Goal: Task Accomplishment & Management: Manage account settings

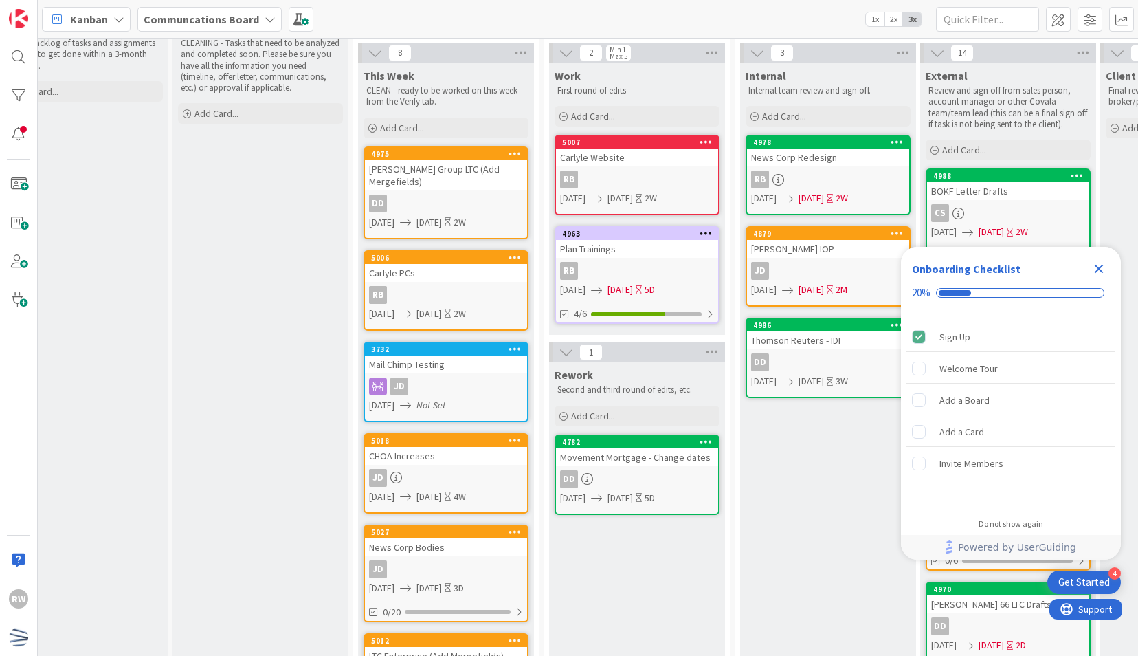
scroll to position [0, 50]
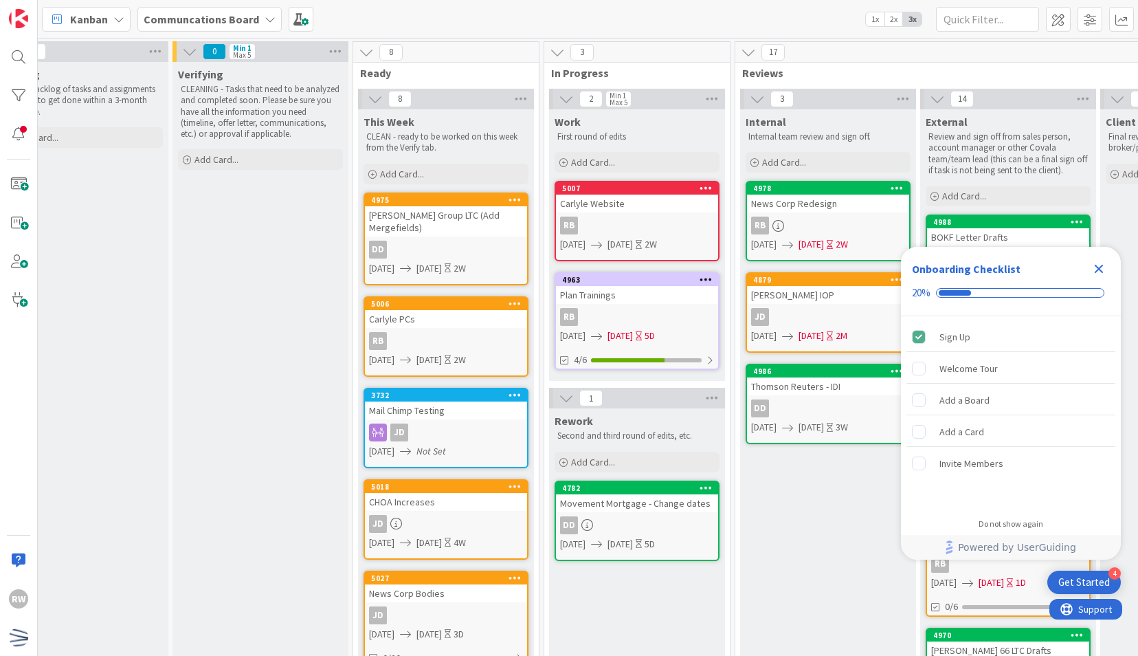
click at [1101, 263] on icon "Close Checklist" at bounding box center [1099, 268] width 16 height 16
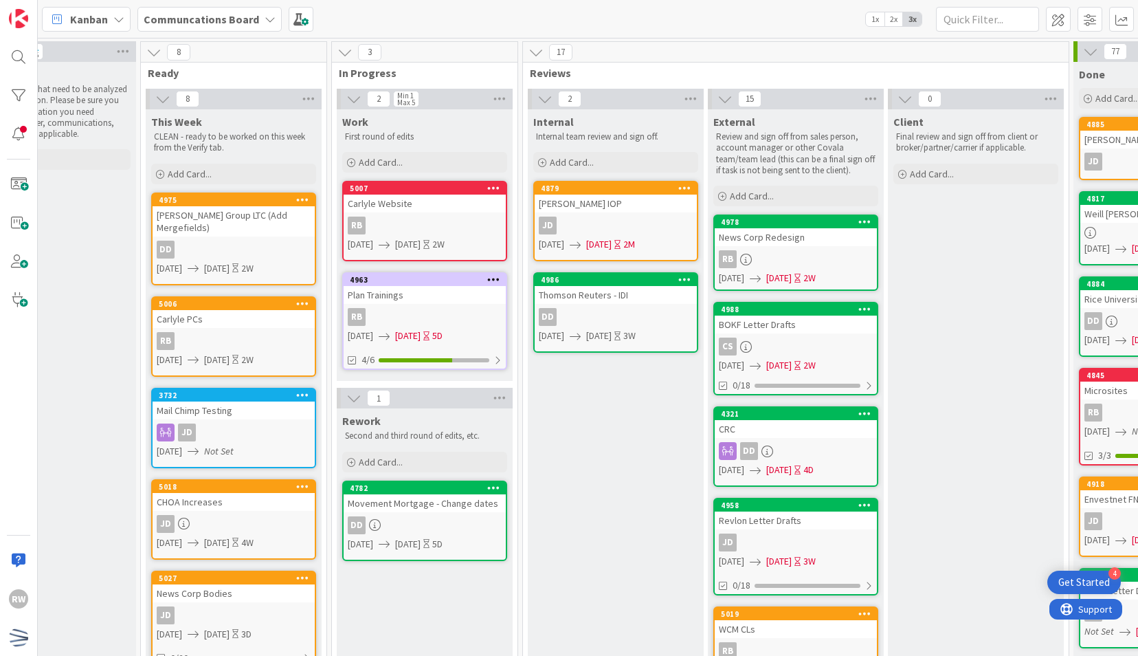
scroll to position [0, 0]
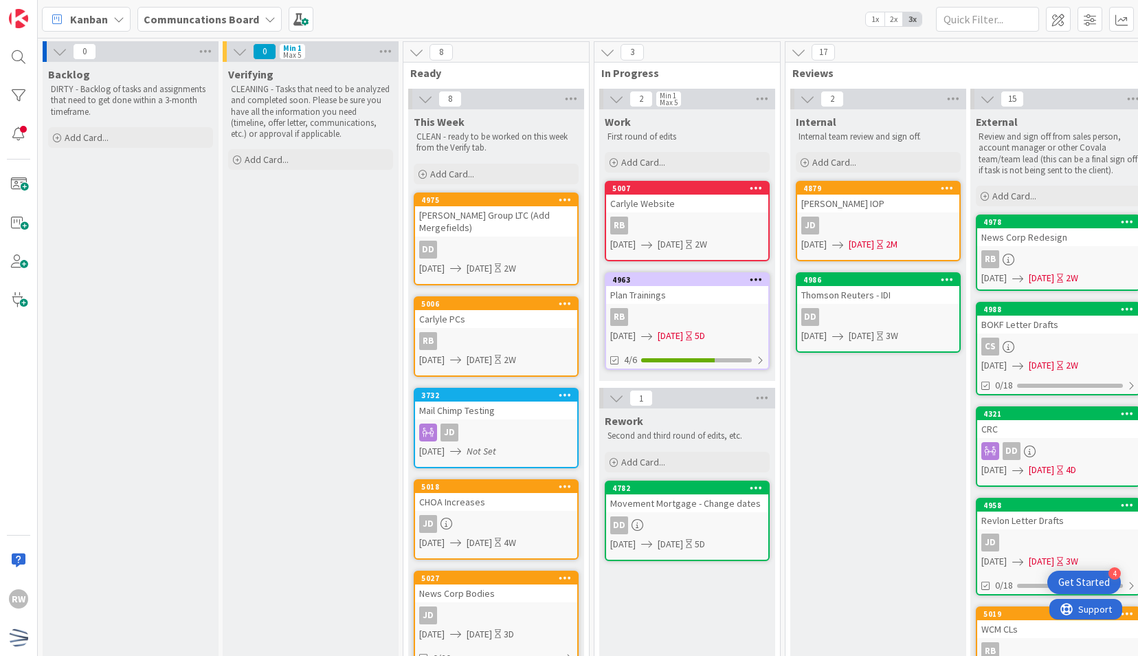
click at [235, 353] on div "Verifying CLEANING - Tasks that need to be analyzed and completed soon. Please …" at bounding box center [311, 652] width 176 height 1180
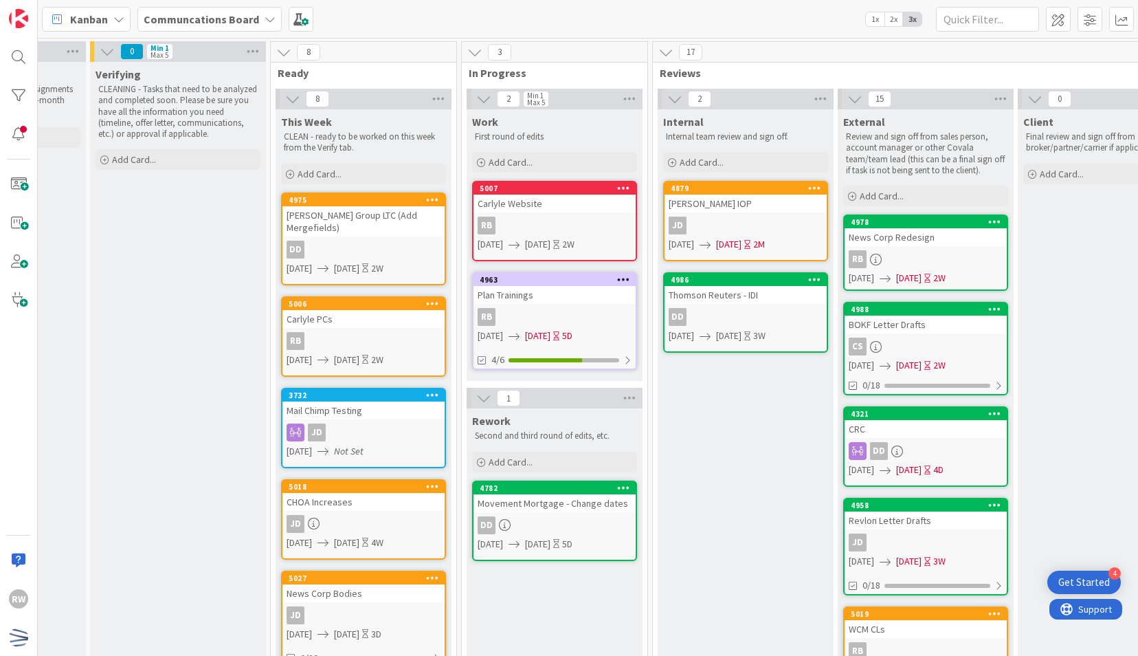
scroll to position [0, 135]
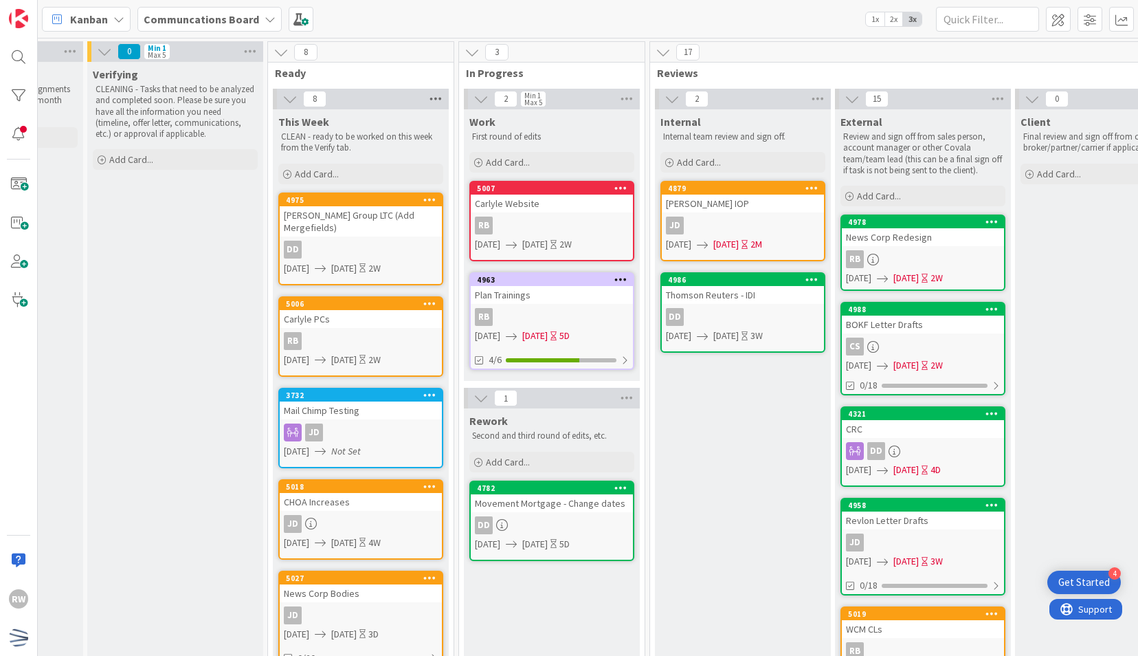
click at [436, 90] on icon at bounding box center [436, 99] width 18 height 21
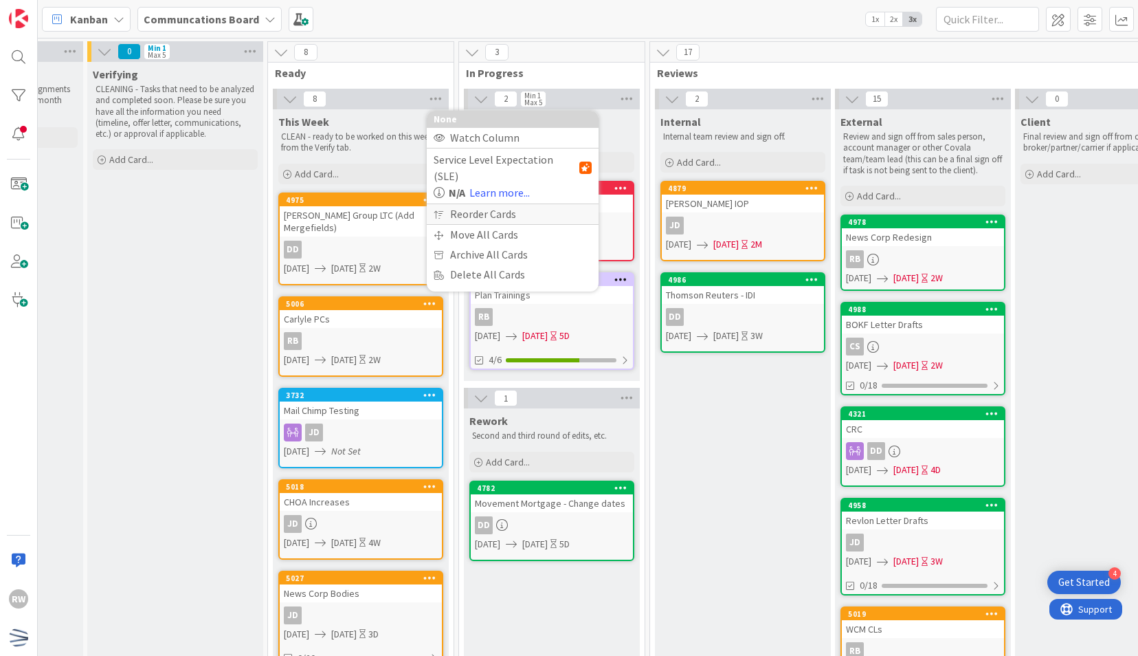
click at [459, 204] on div "Reorder Cards" at bounding box center [513, 214] width 172 height 20
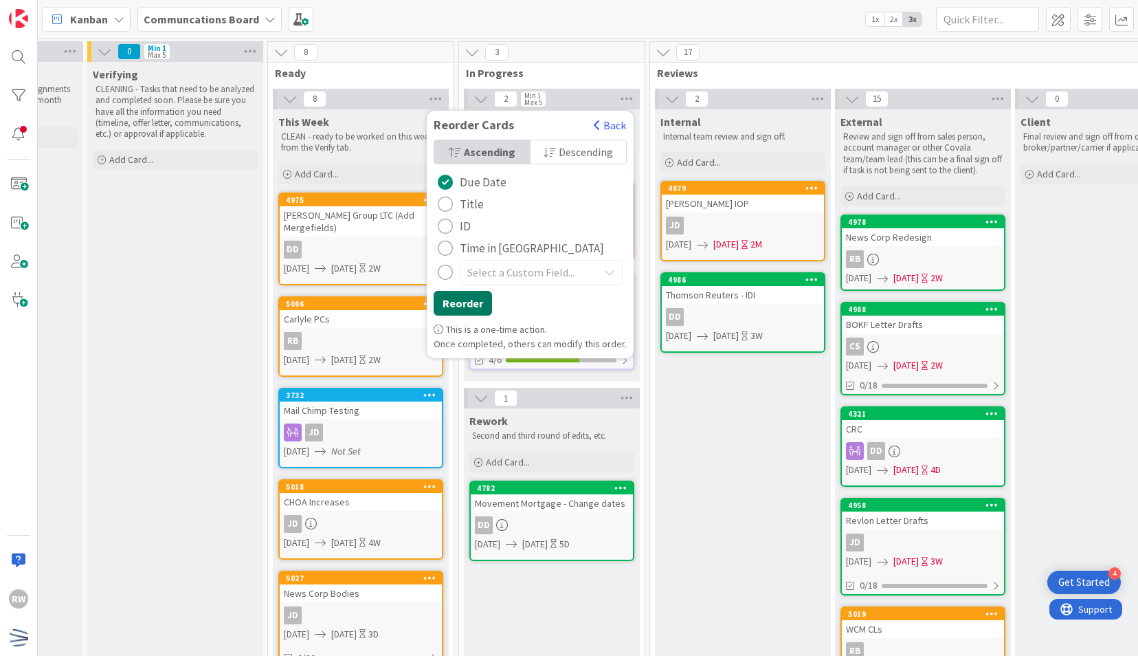
click at [463, 307] on button "Reorder" at bounding box center [463, 303] width 58 height 25
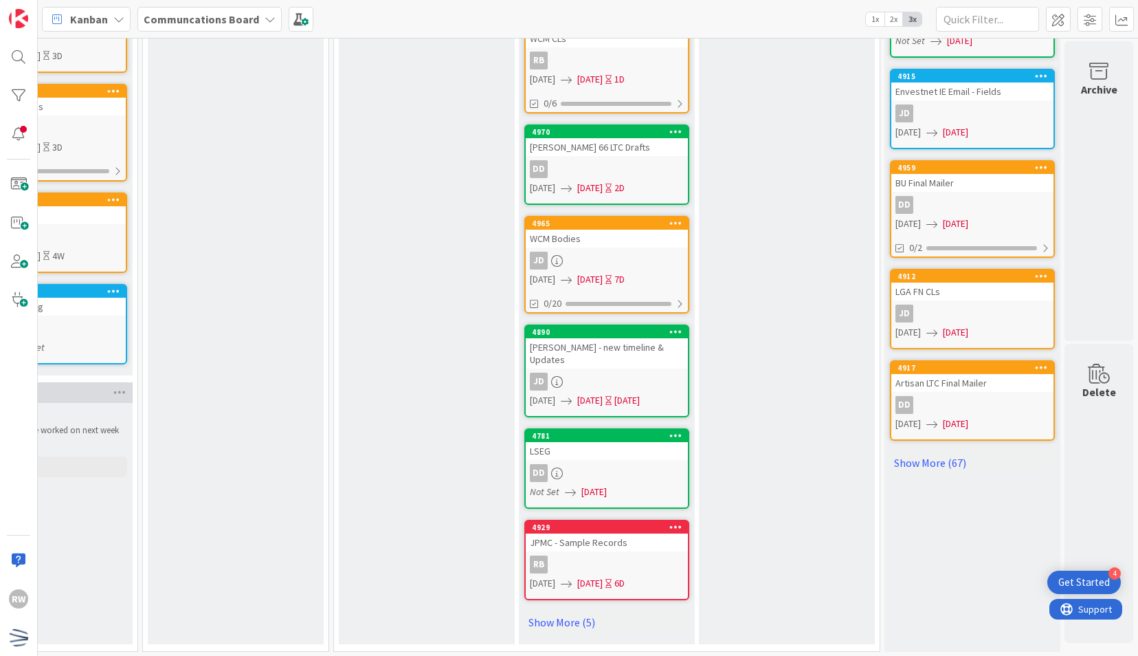
scroll to position [603, 460]
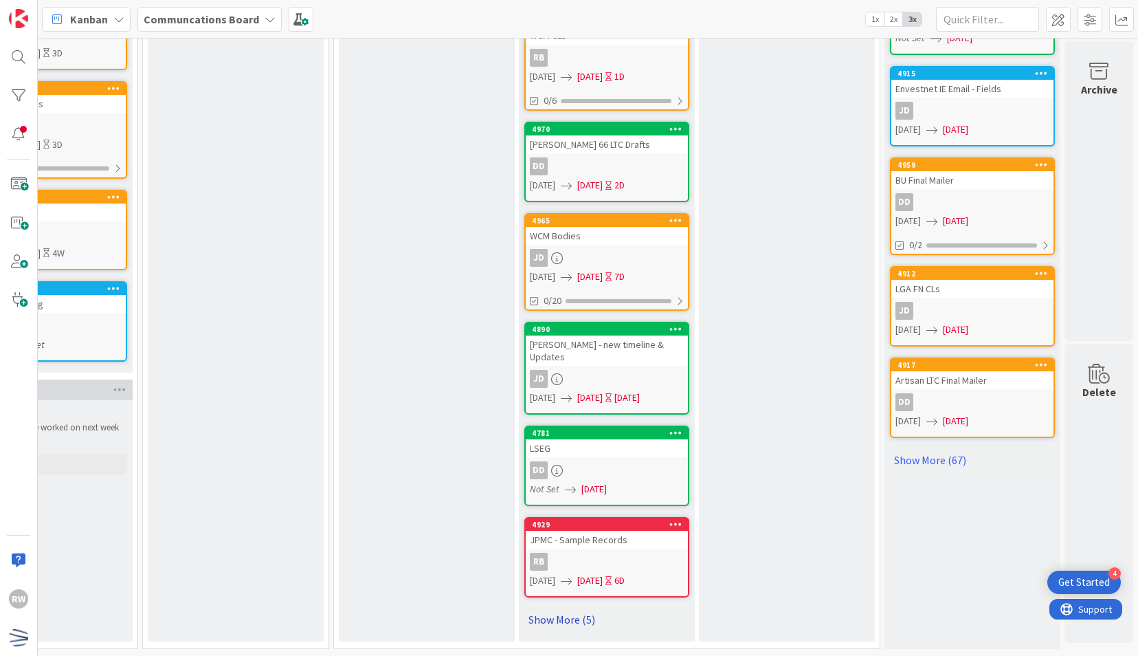
click at [572, 608] on link "Show More (5)" at bounding box center [606, 619] width 165 height 22
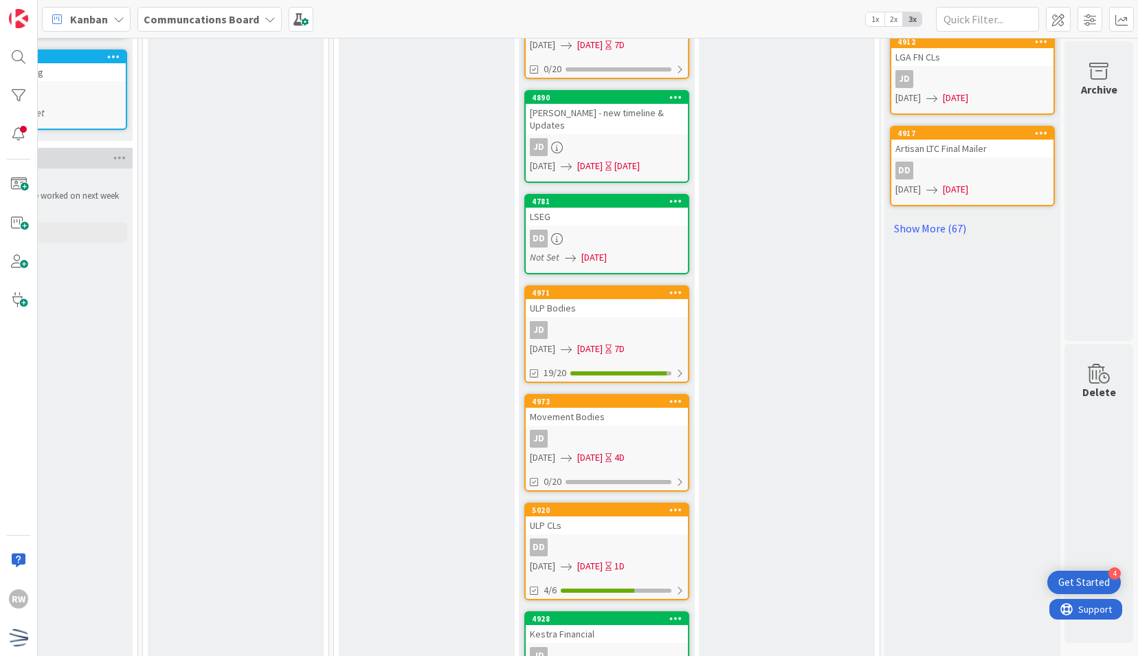
scroll to position [1020, 460]
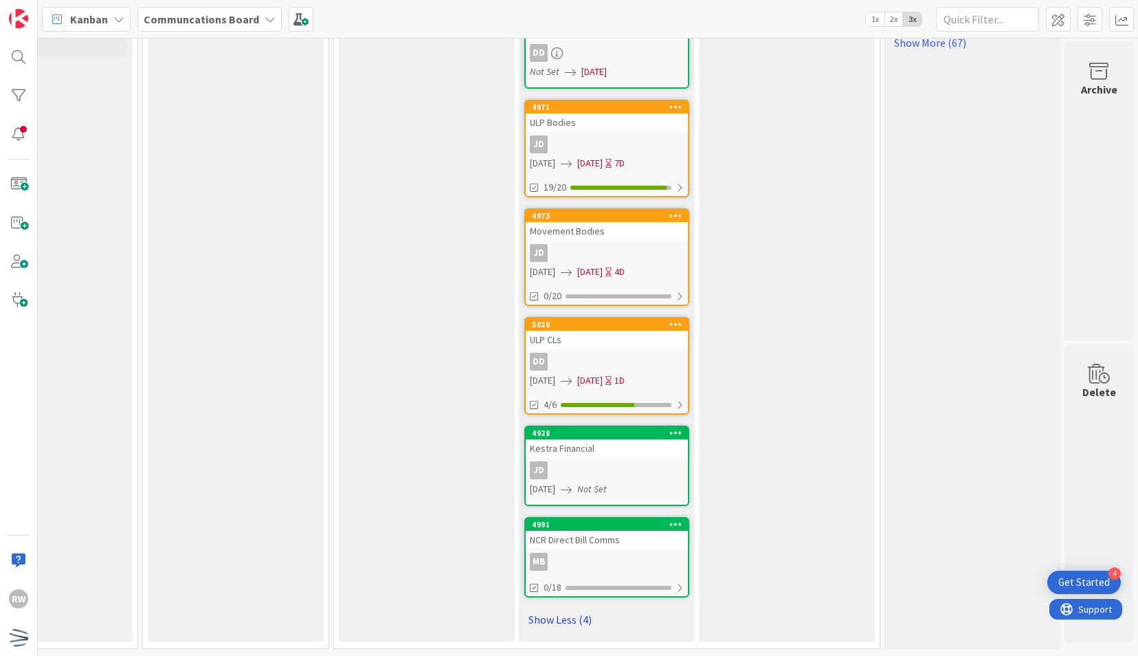
click at [537, 608] on link "Show Less (4)" at bounding box center [606, 619] width 165 height 22
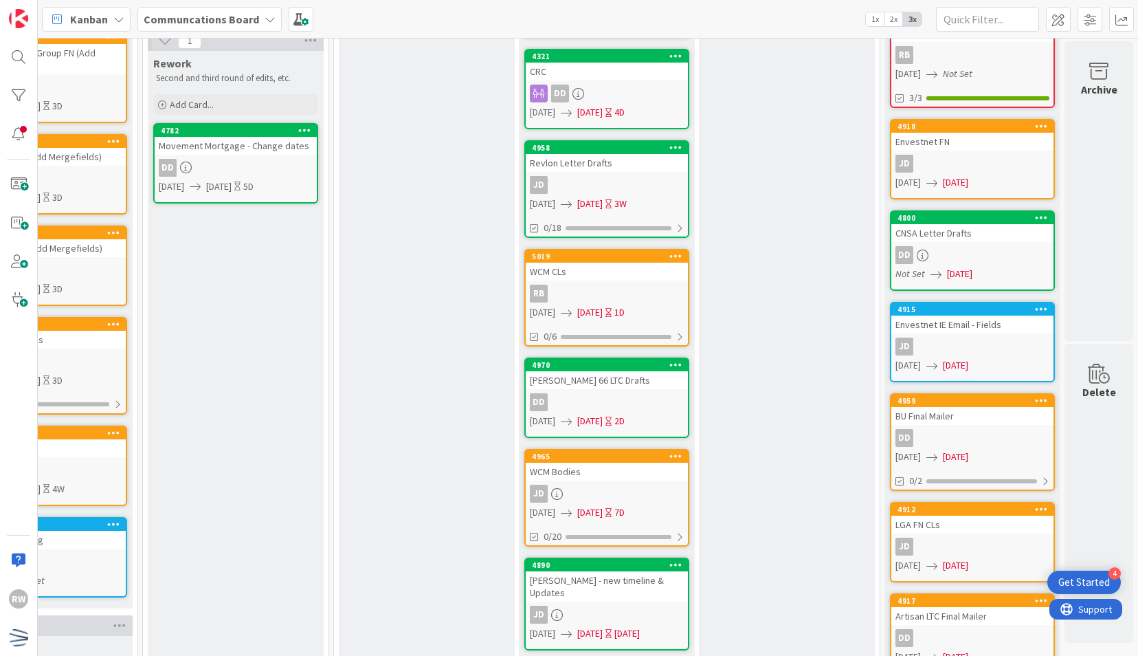
scroll to position [346, 460]
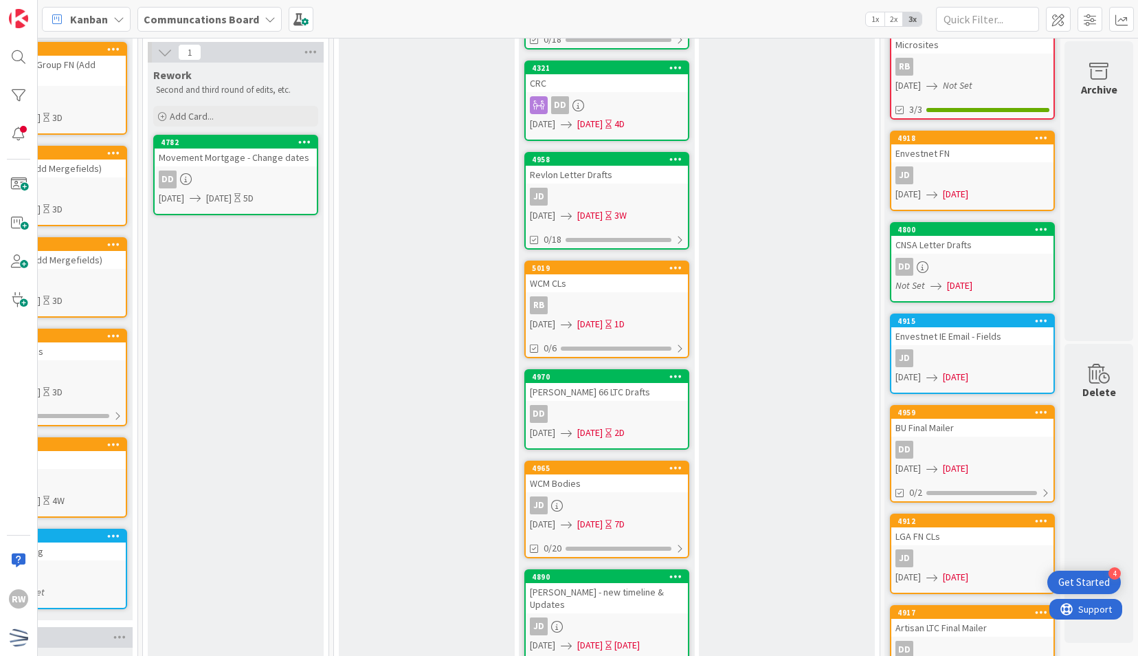
click at [634, 293] on link "5019 WCM CLs RB [DATE] [DATE] 1D 0/6" at bounding box center [606, 309] width 165 height 98
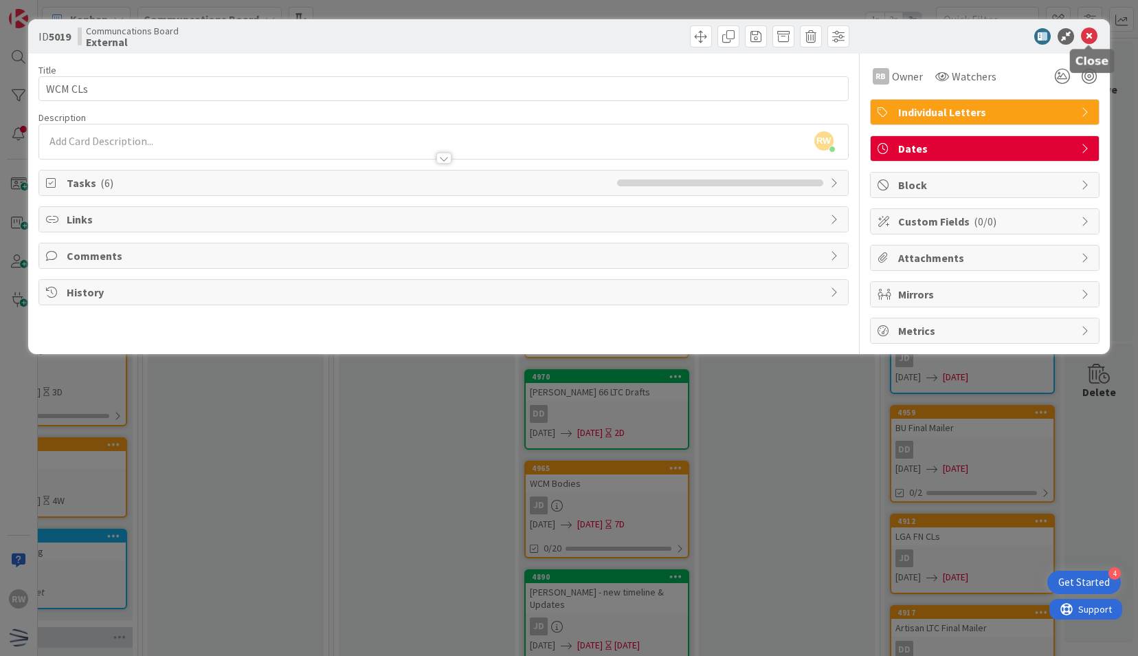
click at [1091, 35] on icon at bounding box center [1089, 36] width 16 height 16
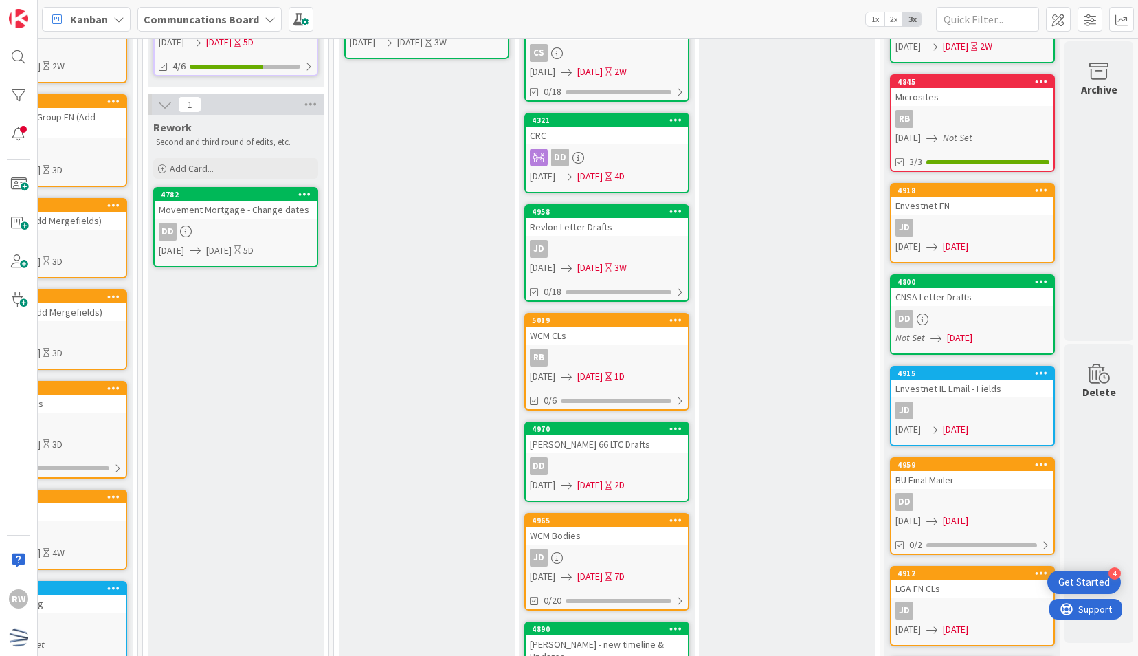
scroll to position [620, 460]
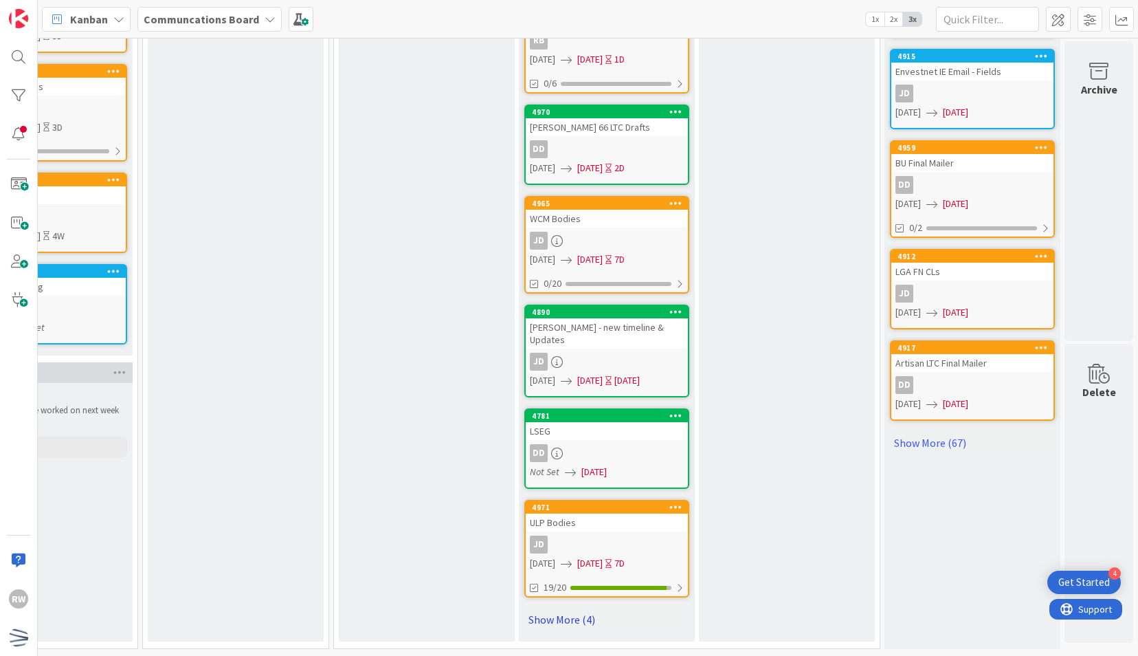
click at [557, 612] on link "Show More (4)" at bounding box center [606, 619] width 165 height 22
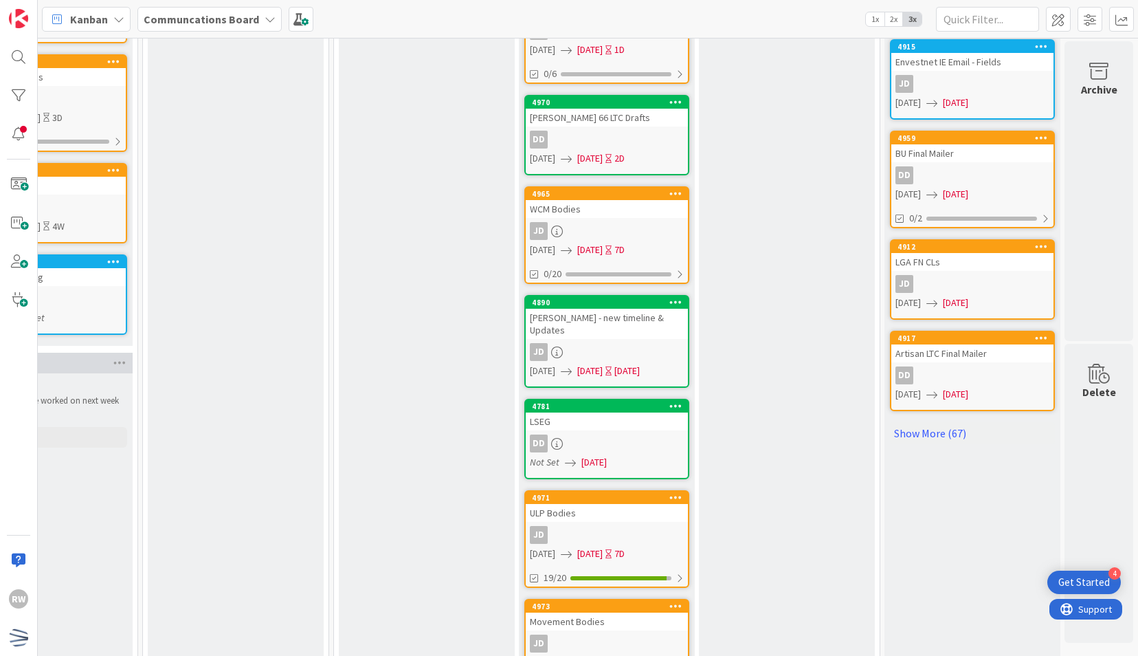
scroll to position [1020, 460]
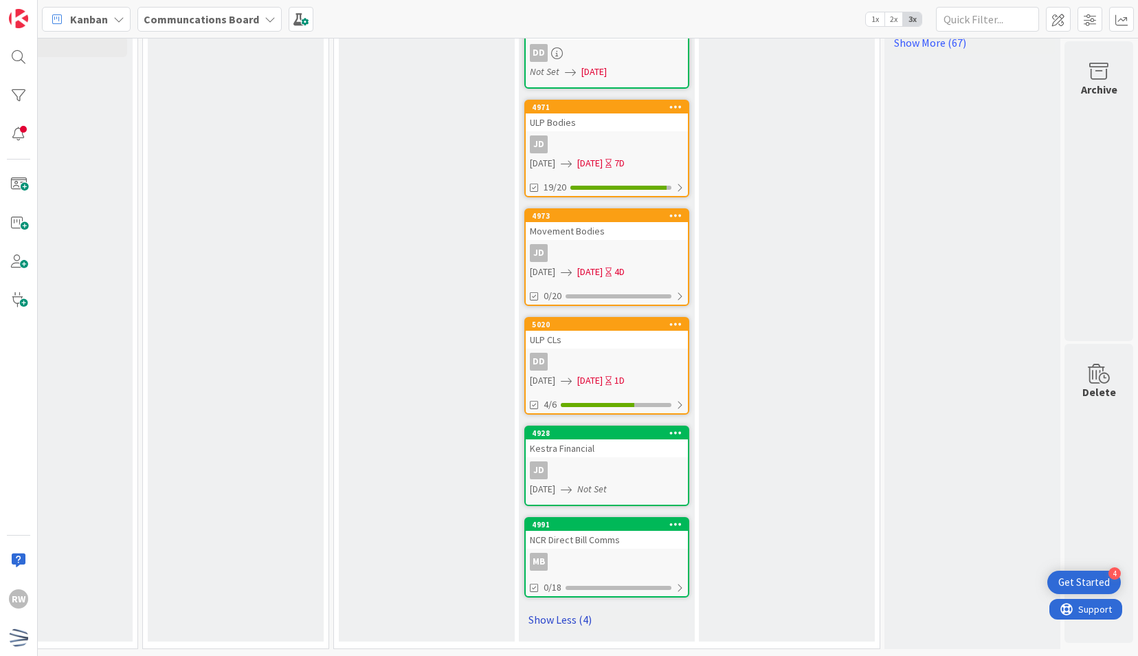
click at [573, 608] on link "Show Less (4)" at bounding box center [606, 619] width 165 height 22
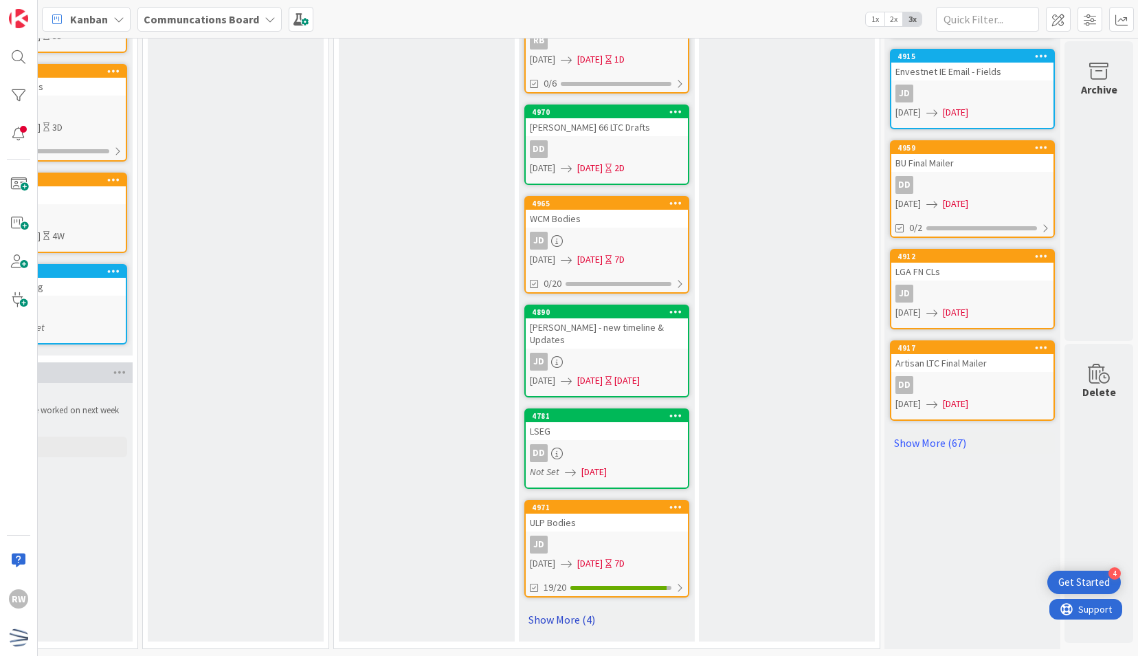
scroll to position [620, 460]
click at [545, 613] on link "Show More (4)" at bounding box center [606, 619] width 165 height 22
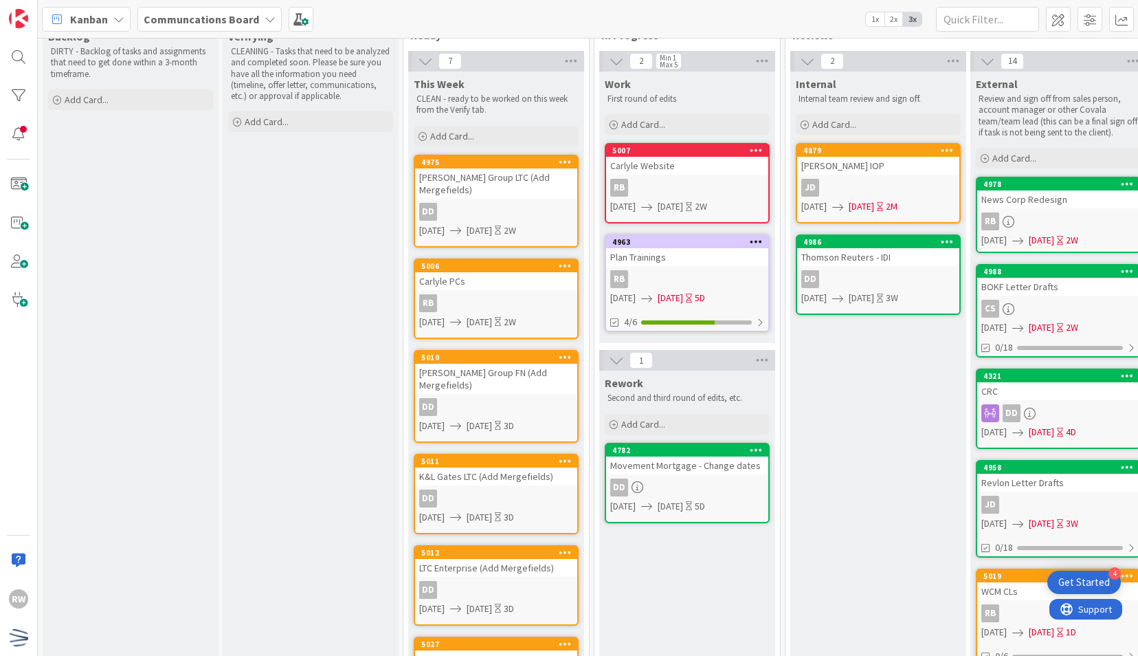
scroll to position [0, 0]
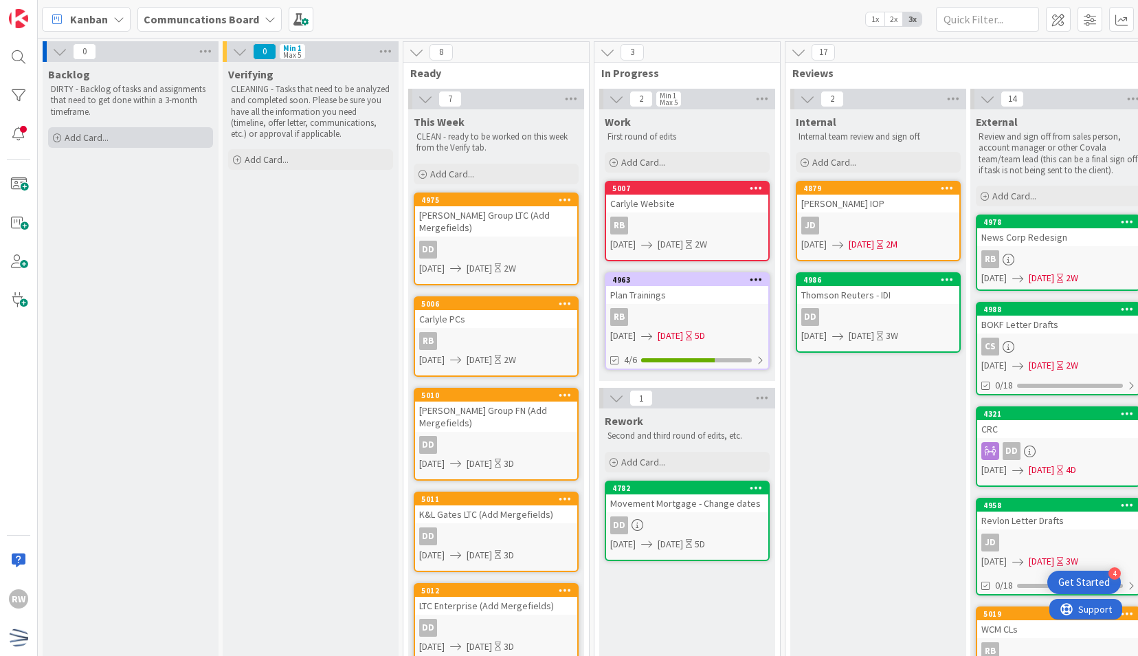
click at [155, 137] on div "Add Card..." at bounding box center [130, 137] width 165 height 21
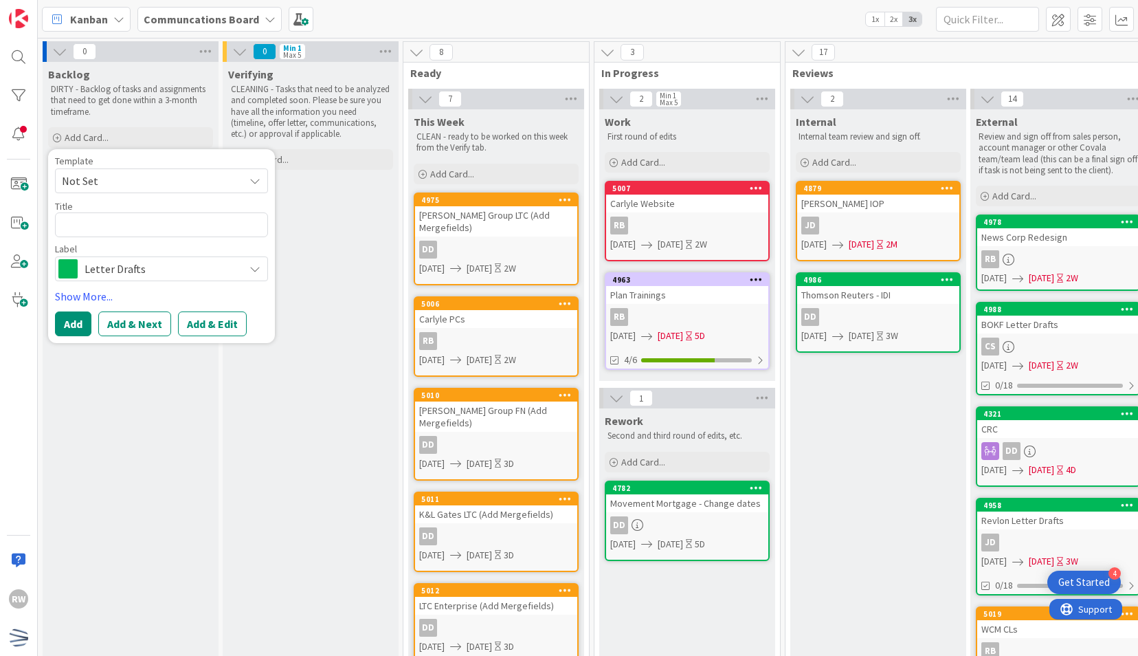
click at [148, 181] on span "Not Set" at bounding box center [148, 181] width 172 height 18
click at [139, 266] on span "Letter Drafts" at bounding box center [161, 268] width 153 height 19
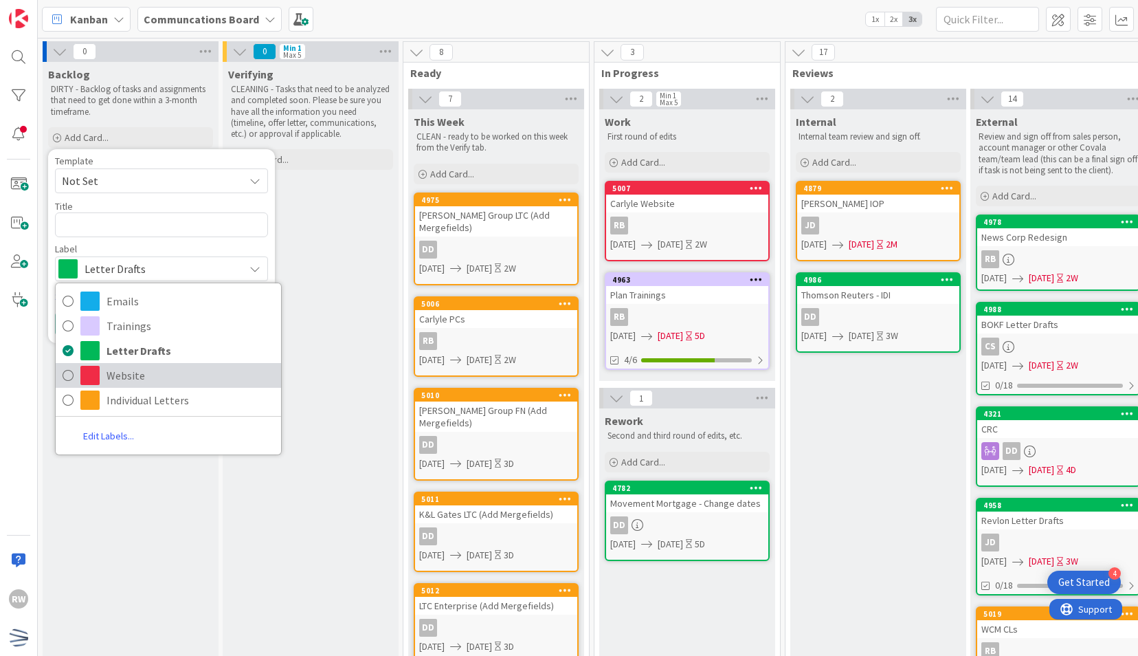
click at [136, 379] on span "Website" at bounding box center [191, 375] width 168 height 21
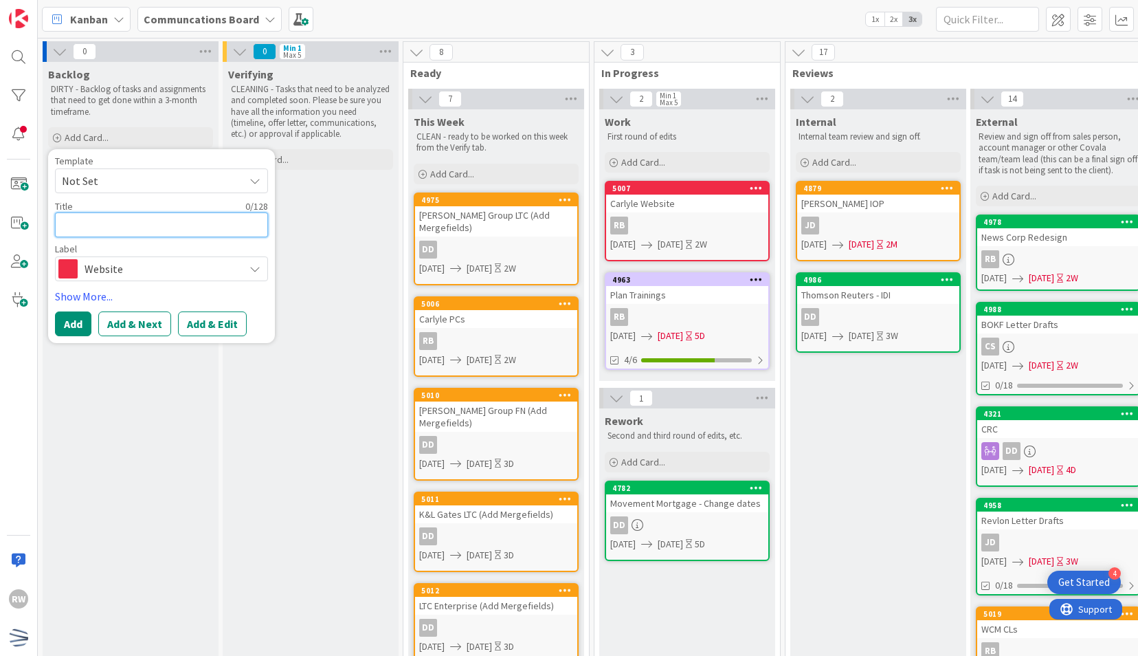
click at [143, 223] on textarea at bounding box center [161, 224] width 213 height 25
type textarea "x"
type textarea "U"
type textarea "x"
type textarea "UL"
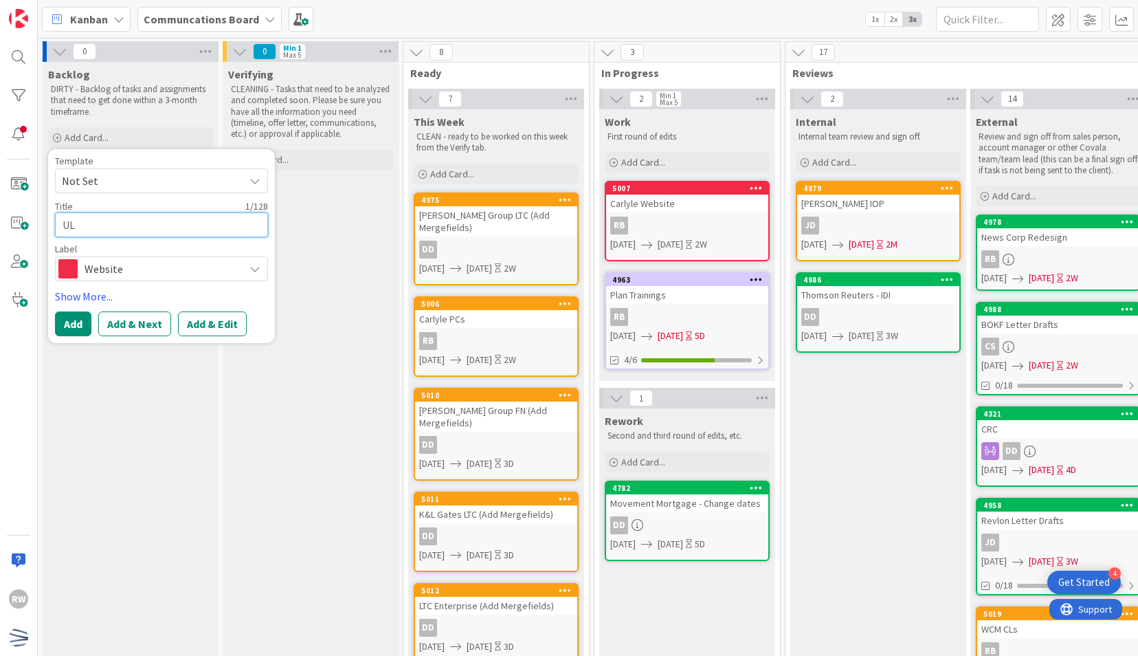
type textarea "x"
type textarea "ULP"
type textarea "x"
type textarea "ULP"
type textarea "x"
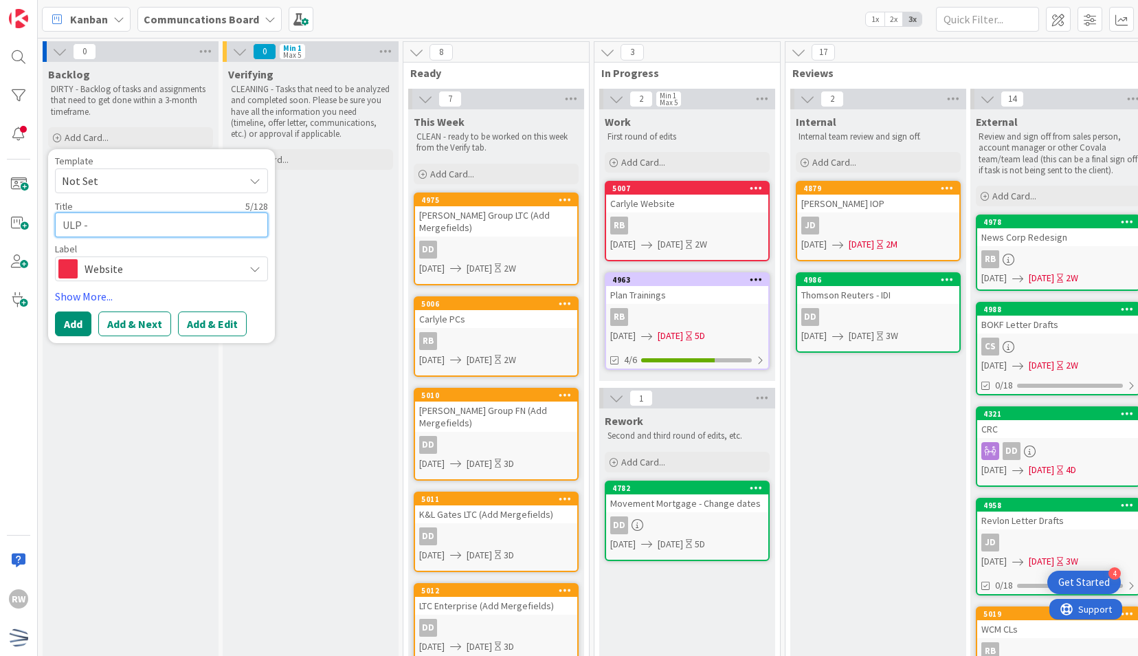
type textarea "ULP -"
type textarea "x"
type textarea "ULP - W"
type textarea "x"
type textarea "ULP - We"
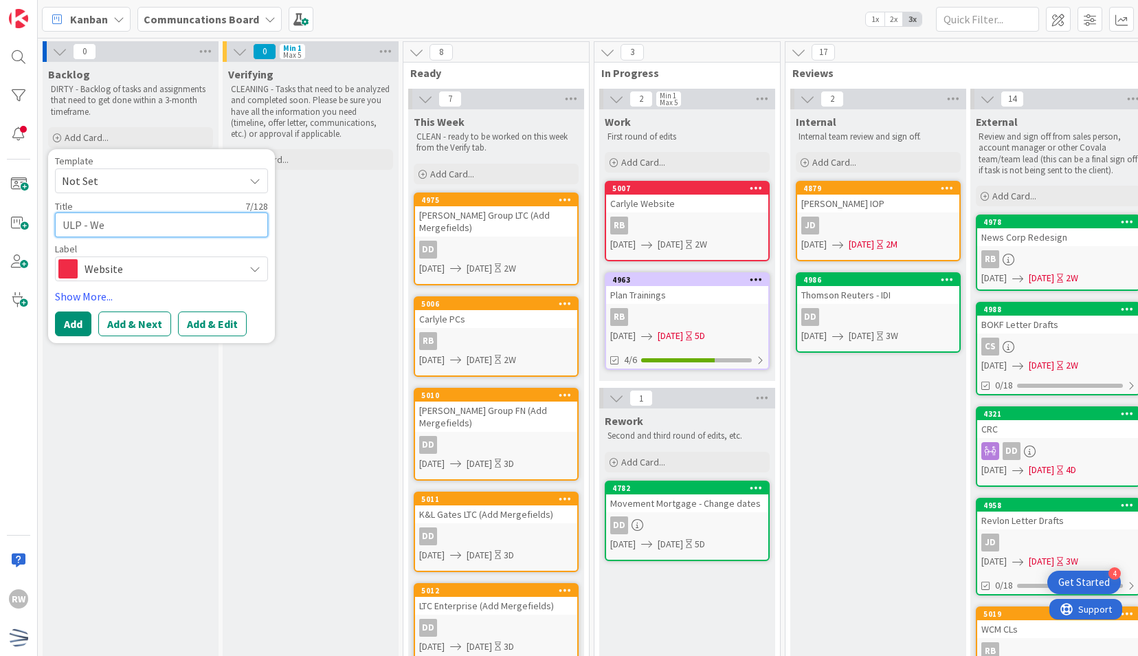
type textarea "x"
type textarea "ULP - Webs"
type textarea "x"
type textarea "ULP - Websi"
type textarea "x"
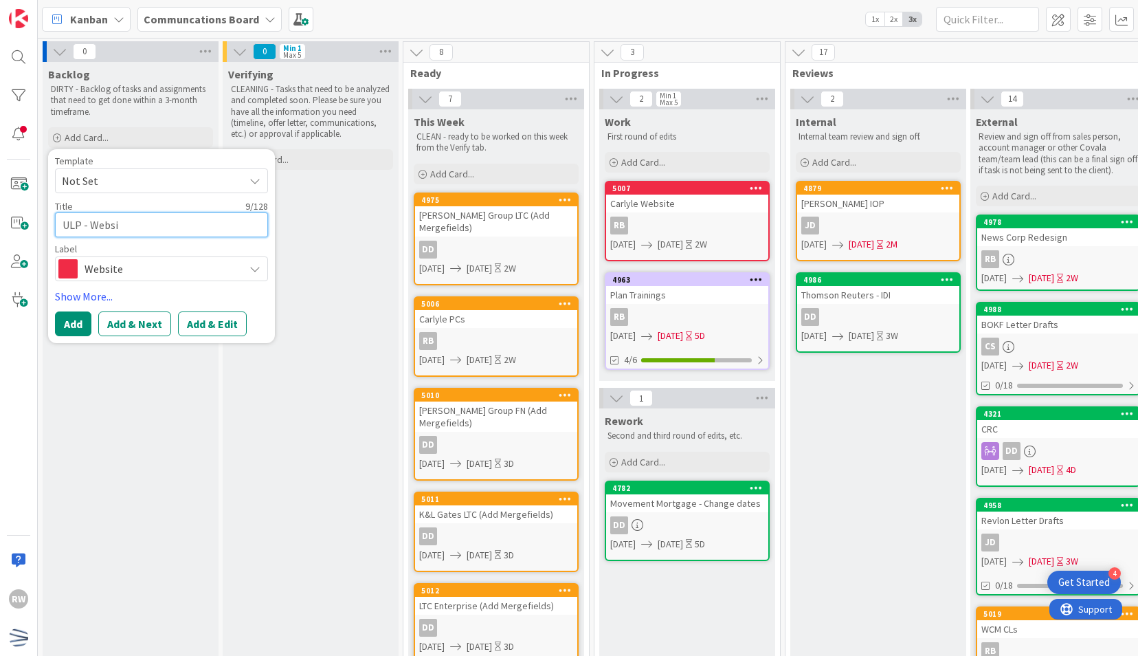
type textarea "ULP - Websit"
type textarea "x"
type textarea "ULP - Website"
type textarea "x"
type textarea "ULP - Websit"
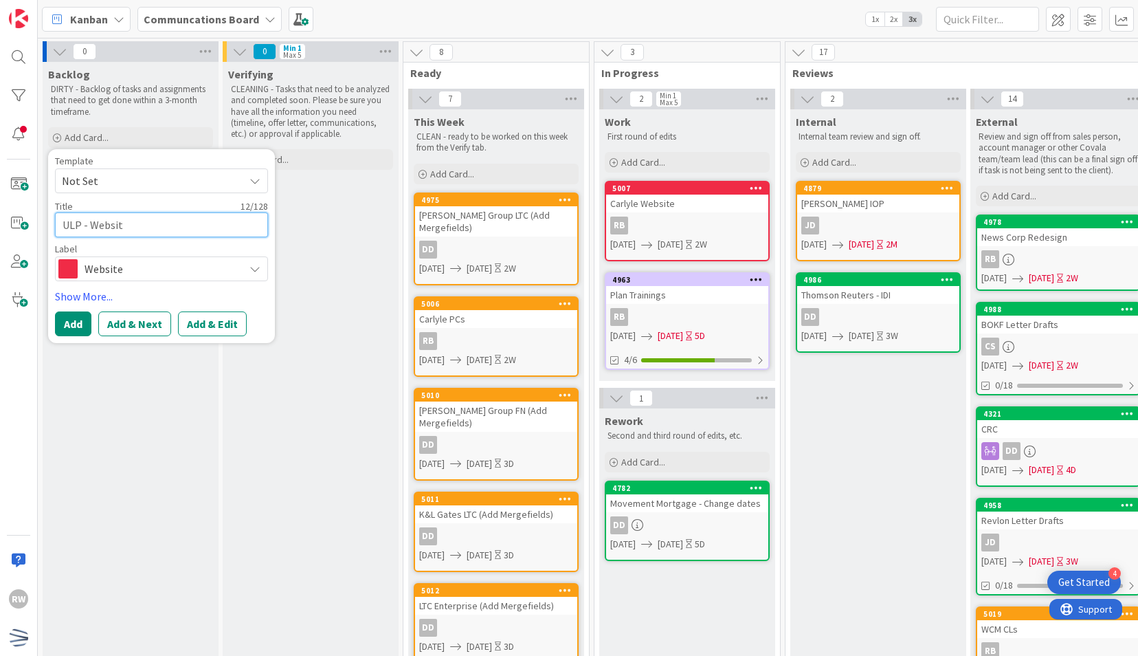
type textarea "x"
type textarea "ULP - Websi"
type textarea "x"
type textarea "ULP - Webs"
type textarea "x"
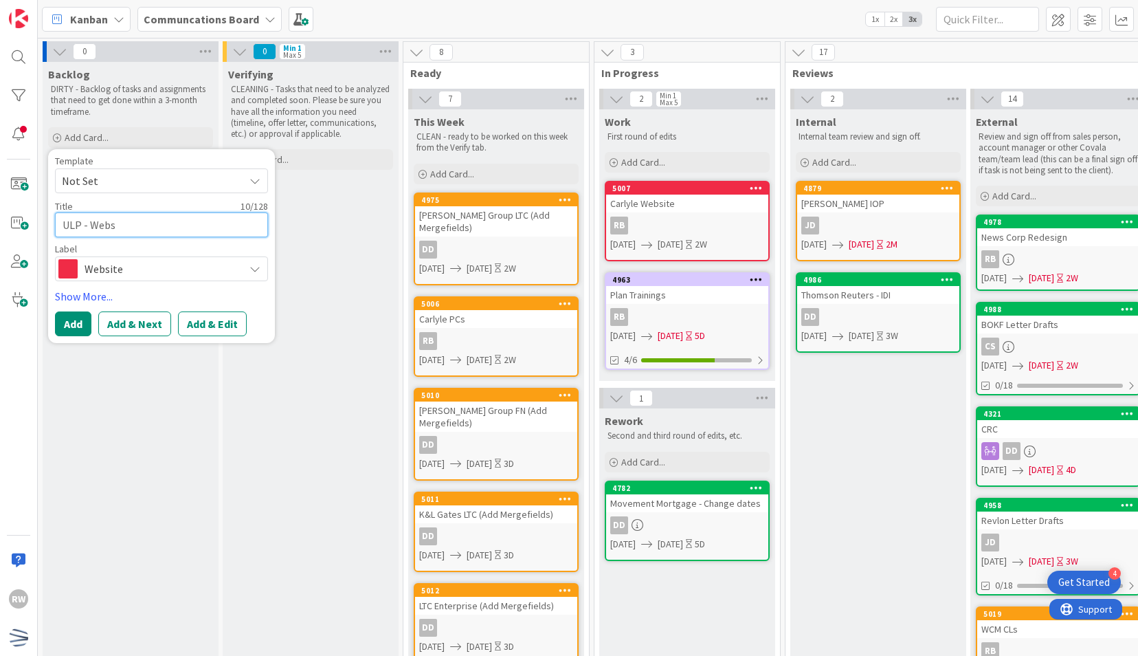
type textarea "ULP - Web"
type textarea "x"
type textarea "ULP - We"
type textarea "x"
type textarea "ULP - W"
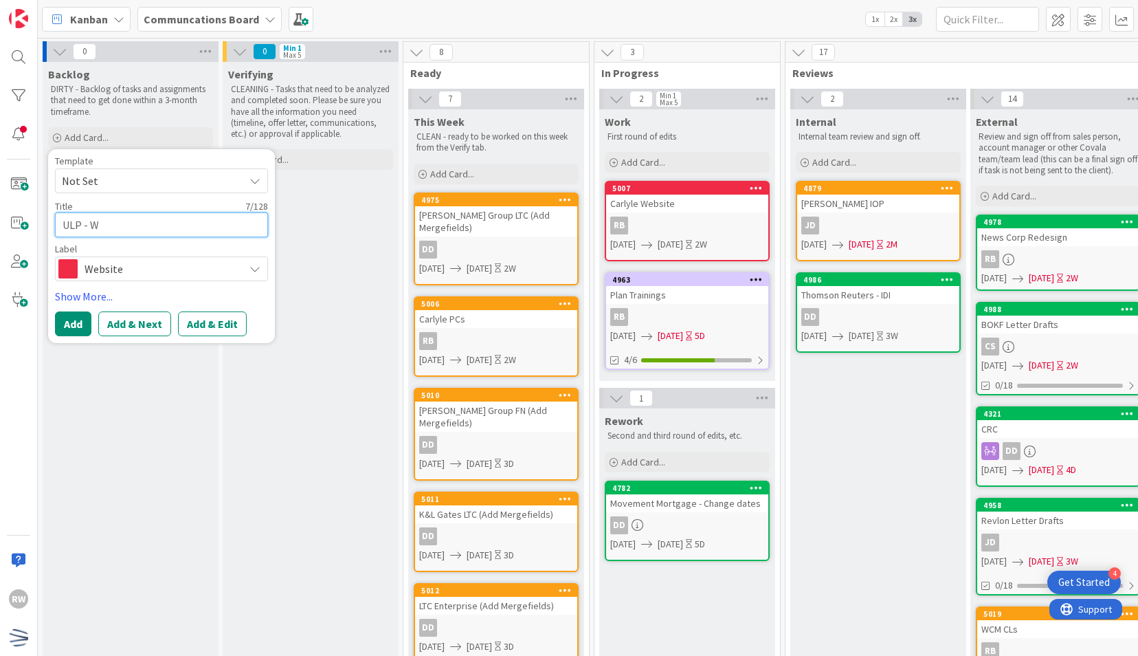
type textarea "x"
type textarea "ULP -"
type textarea "x"
type textarea "ULP - RE"
type textarea "x"
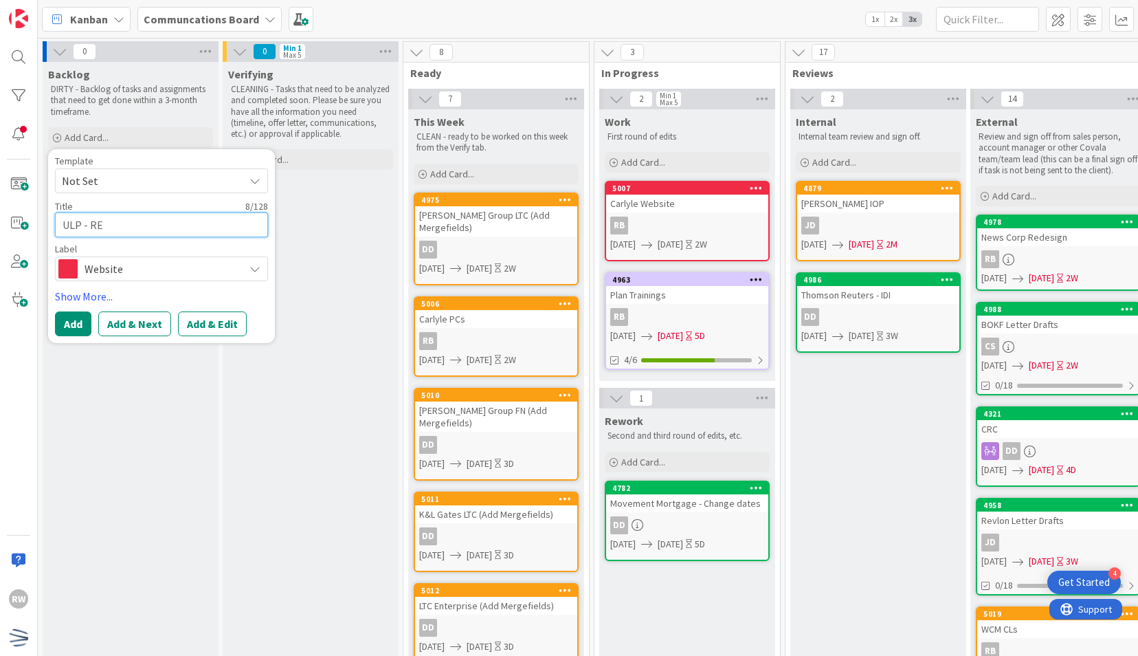
type textarea "ULP - RE-"
type textarea "x"
type textarea "ULP - RE"
type textarea "x"
type textarea "ULP - R"
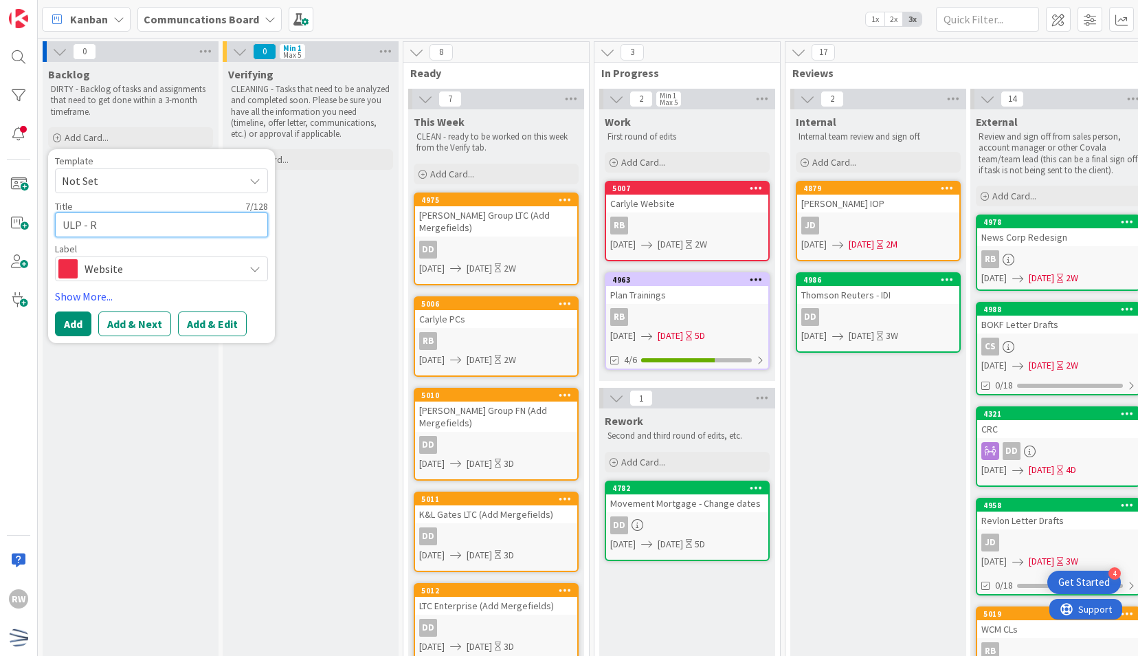
type textarea "x"
type textarea "ULP - Re-"
type textarea "x"
type textarea "ULP - Re-en"
type textarea "x"
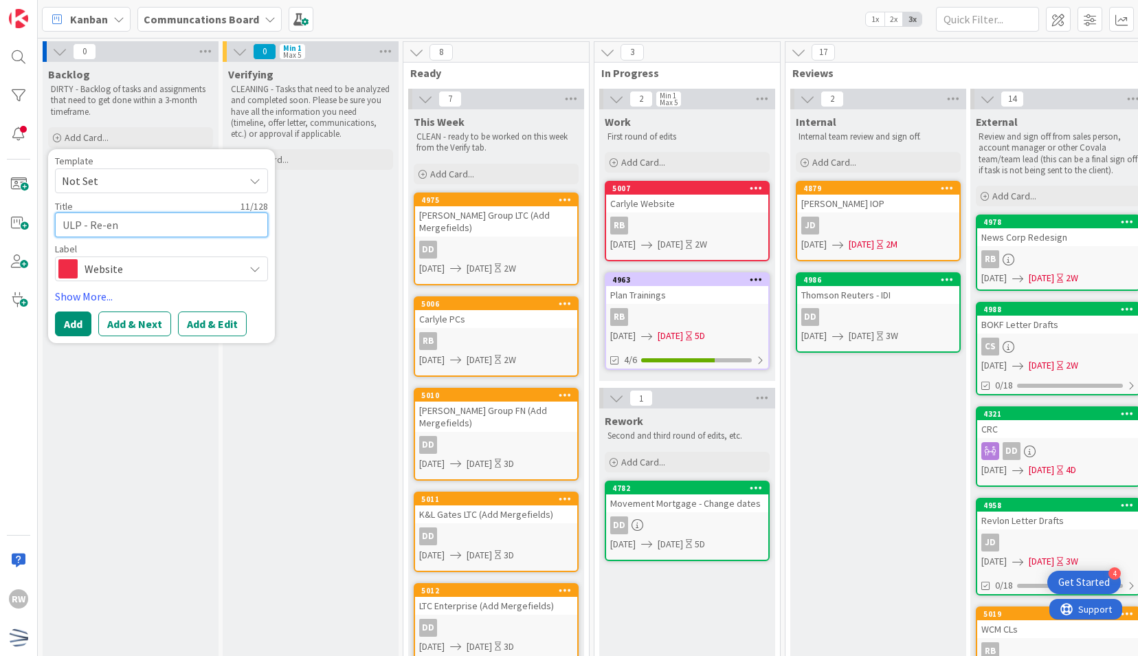
type textarea "ULP - Re-enr"
type textarea "x"
type textarea "ULP - Re-enro"
type textarea "x"
type textarea "ULP - Re-enroll"
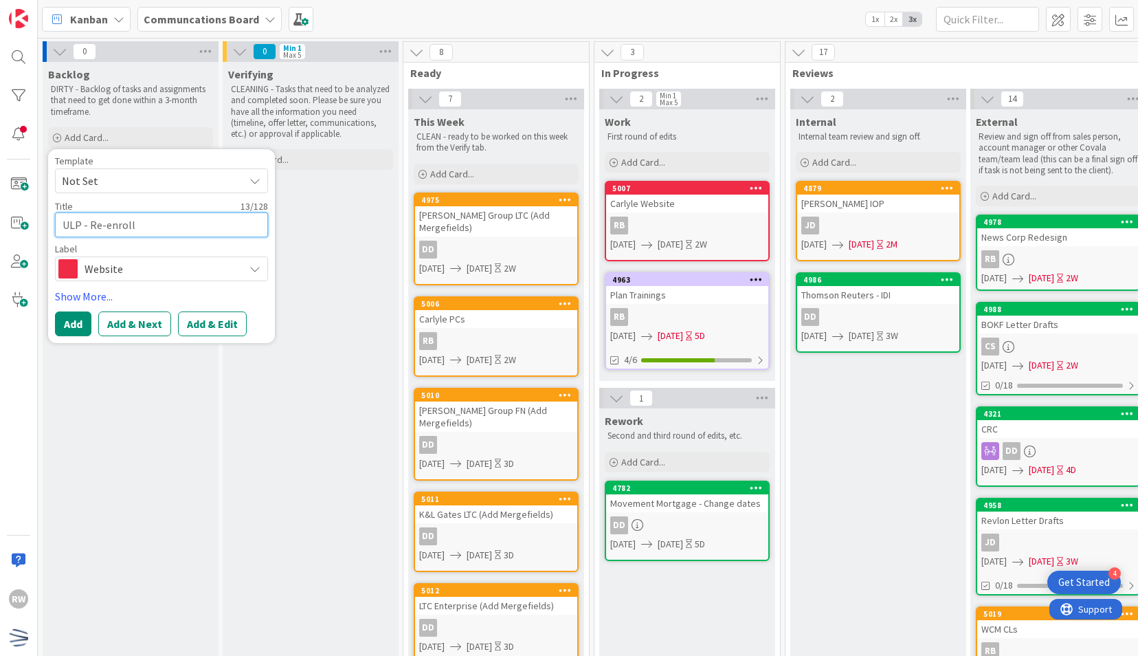
type textarea "x"
type textarea "ULP - Re-enrollm"
type textarea "x"
type textarea "ULP - Re-enrollmen"
type textarea "x"
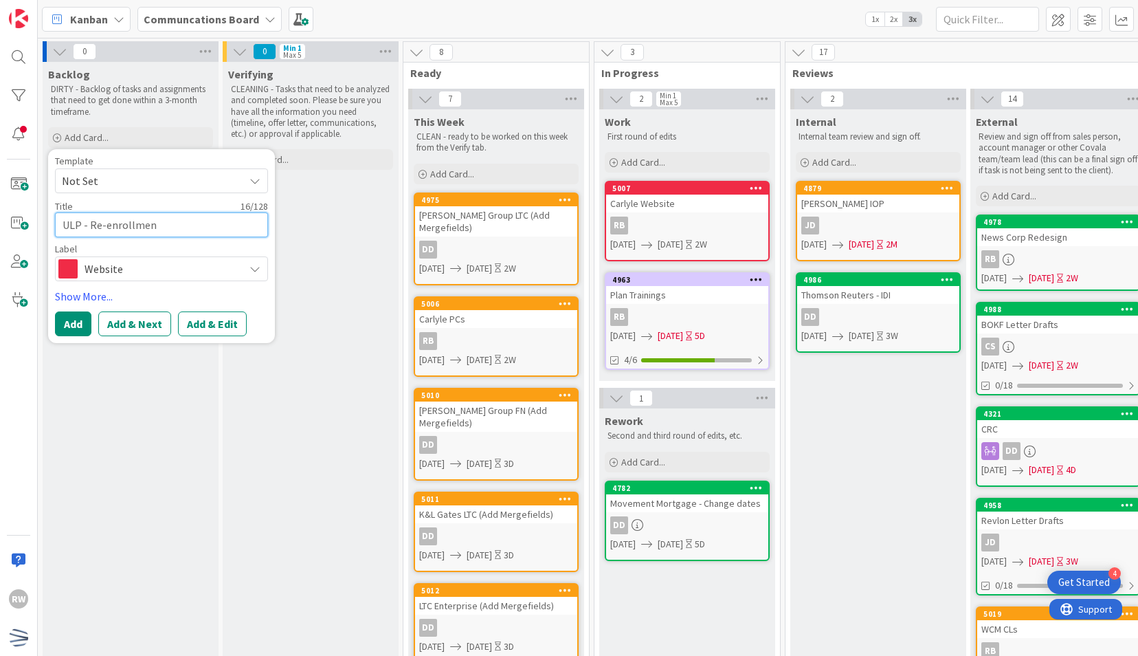
type textarea "ULP - Re-enrollment"
type textarea "x"
type textarea "ULP - Re-enrollment"
type textarea "x"
type textarea "ULP - Re-enrollment R"
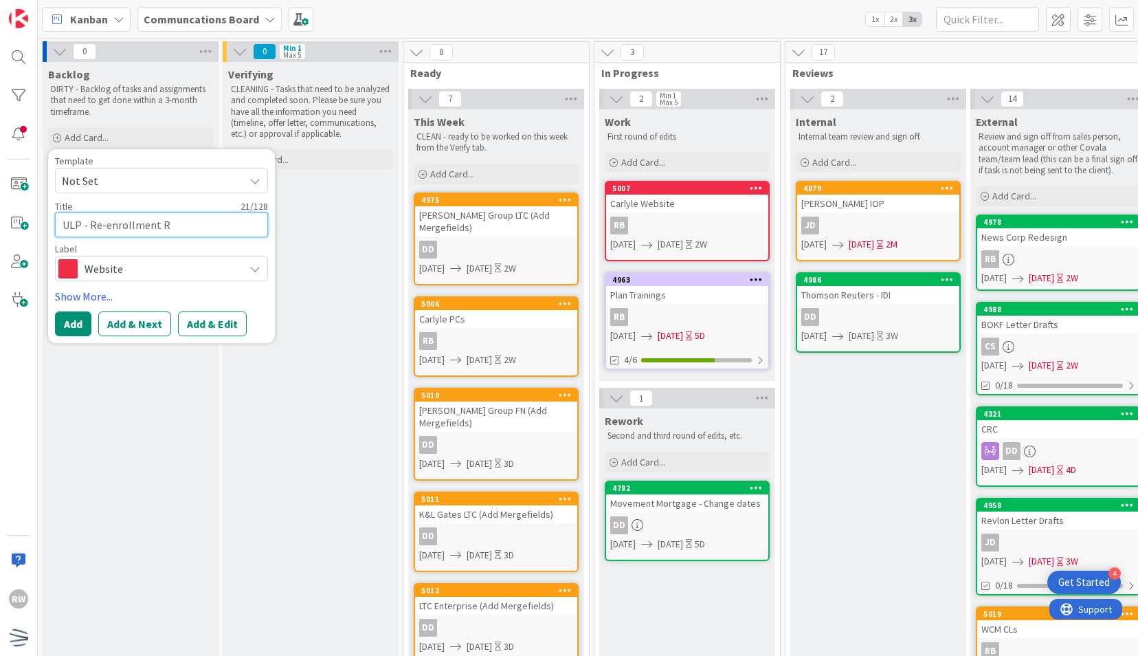
type textarea "x"
type textarea "ULP - Re-enrollment Re"
type textarea "x"
type textarea "ULP - Re-enrollment Rev"
type textarea "x"
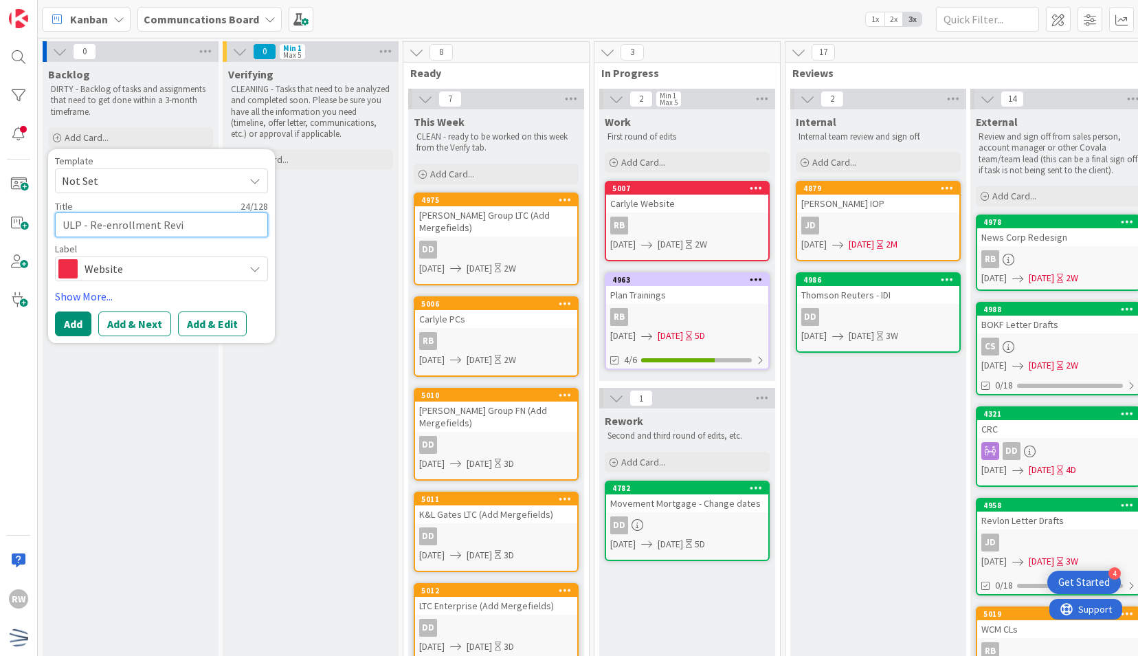
type textarea "ULP - Re-enrollment Revie"
type textarea "x"
type textarea "ULP - Re-enrollment Review"
click at [82, 319] on button "Add" at bounding box center [73, 323] width 36 height 25
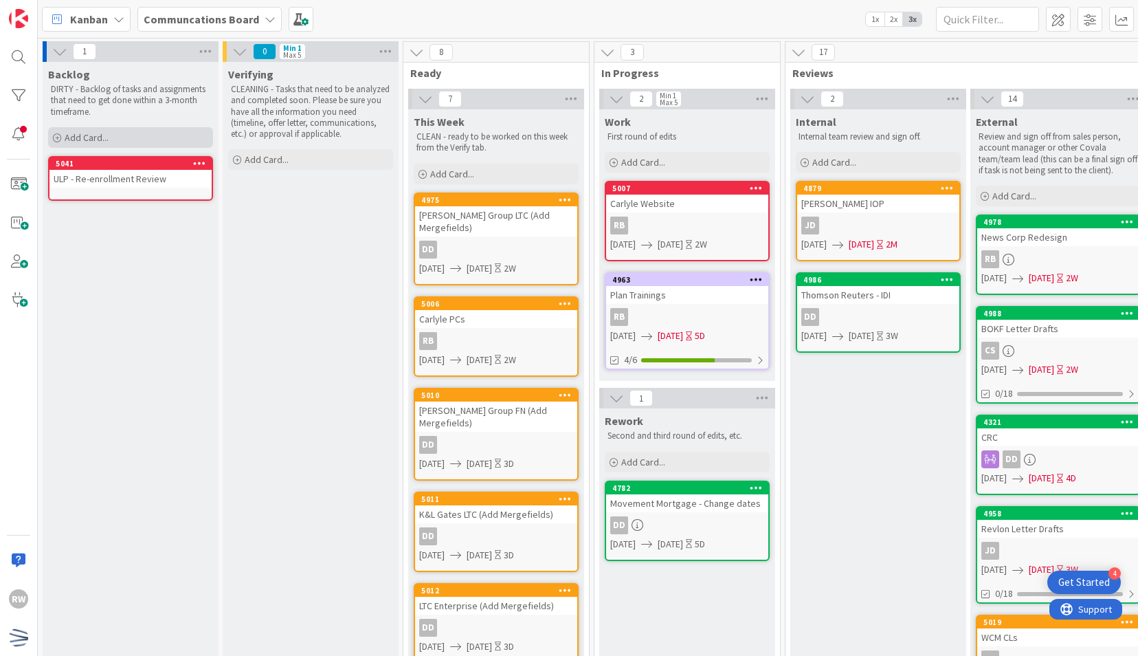
click at [110, 142] on div "Add Card..." at bounding box center [130, 137] width 165 height 21
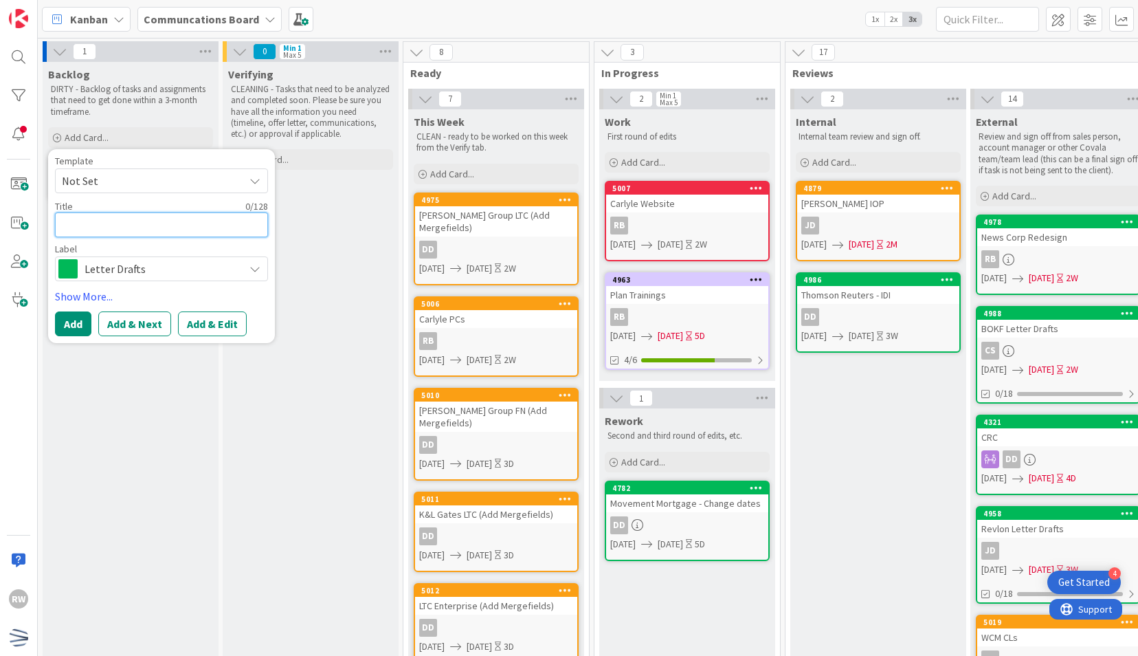
click at [109, 221] on textarea at bounding box center [161, 224] width 213 height 25
type textarea "x"
type textarea "W"
type textarea "x"
type textarea "WC"
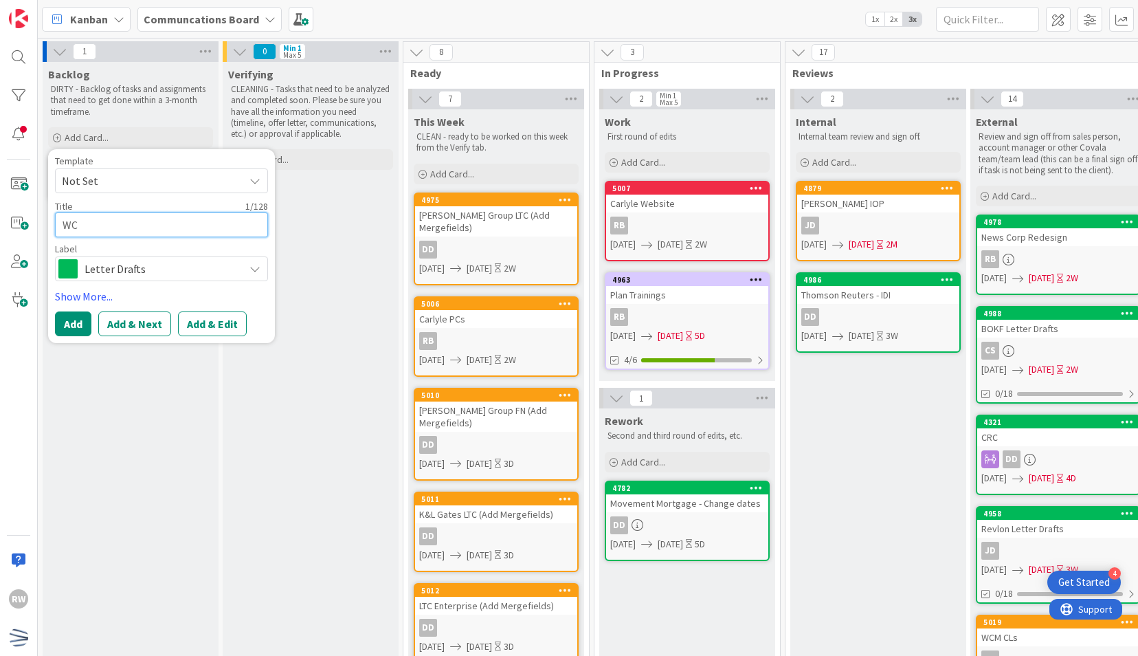
type textarea "x"
type textarea "WCM"
type textarea "x"
type textarea "WCM 0"
type textarea "x"
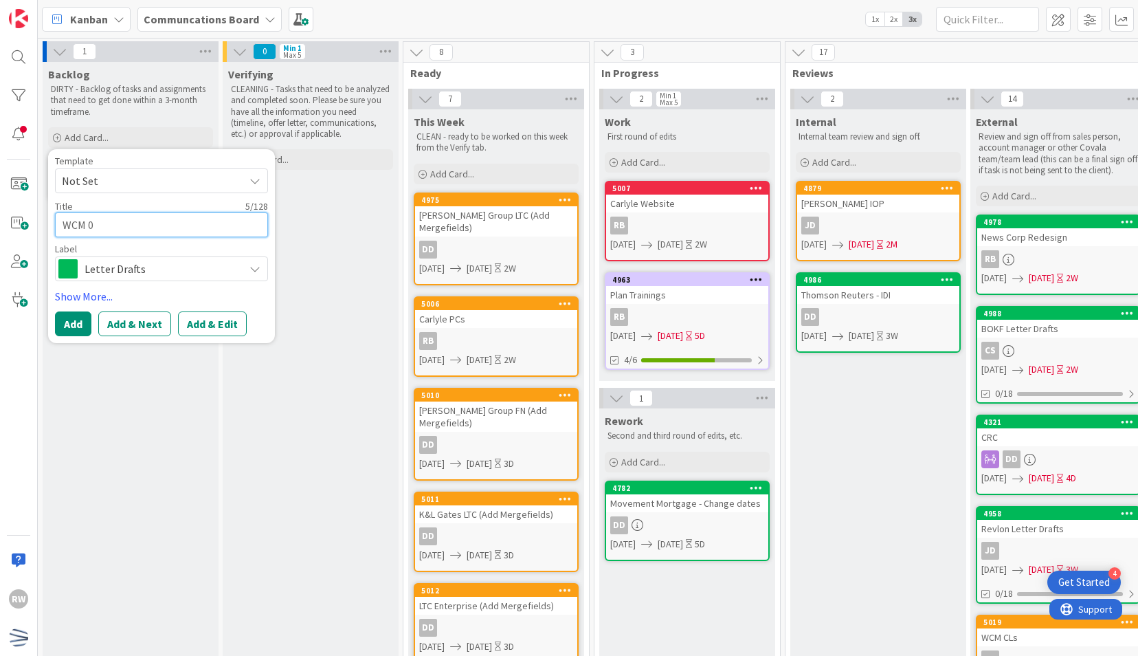
type textarea "WCM 0"
type textarea "x"
type textarea "WCM 0"
type textarea "x"
type textarea "WCM"
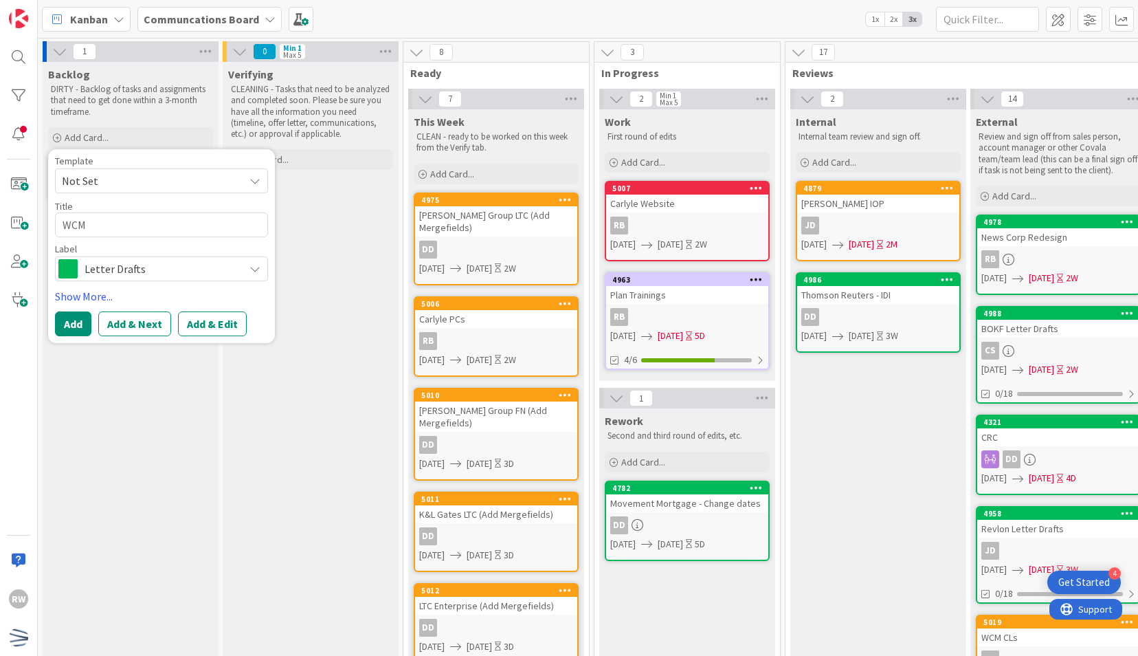
click at [131, 257] on div "Letter Drafts" at bounding box center [161, 268] width 213 height 25
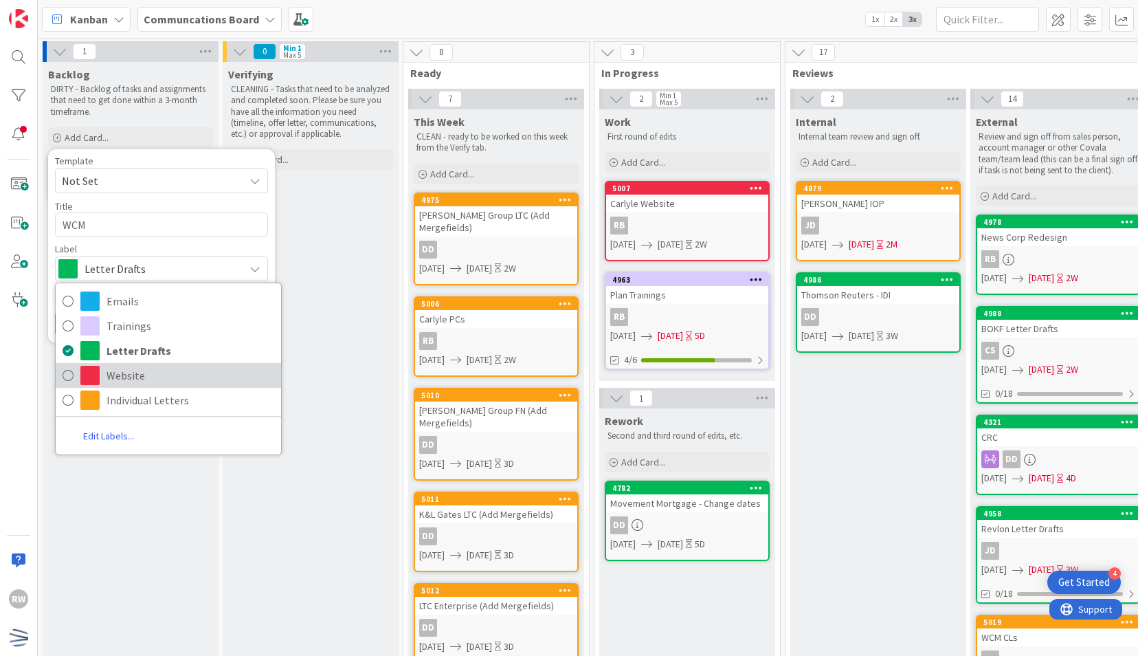
click at [131, 377] on span "Website" at bounding box center [191, 375] width 168 height 21
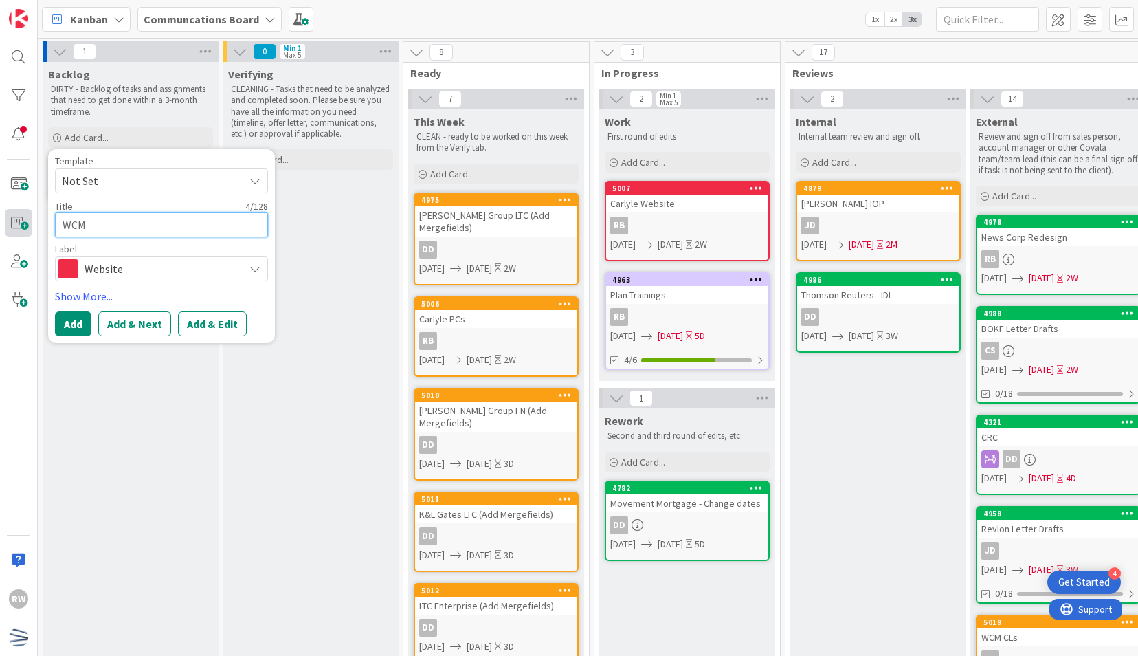
drag, startPoint x: 113, startPoint y: 230, endPoint x: 26, endPoint y: 228, distance: 86.6
click at [26, 228] on div "RW Kanban Communcations Board 1x 2x 3x 1 Backlog DIRTY - Backlog of tasks and a…" at bounding box center [569, 328] width 1138 height 656
paste textarea "ULP - Re-enrollment Review"
type textarea "x"
type textarea "ULP - Re-enrollment Review"
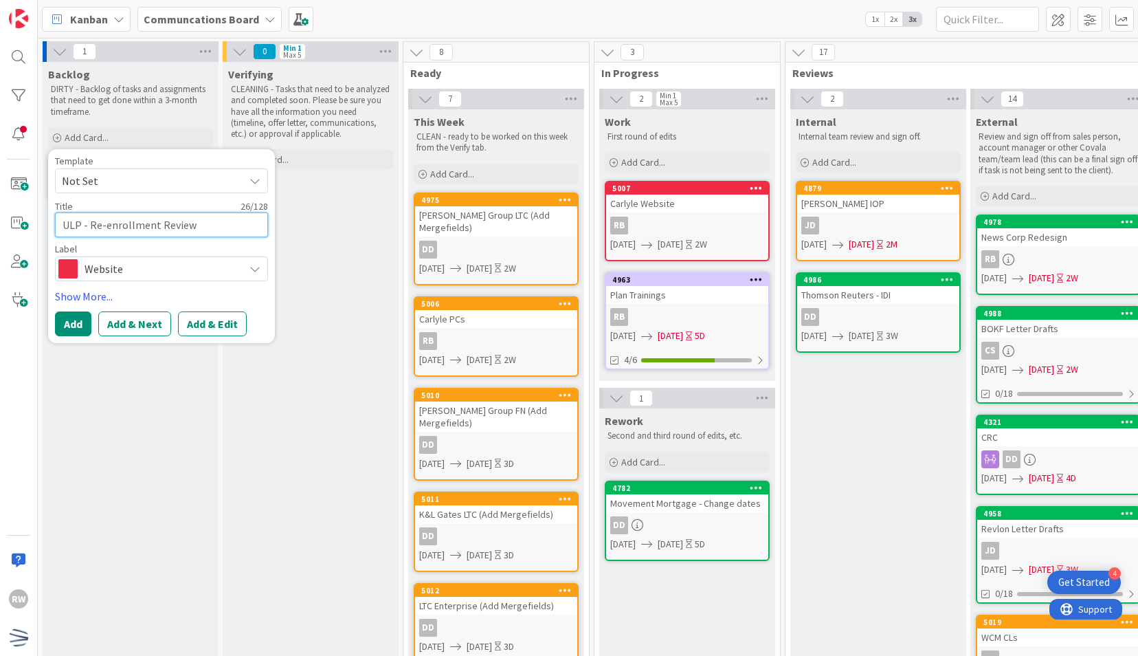
click at [121, 225] on textarea "ULP - Re-enrollment Review" at bounding box center [161, 224] width 213 height 25
drag, startPoint x: 80, startPoint y: 227, endPoint x: 14, endPoint y: 221, distance: 66.9
click at [14, 221] on div "RW Kanban Communcations Board 1x 2x 3x 1 Backlog DIRTY - Backlog of tasks and a…" at bounding box center [569, 328] width 1138 height 656
type textarea "x"
type textarea "W - Re-enrollment Review"
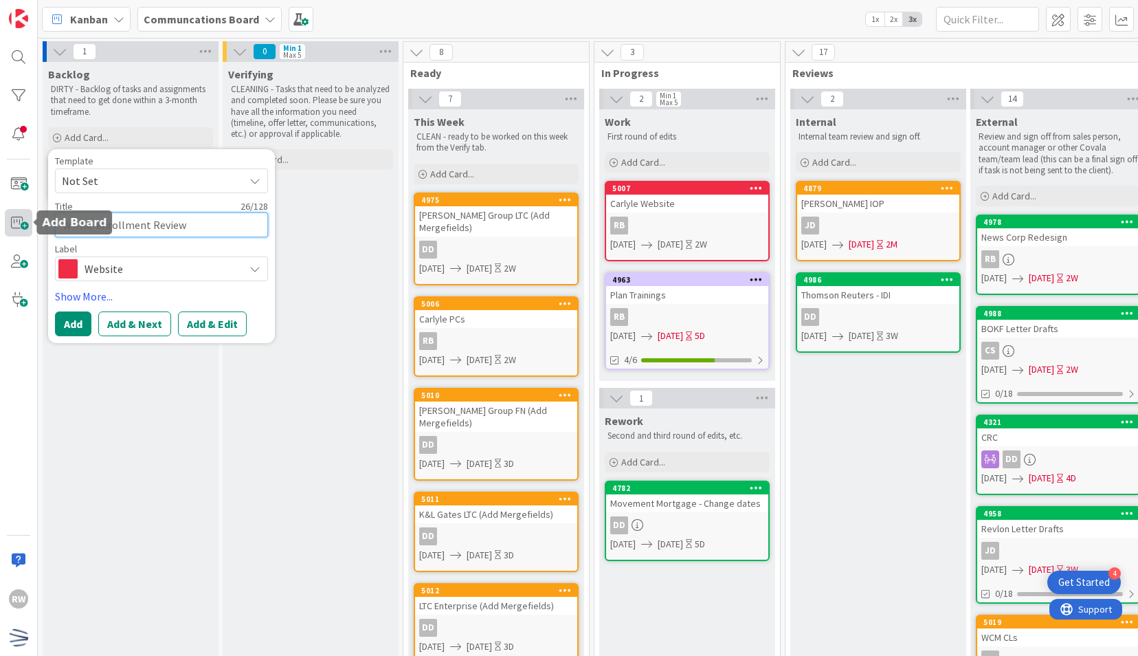
type textarea "x"
type textarea "WC - Re-enrollment Review"
type textarea "x"
type textarea "WCM - Re-enrollment Review"
type textarea "x"
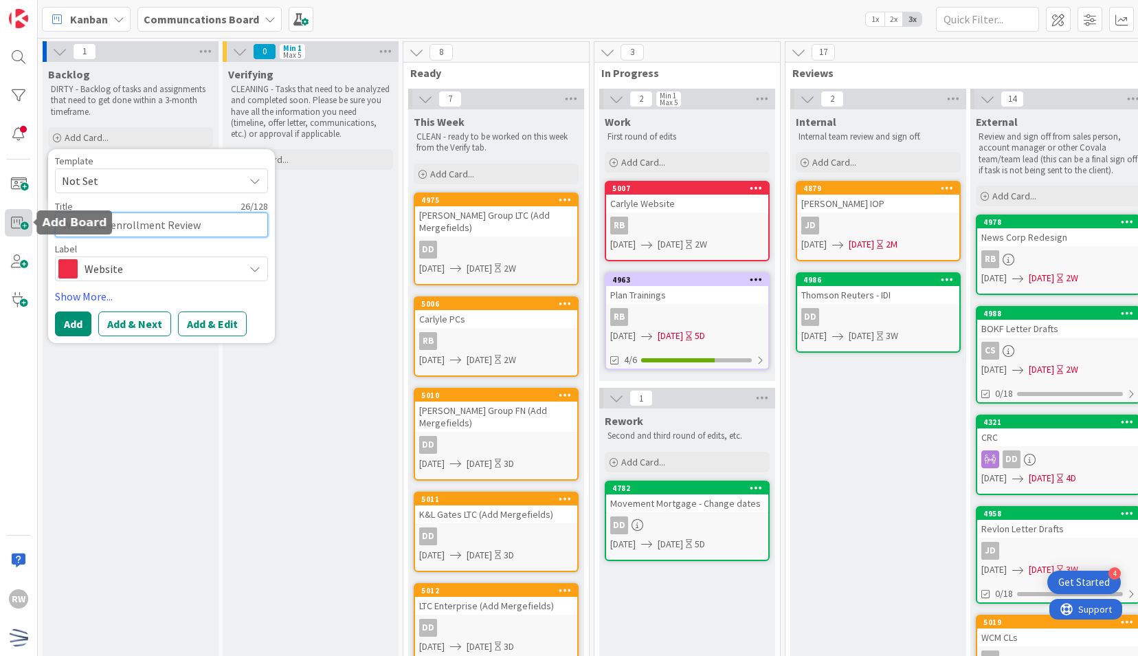
type textarea "WCMM - Re-enrollment Review"
type textarea "x"
type textarea "WCM - Re-enrollment Review"
click at [69, 326] on button "Add" at bounding box center [73, 323] width 36 height 25
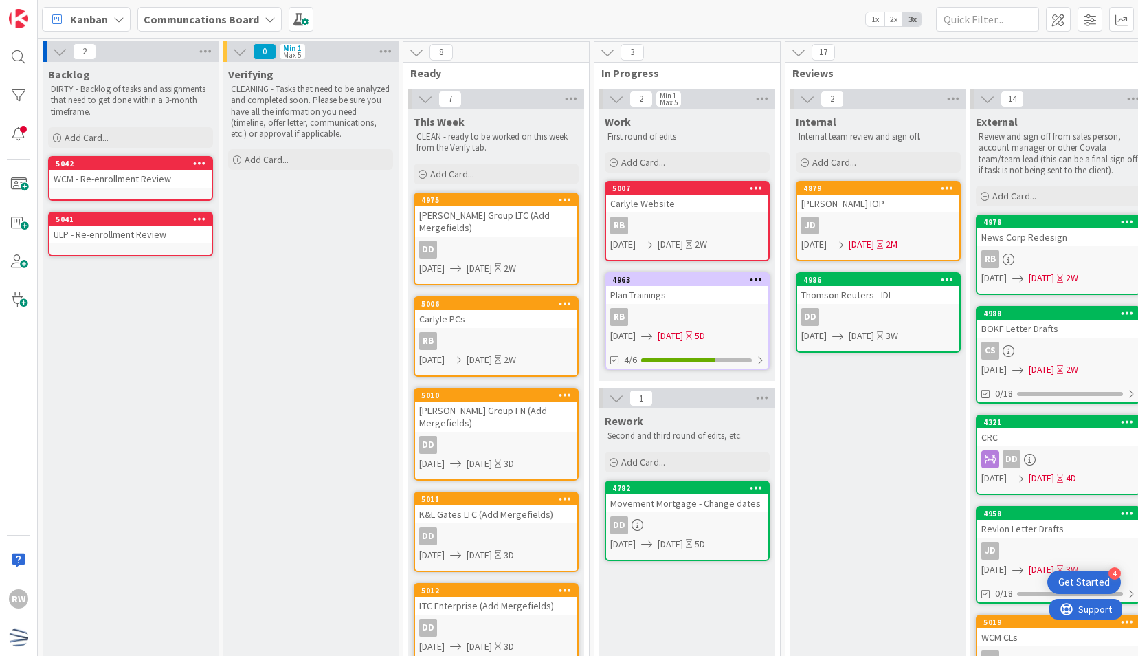
click at [150, 168] on div "5042" at bounding box center [130, 163] width 162 height 12
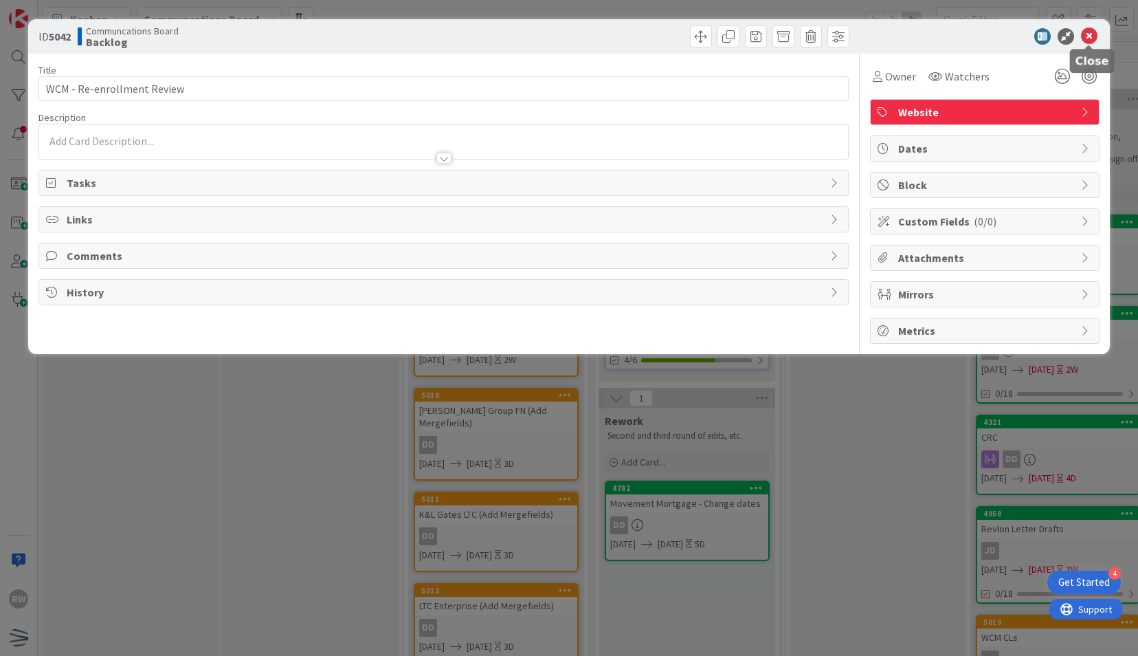
click at [1097, 33] on div at bounding box center [977, 36] width 243 height 16
click at [1089, 37] on icon at bounding box center [1089, 36] width 16 height 16
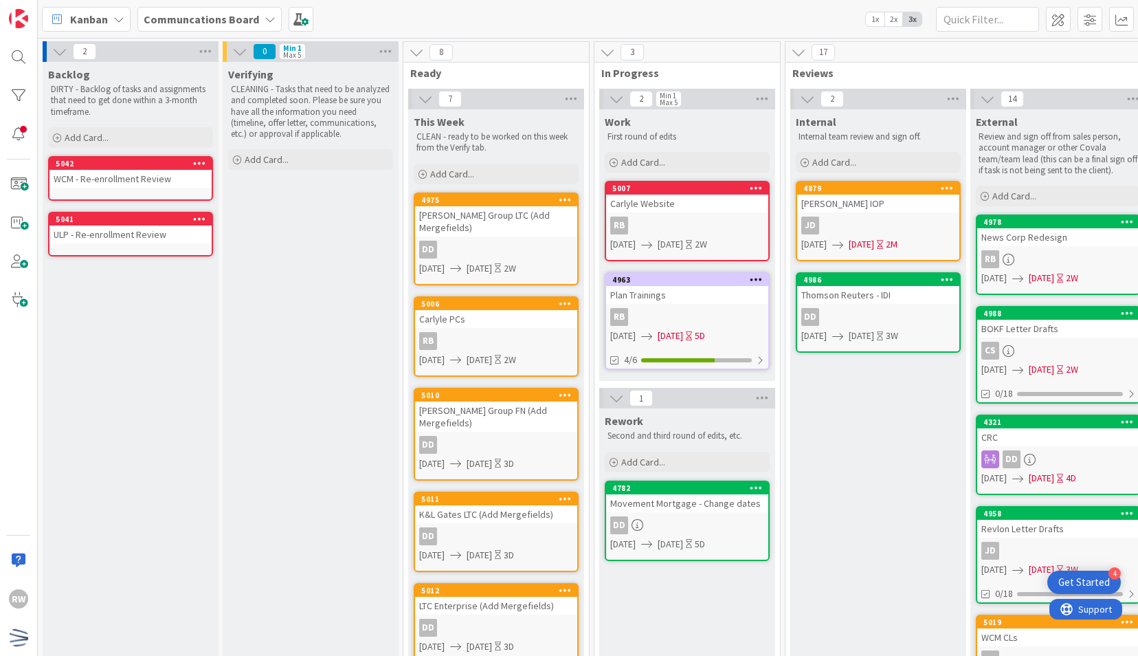
click at [198, 220] on icon at bounding box center [199, 219] width 13 height 10
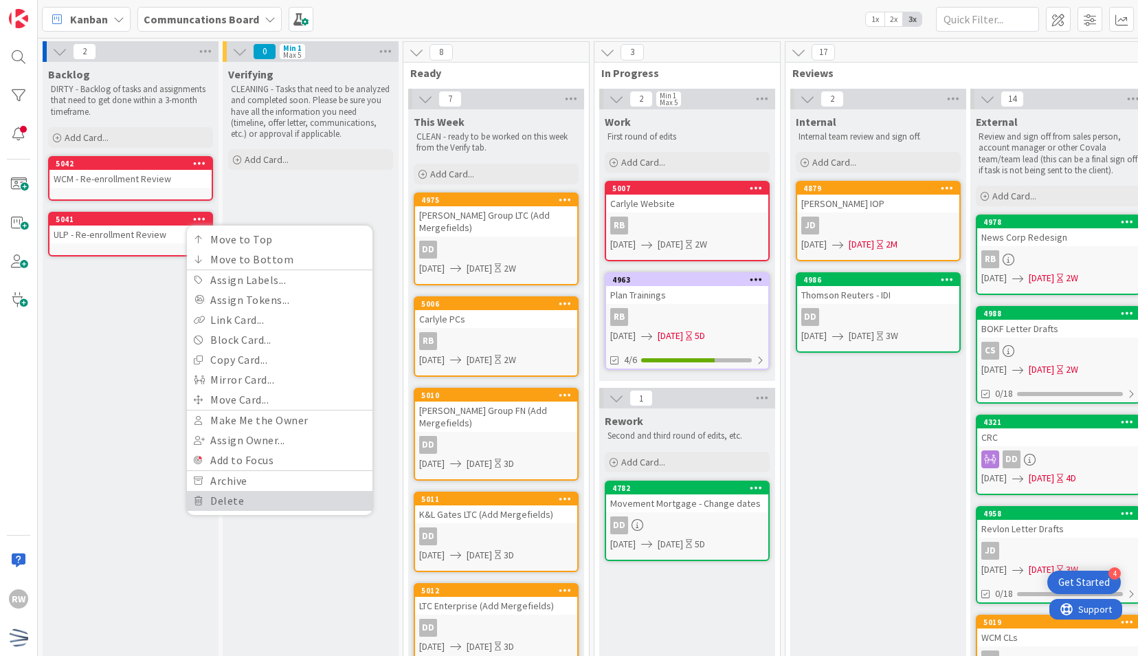
click at [230, 500] on link "Delete" at bounding box center [280, 501] width 186 height 20
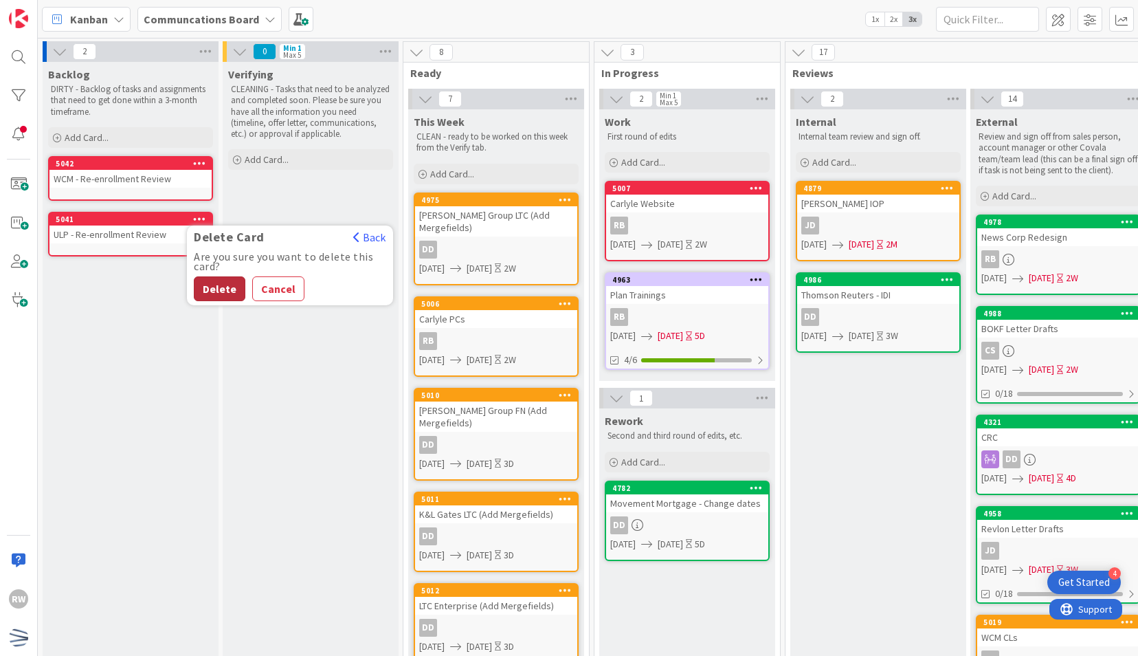
click at [216, 285] on button "Delete" at bounding box center [220, 288] width 52 height 25
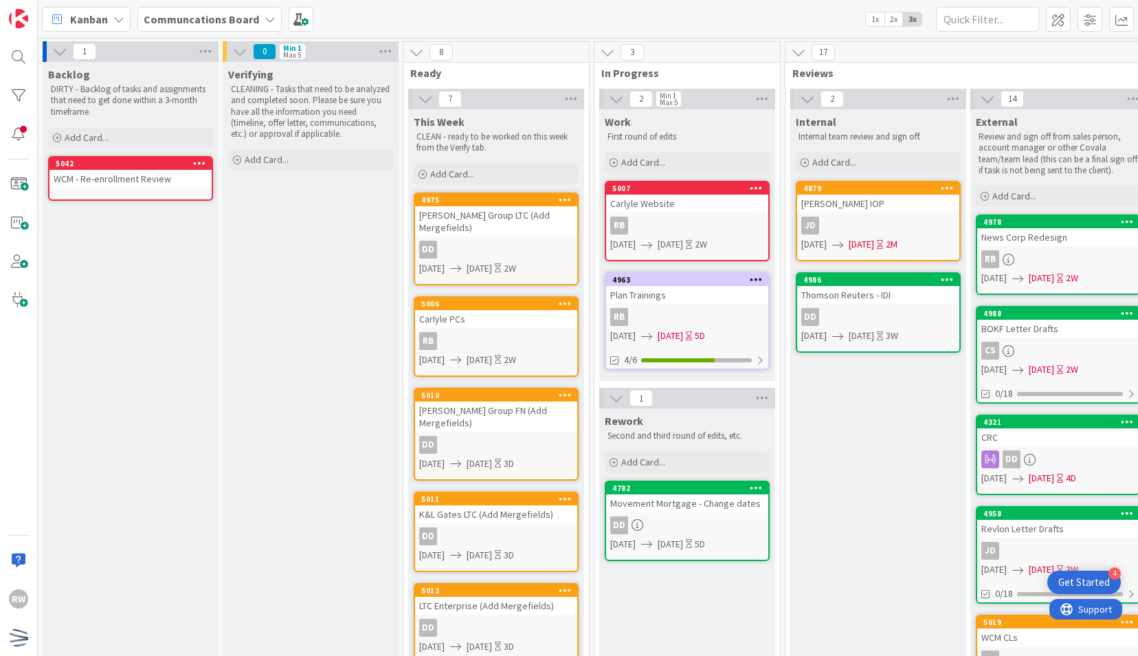
click at [197, 162] on icon at bounding box center [199, 163] width 13 height 10
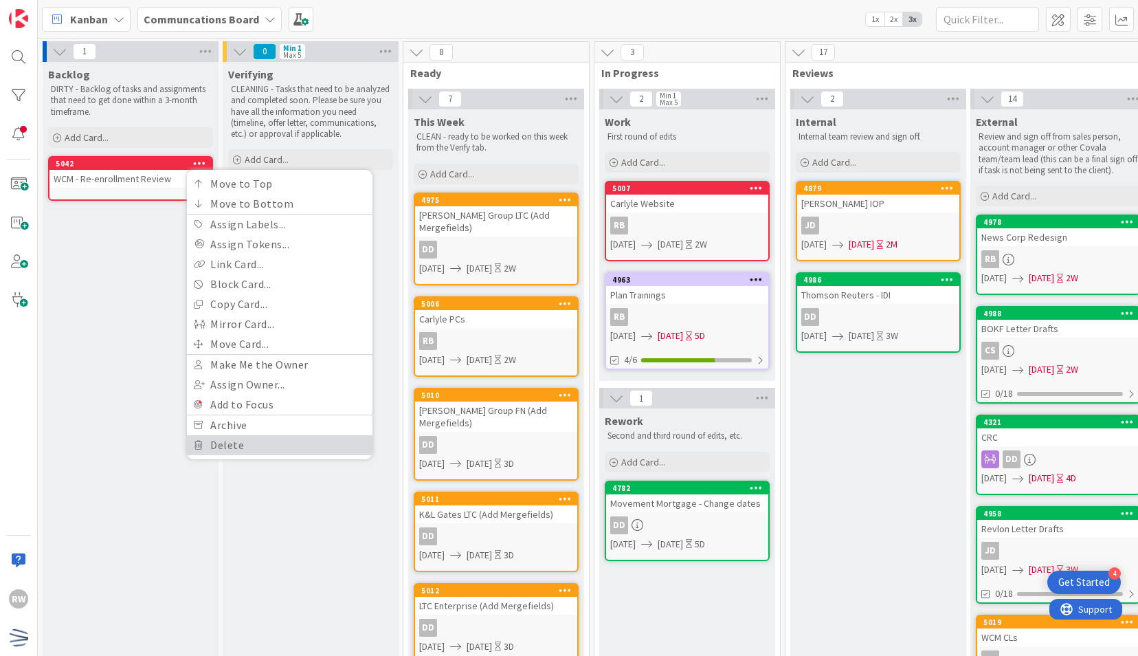
click at [248, 443] on link "Delete" at bounding box center [280, 445] width 186 height 20
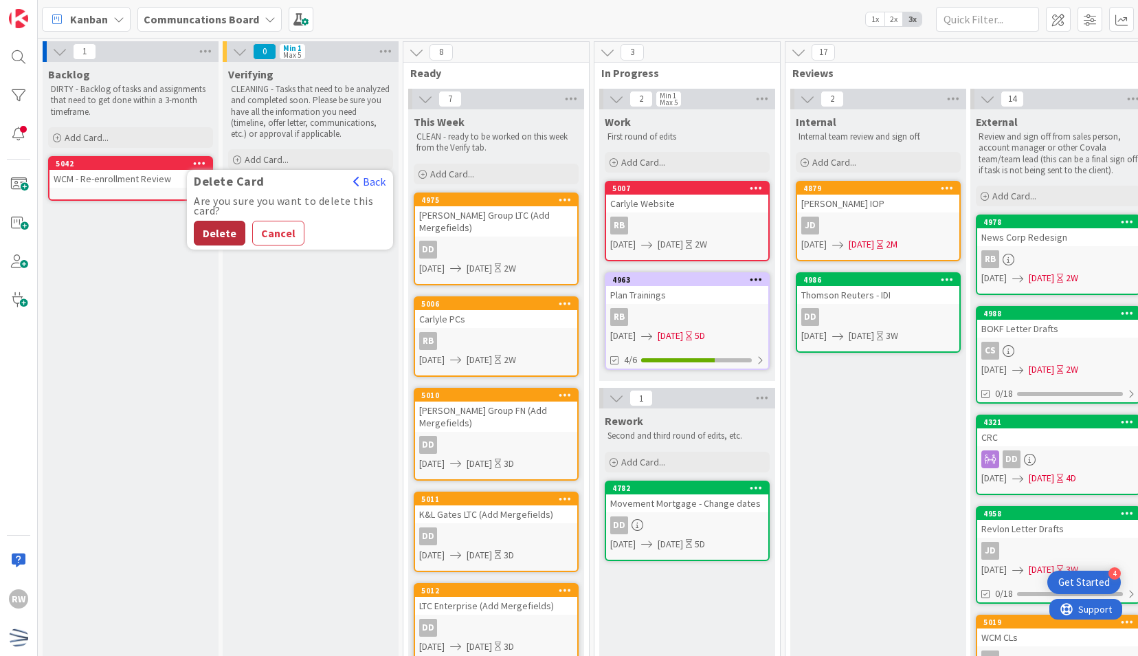
click at [219, 237] on button "Delete" at bounding box center [220, 233] width 52 height 25
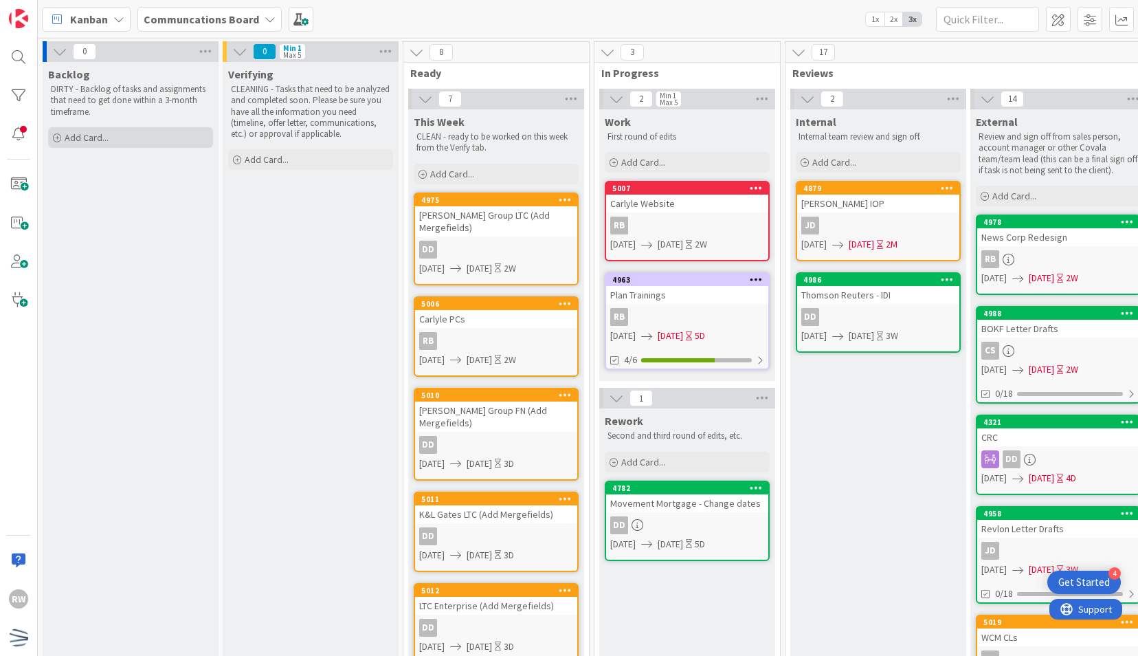
click at [142, 140] on div "Add Card..." at bounding box center [130, 137] width 165 height 21
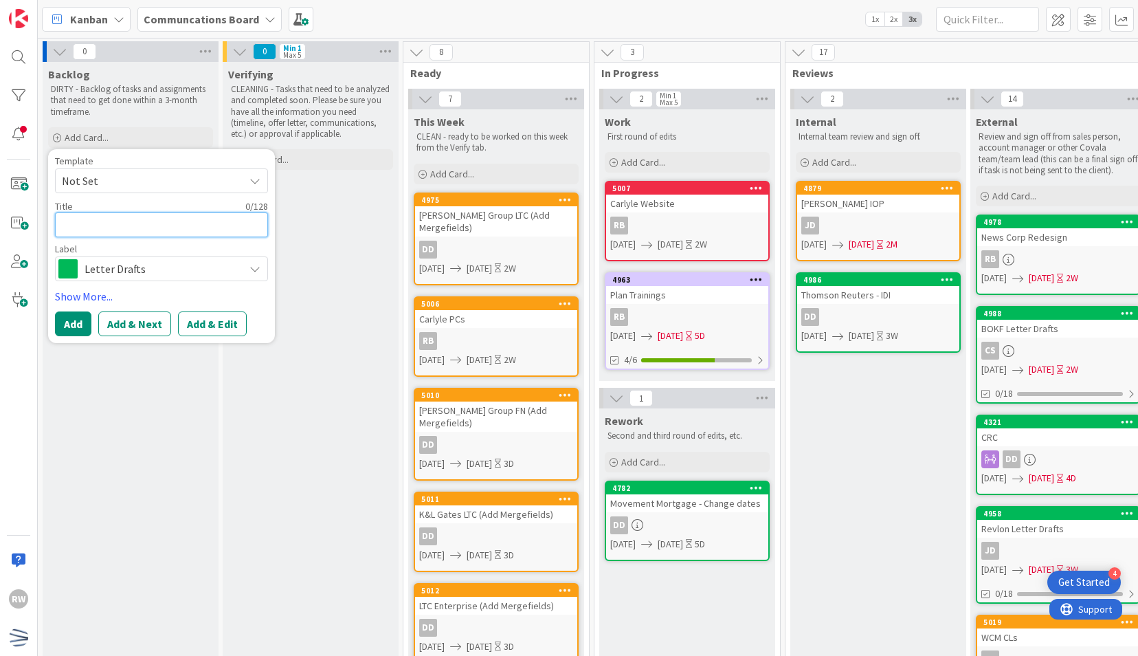
type textarea "x"
type textarea "W"
type textarea "x"
type textarea "WCM"
type textarea "x"
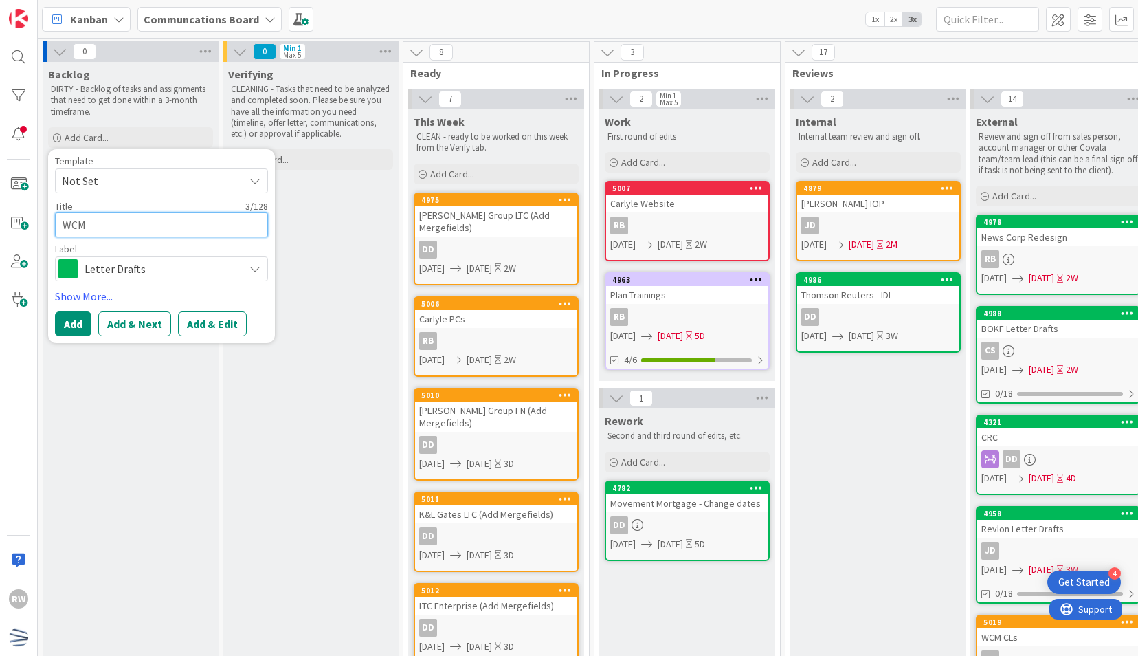
type textarea "WCM"
type textarea "x"
type textarea "WCM W"
type textarea "x"
type textarea "WCM We"
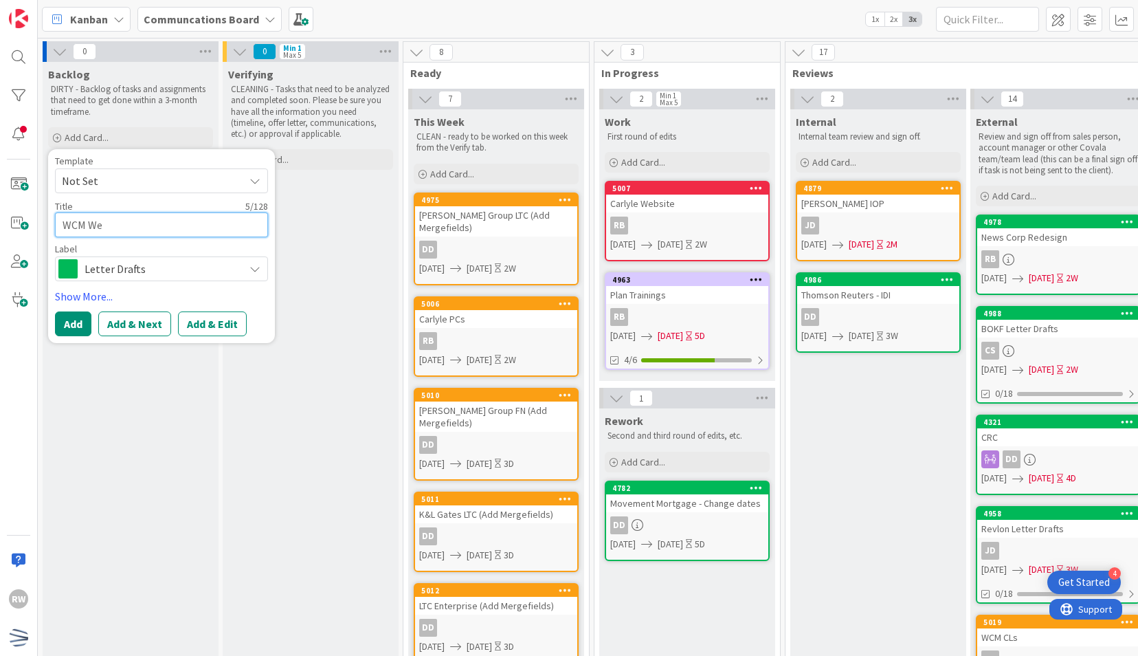
type textarea "x"
type textarea "WCM Web"
type textarea "x"
type textarea "WCM Webi"
type textarea "x"
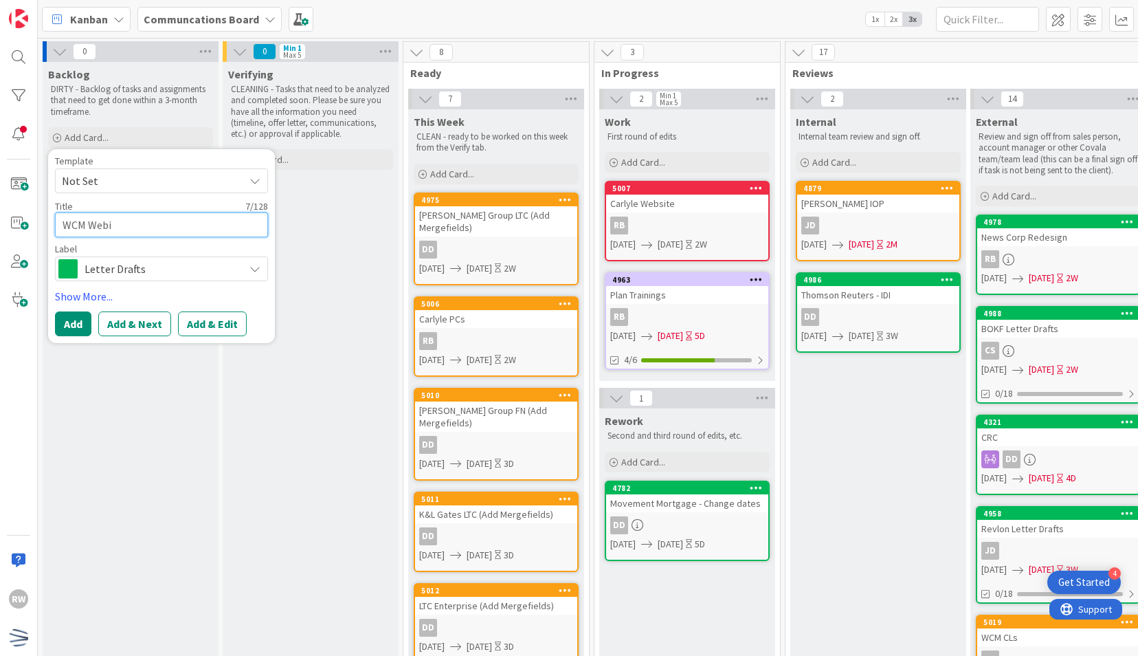
type textarea "WCM Webit"
type textarea "x"
type textarea "WCM Webi"
type textarea "x"
type textarea "WCM Web"
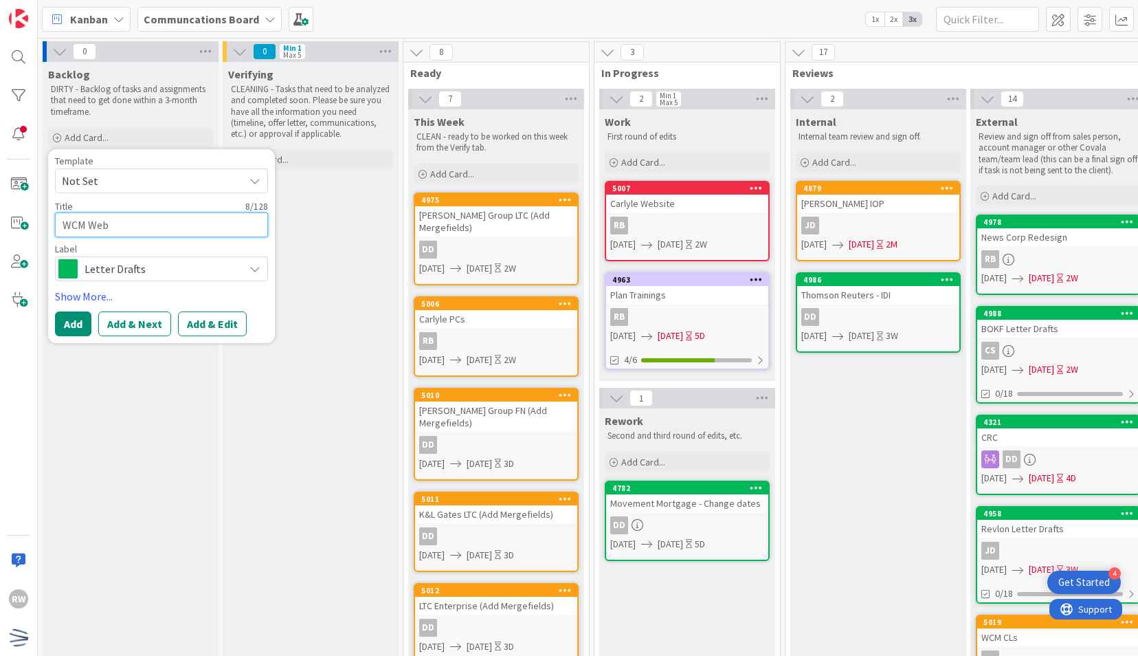
type textarea "x"
type textarea "WCM Webs"
type textarea "x"
type textarea "WCM Websi"
type textarea "x"
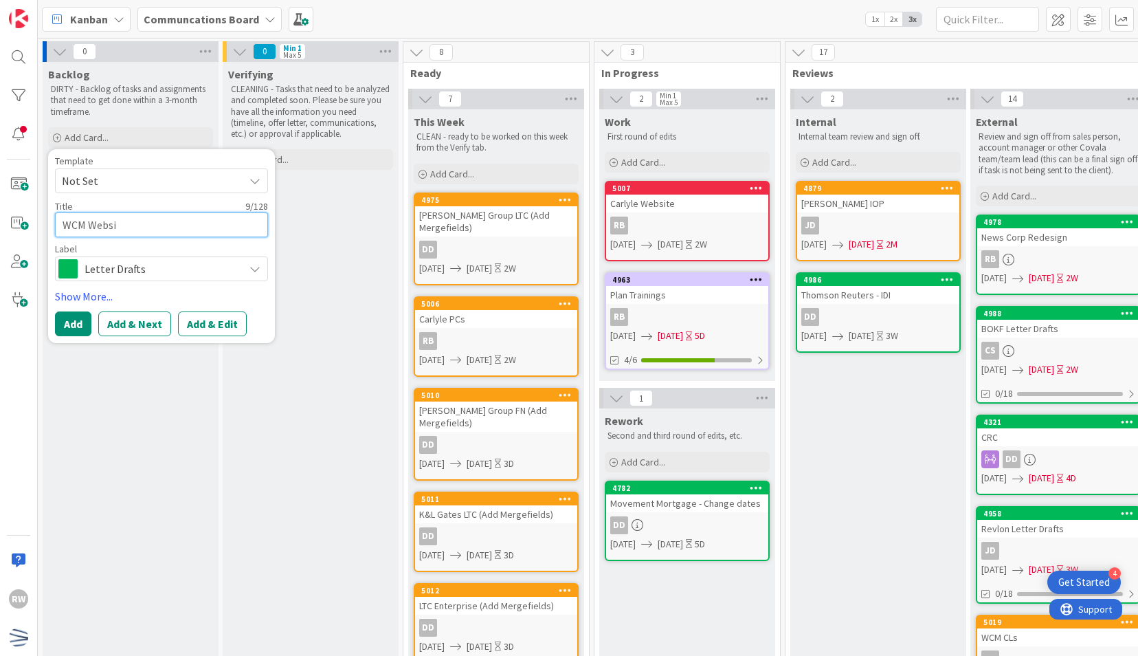
type textarea "WCM Websit"
type textarea "x"
type textarea "WCM Website"
type textarea "x"
type textarea "WCM Website"
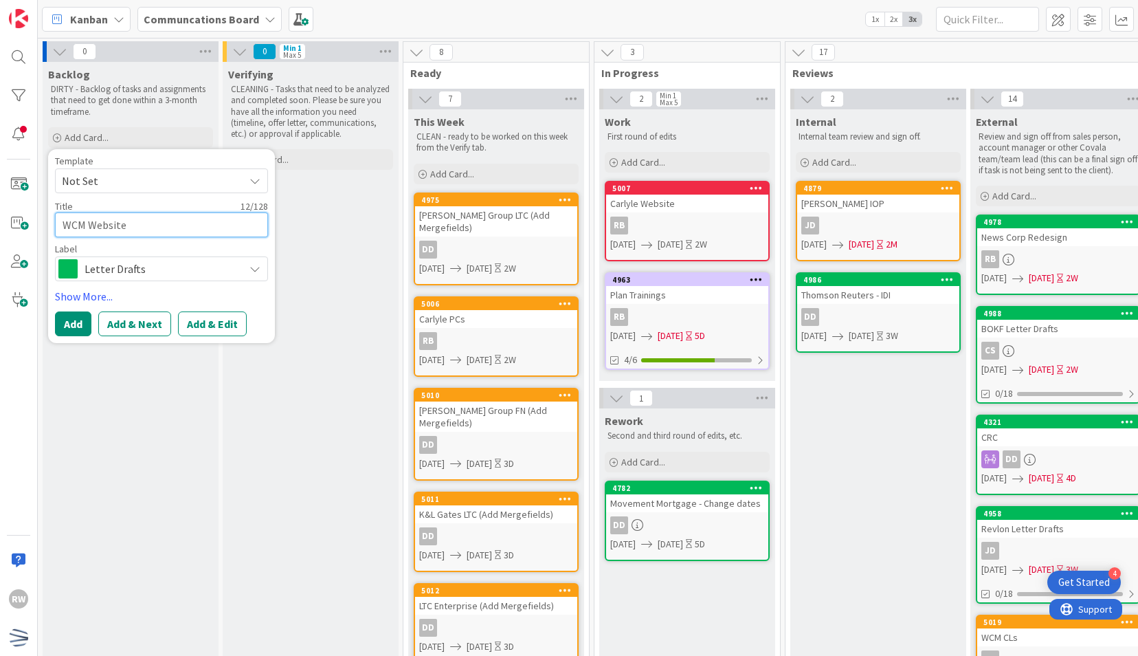
type textarea "x"
type textarea "WCM Website C"
type textarea "x"
type textarea "WCM Website Ch"
type textarea "x"
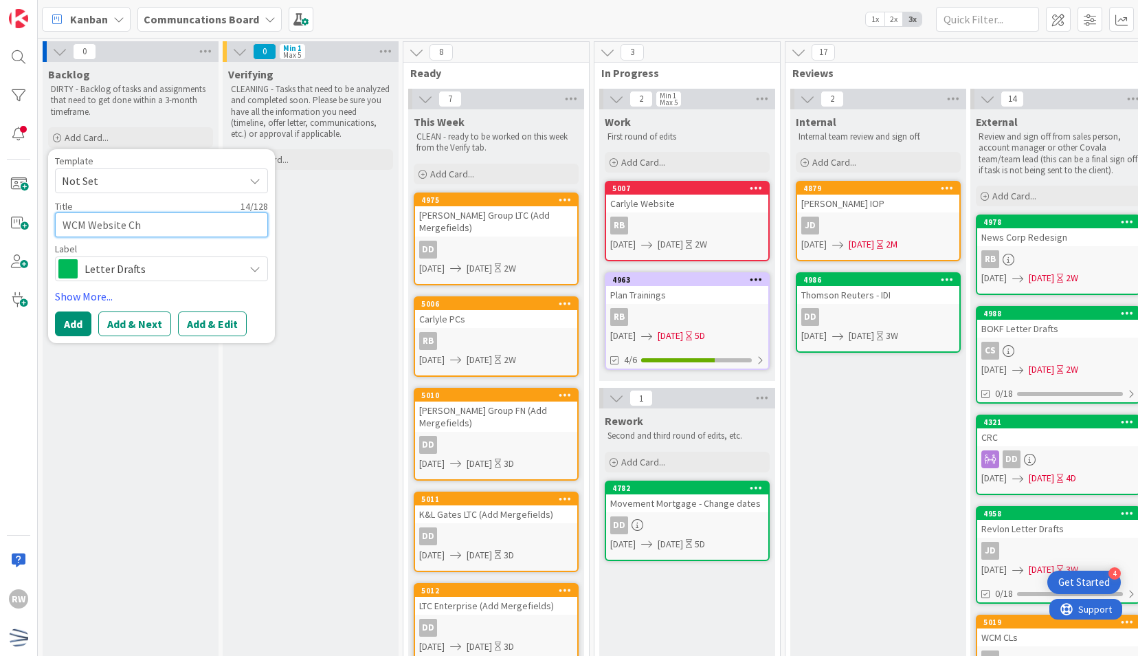
type textarea "WCM Website Che"
type textarea "x"
type textarea "WCM Website Check"
type textarea "x"
type textarea "WCM Website Check"
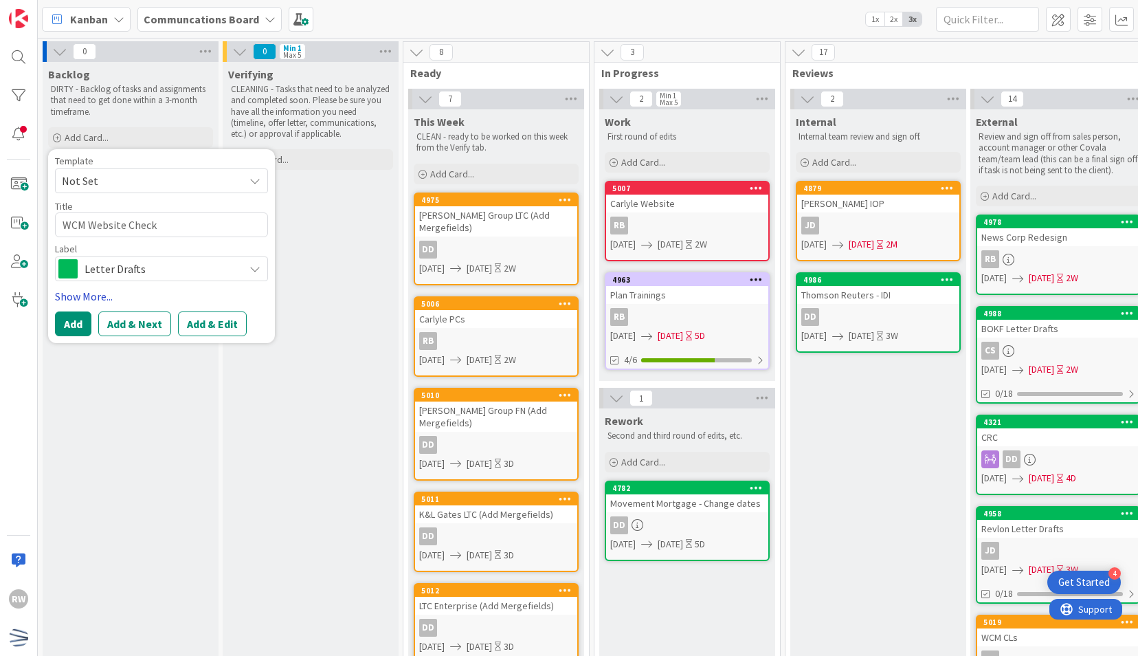
click at [140, 290] on link "Show More..." at bounding box center [161, 296] width 213 height 16
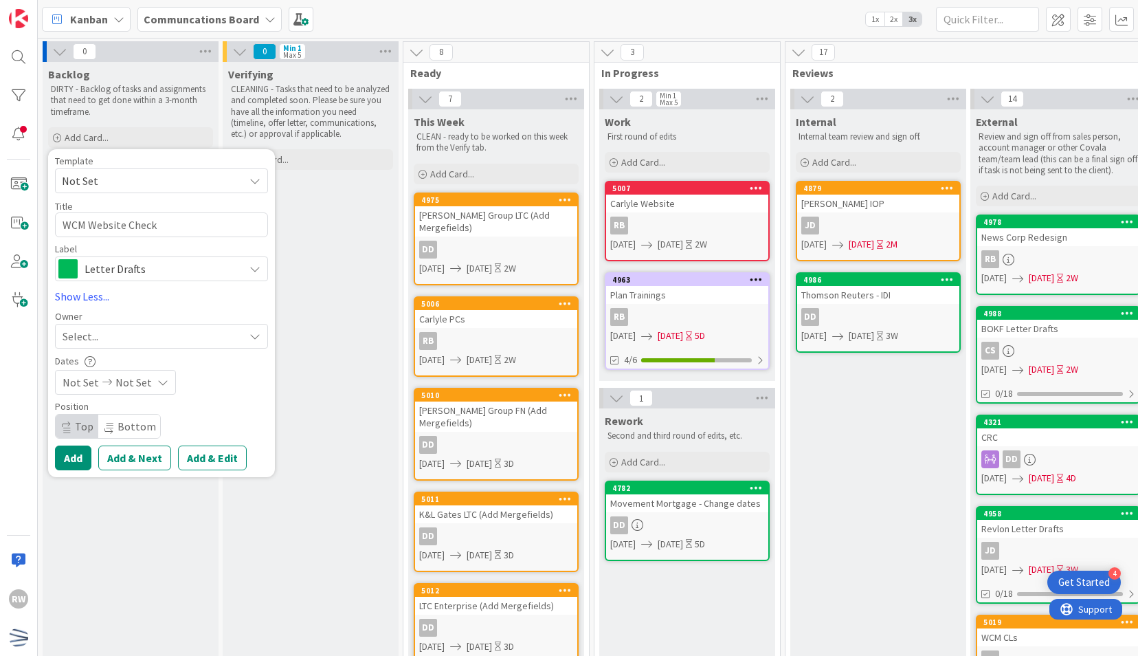
click at [132, 270] on span "Letter Drafts" at bounding box center [161, 268] width 153 height 19
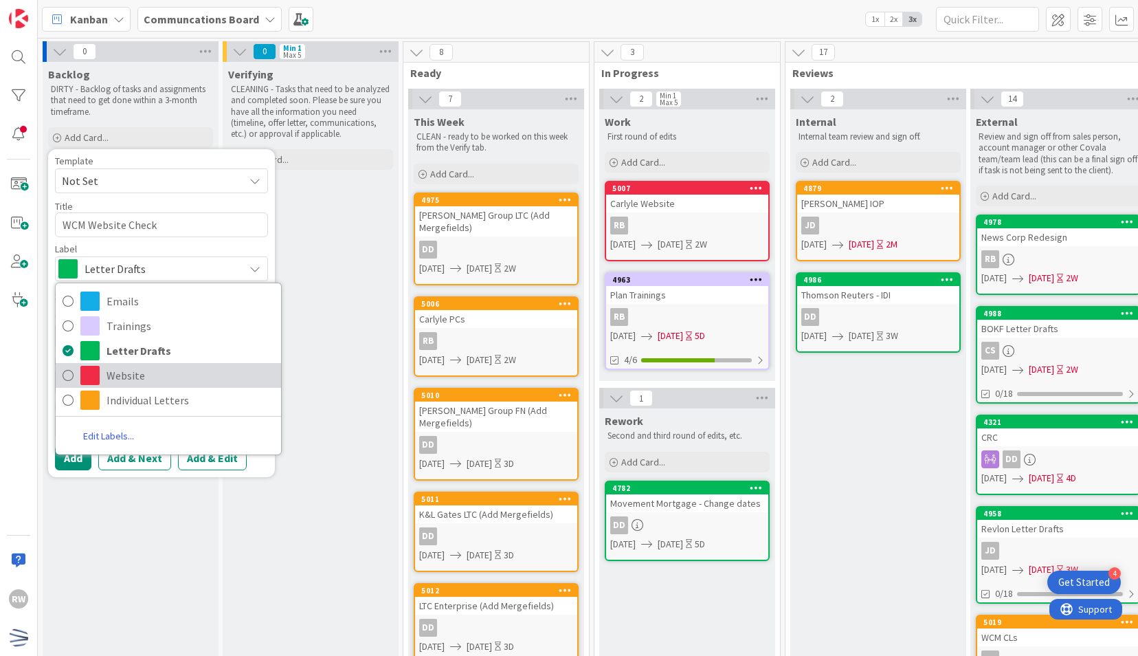
click at [124, 368] on span "Website" at bounding box center [191, 375] width 168 height 21
type textarea "x"
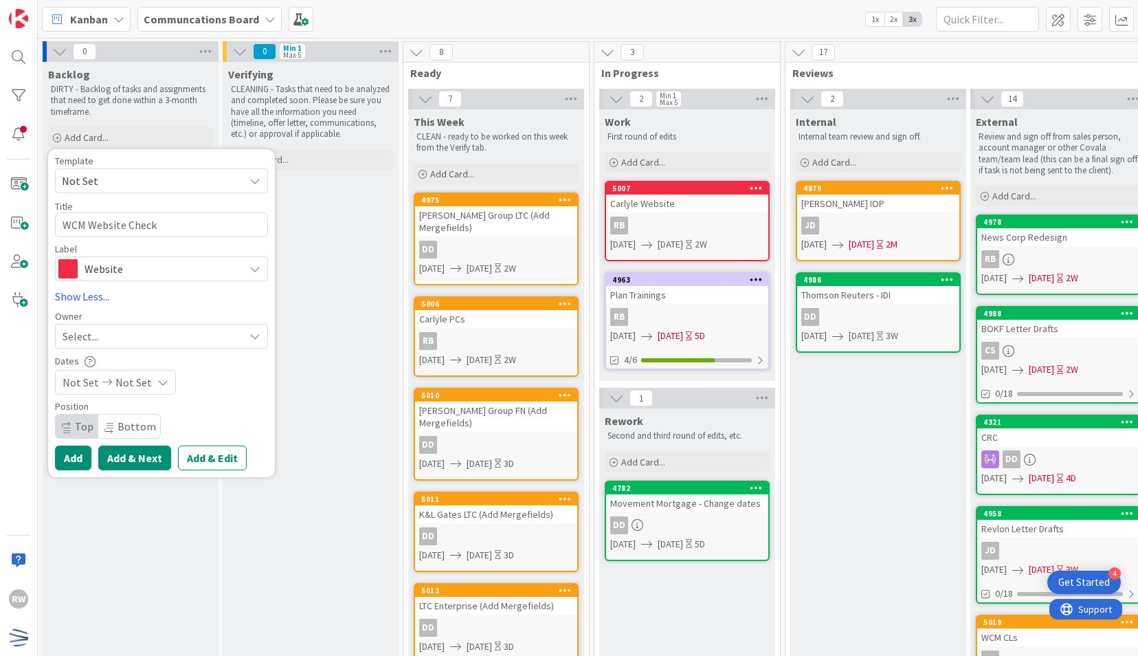
click at [133, 457] on button "Add & Next" at bounding box center [134, 457] width 73 height 25
click at [106, 216] on textarea at bounding box center [161, 224] width 213 height 25
paste textarea "WCM Website Check"
type textarea "x"
type textarea "WCM Website Check"
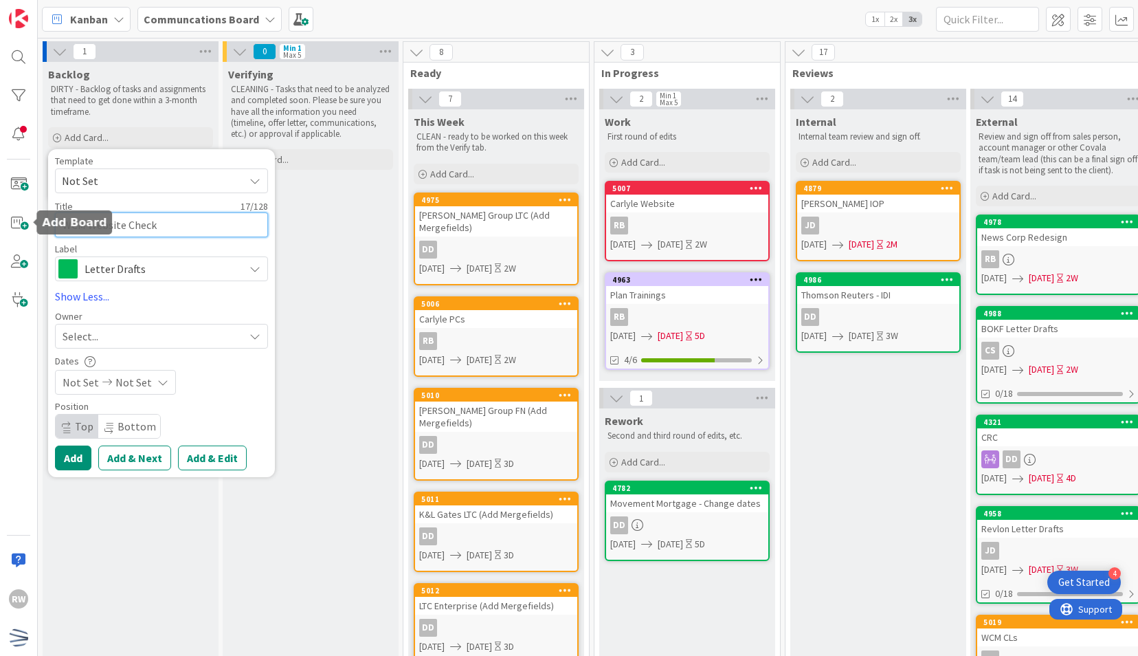
drag, startPoint x: 82, startPoint y: 225, endPoint x: -3, endPoint y: 224, distance: 85.2
click at [0, 224] on html "4 Get Started RW Kanban Communcations Board 1x 2x 3x 1 Backlog DIRTY - Backlog …" at bounding box center [569, 328] width 1138 height 656
type textarea "x"
type textarea "K Website Check"
type textarea "x"
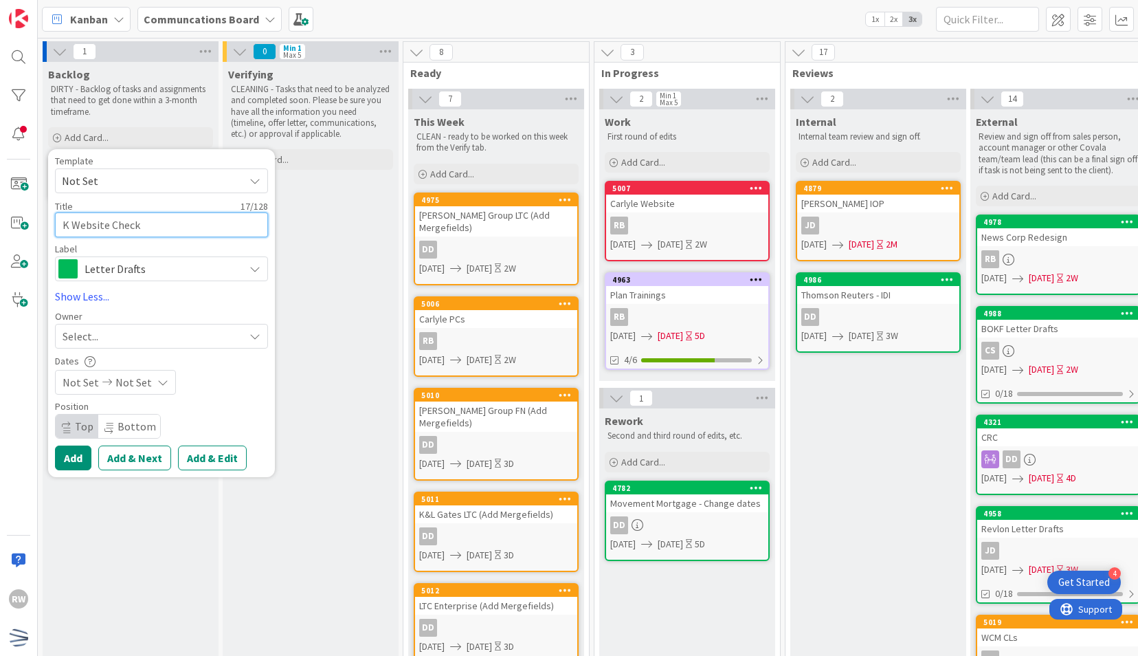
type textarea "Ke Website Check"
type textarea "x"
type textarea "Kest Website Check"
type textarea "x"
type textarea "Kestr Website Check"
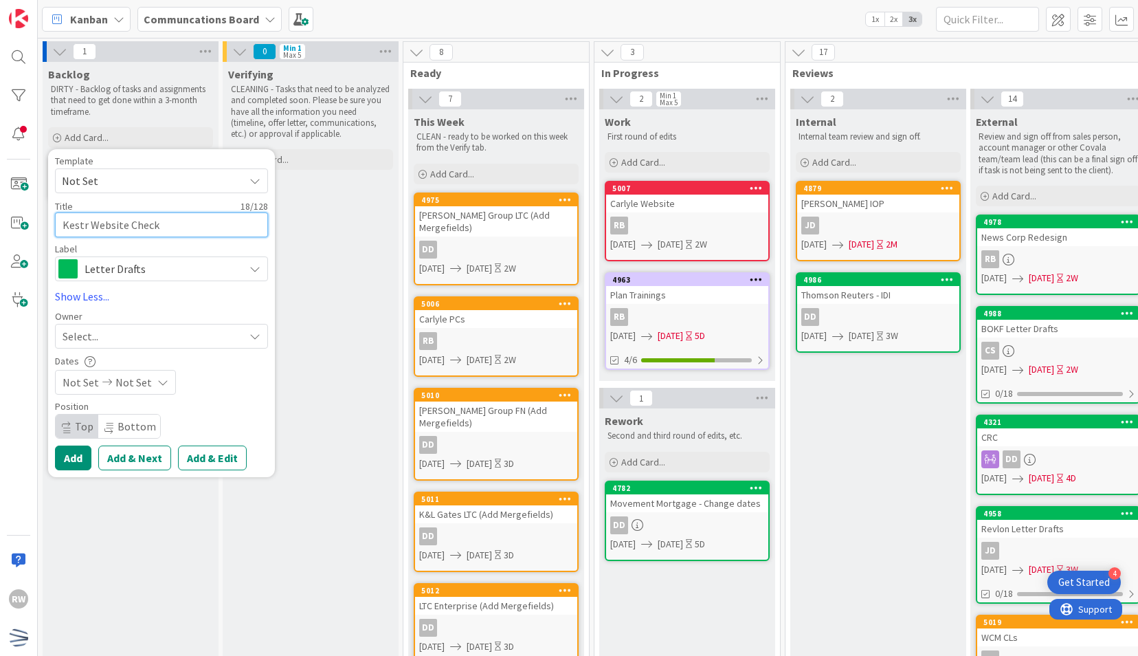
type textarea "x"
type textarea "Kestra Website Check"
click at [132, 466] on button "Add & Next" at bounding box center [134, 457] width 73 height 25
click at [115, 227] on textarea at bounding box center [161, 224] width 213 height 25
type textarea "x"
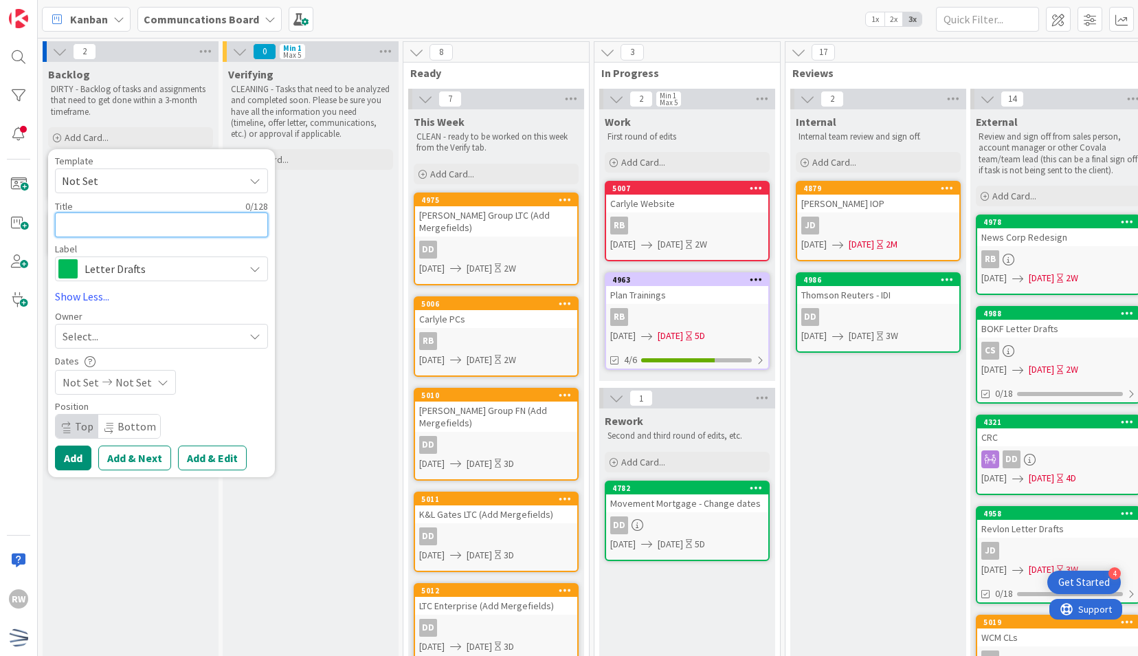
type textarea "U"
type textarea "x"
type textarea "UL"
type textarea "x"
type textarea "ULP"
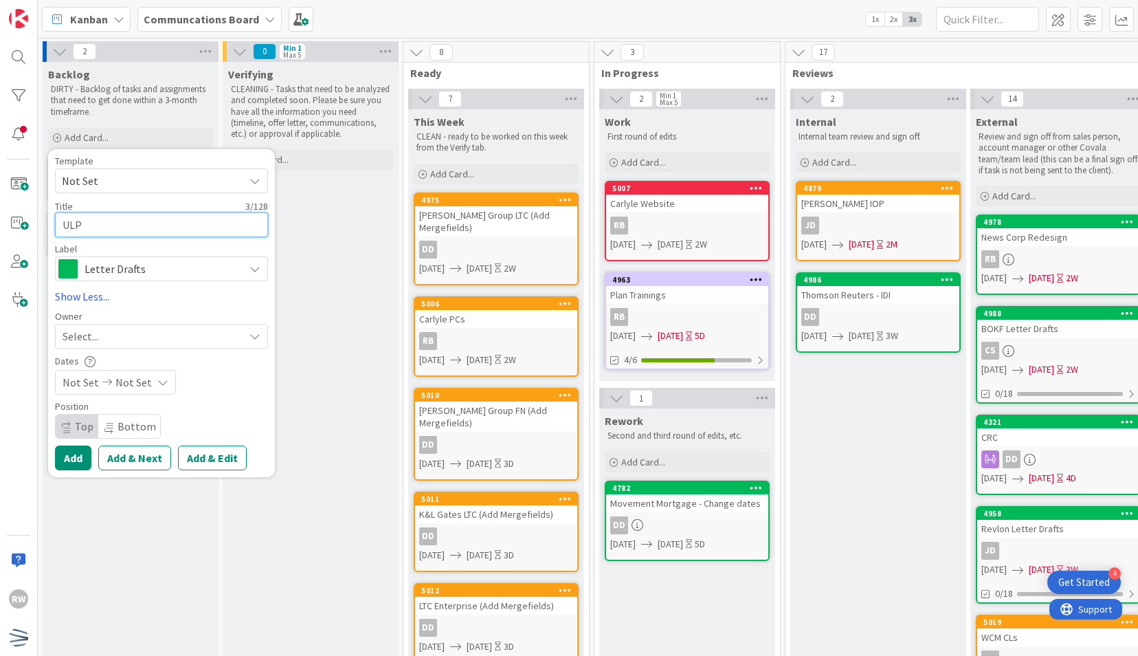
type textarea "x"
type textarea "UL"
type textarea "x"
type textarea "U"
paste textarea "WCM Website Check"
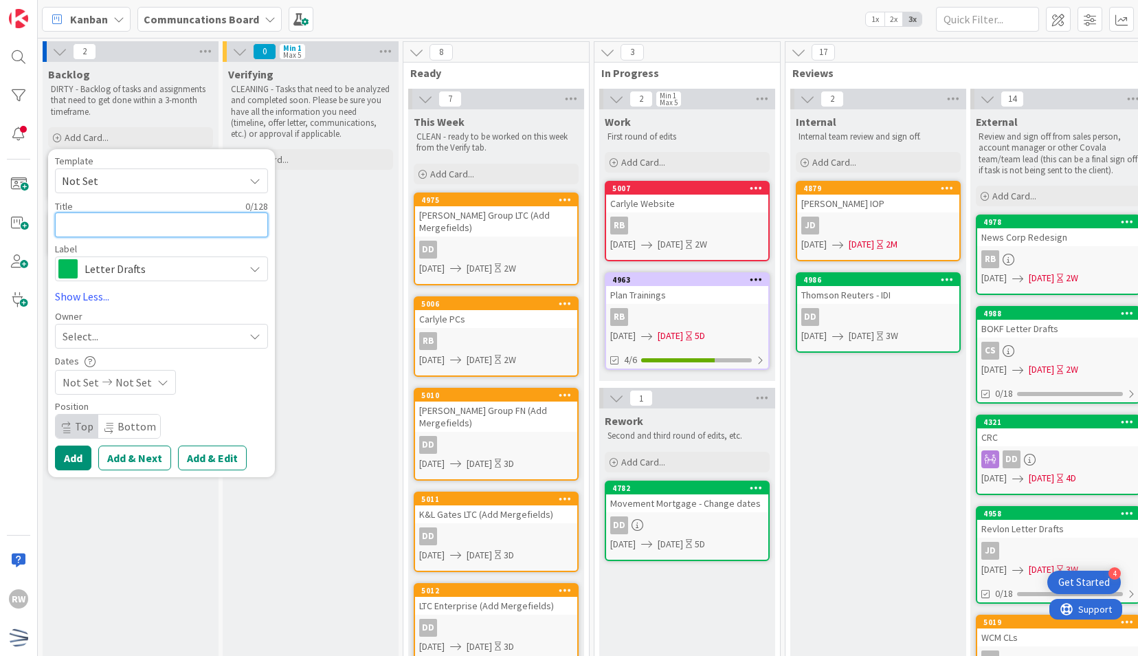
type textarea "x"
type textarea "WCM Website Check"
drag, startPoint x: 78, startPoint y: 224, endPoint x: 14, endPoint y: 219, distance: 64.1
click at [14, 219] on div "RW Kanban Communcations Board 1x 2x 3x 2 Backlog DIRTY - Backlog of tasks and a…" at bounding box center [569, 328] width 1138 height 656
type textarea "x"
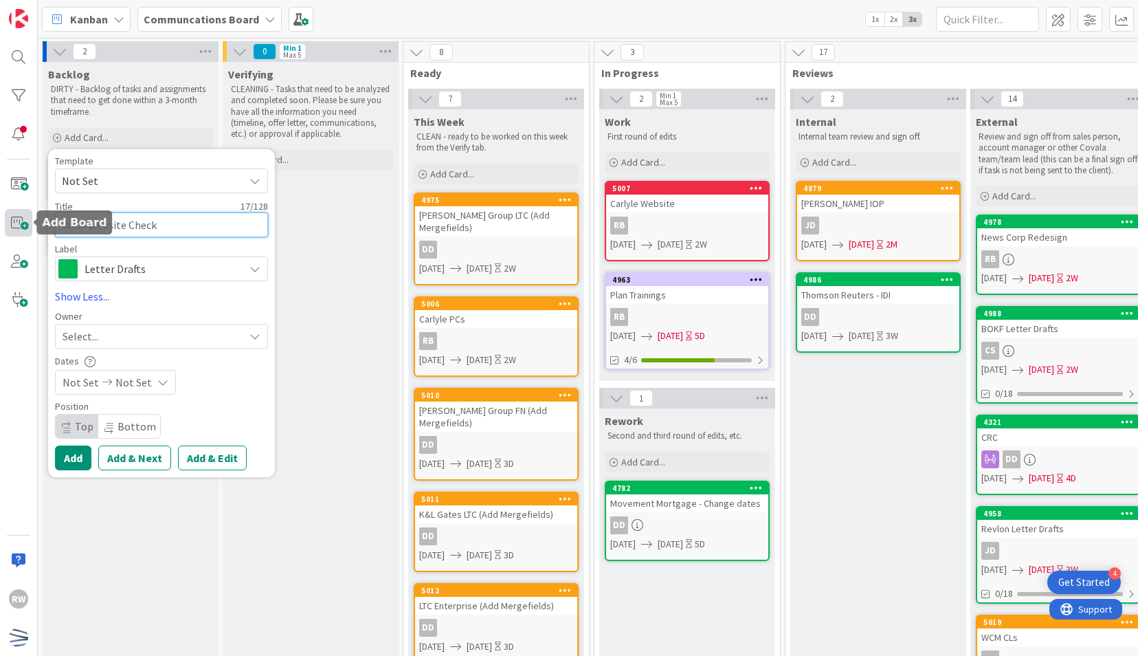
type textarea "U Website Check"
type textarea "x"
type textarea "UL Website Check"
type textarea "x"
type textarea "UL{ Website Check"
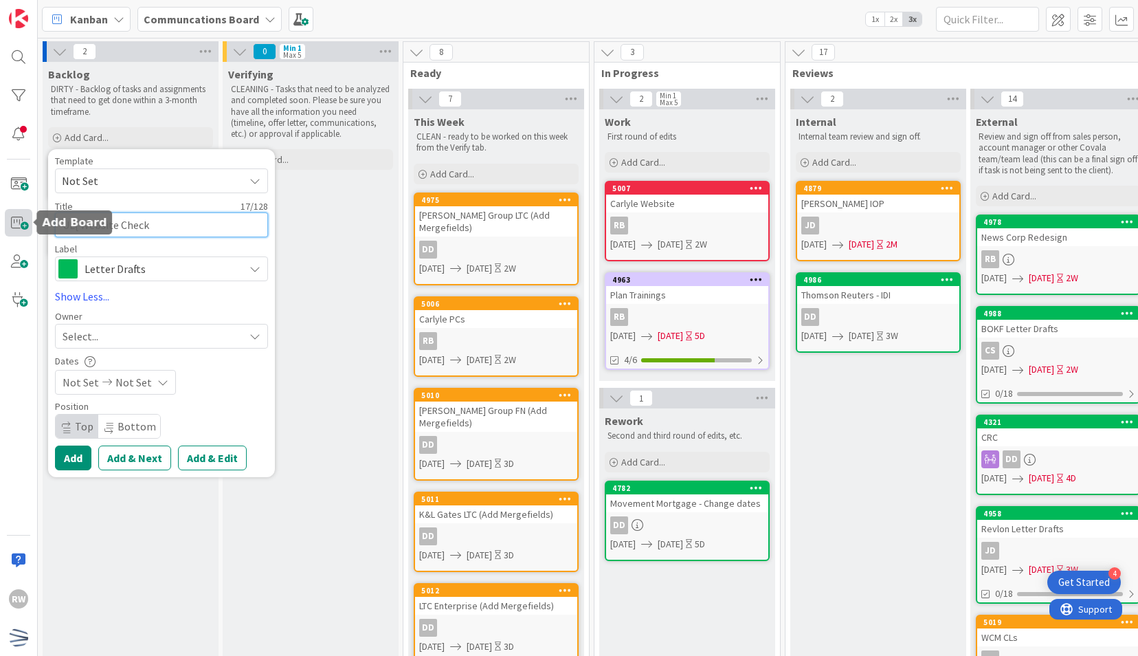
type textarea "x"
type textarea "UL Website Check"
type textarea "x"
type textarea "ULP Website Check"
click at [139, 272] on span "Letter Drafts" at bounding box center [161, 268] width 153 height 19
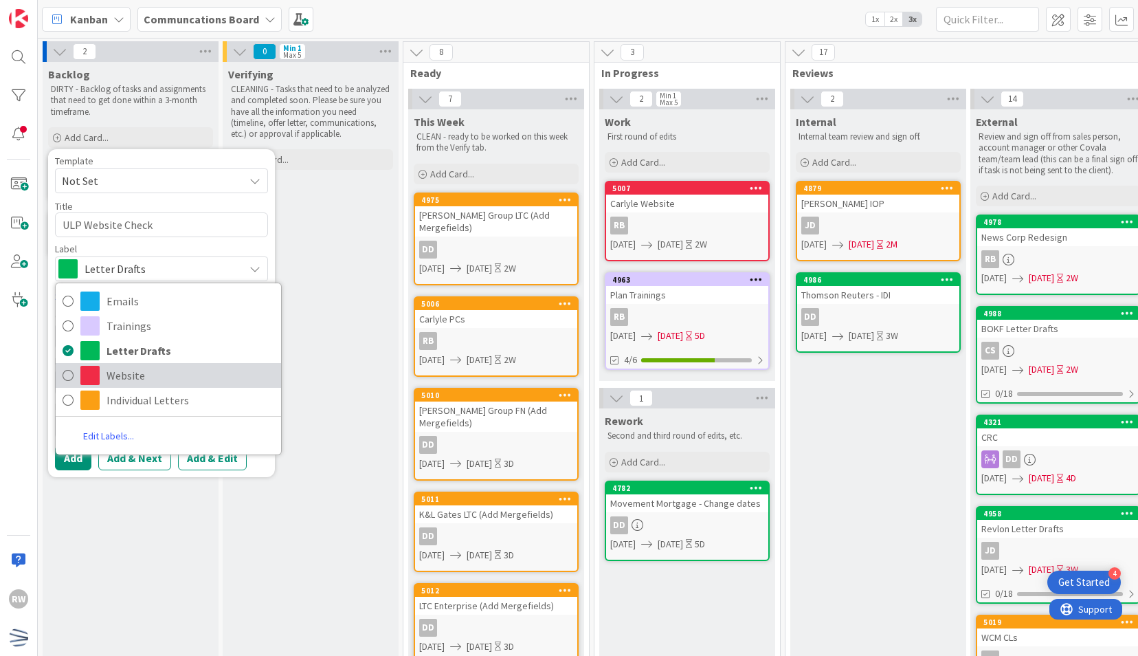
click at [151, 370] on span "Website" at bounding box center [191, 375] width 168 height 21
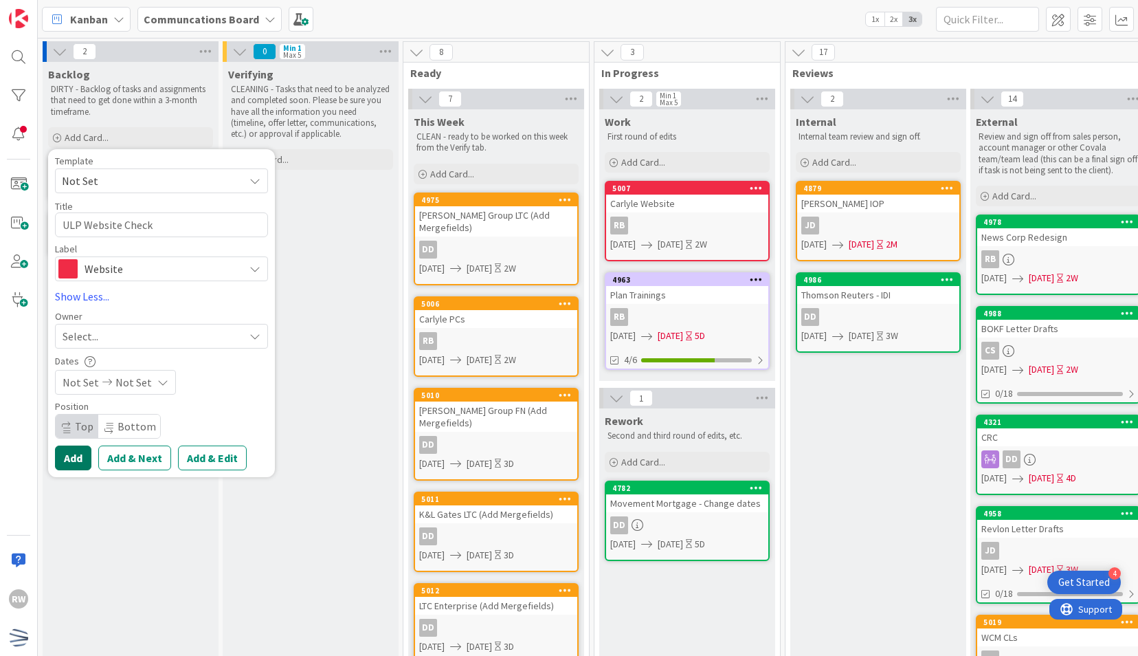
click at [80, 462] on button "Add" at bounding box center [73, 457] width 36 height 25
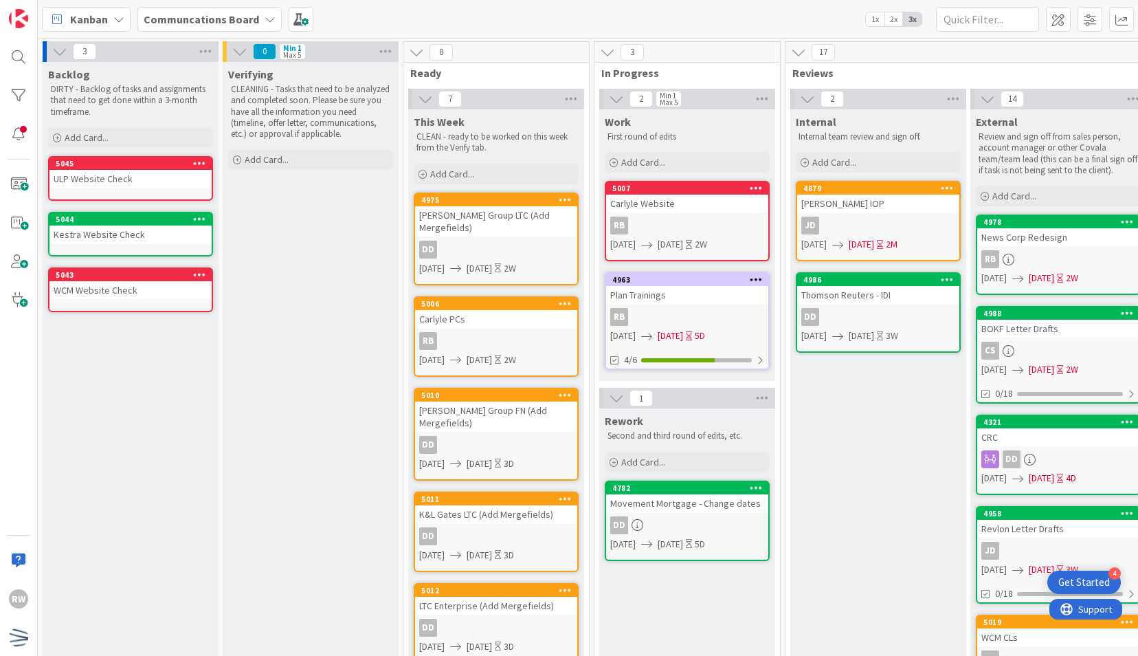
click at [145, 227] on div "Kestra Website Check" at bounding box center [130, 234] width 162 height 18
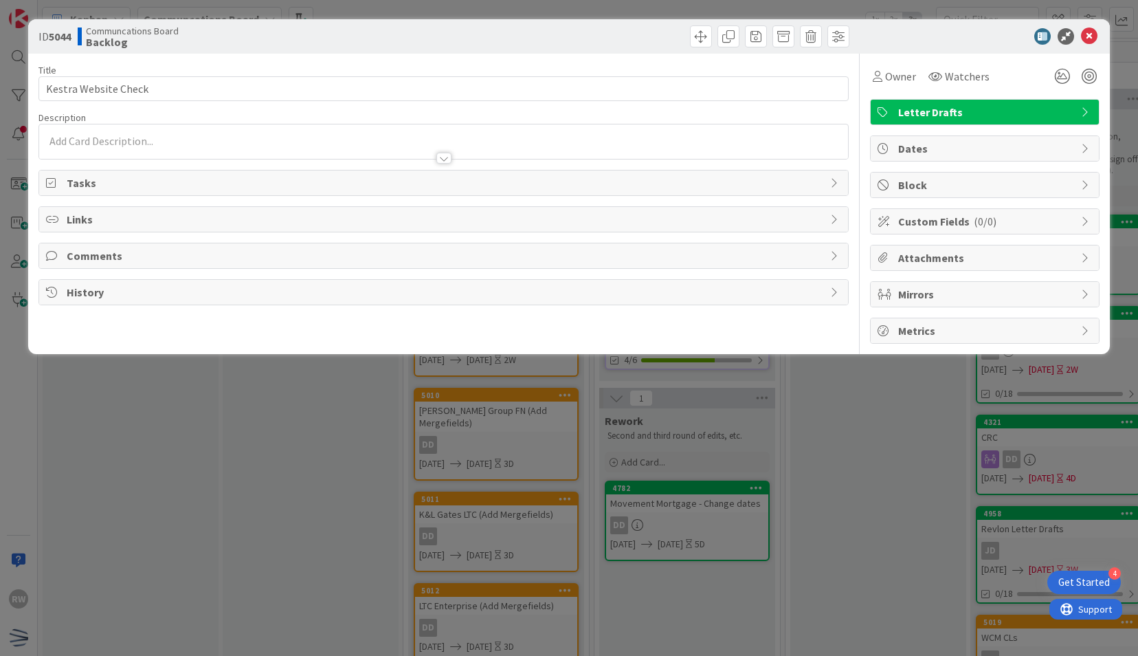
click at [977, 112] on span "Letter Drafts" at bounding box center [986, 112] width 176 height 16
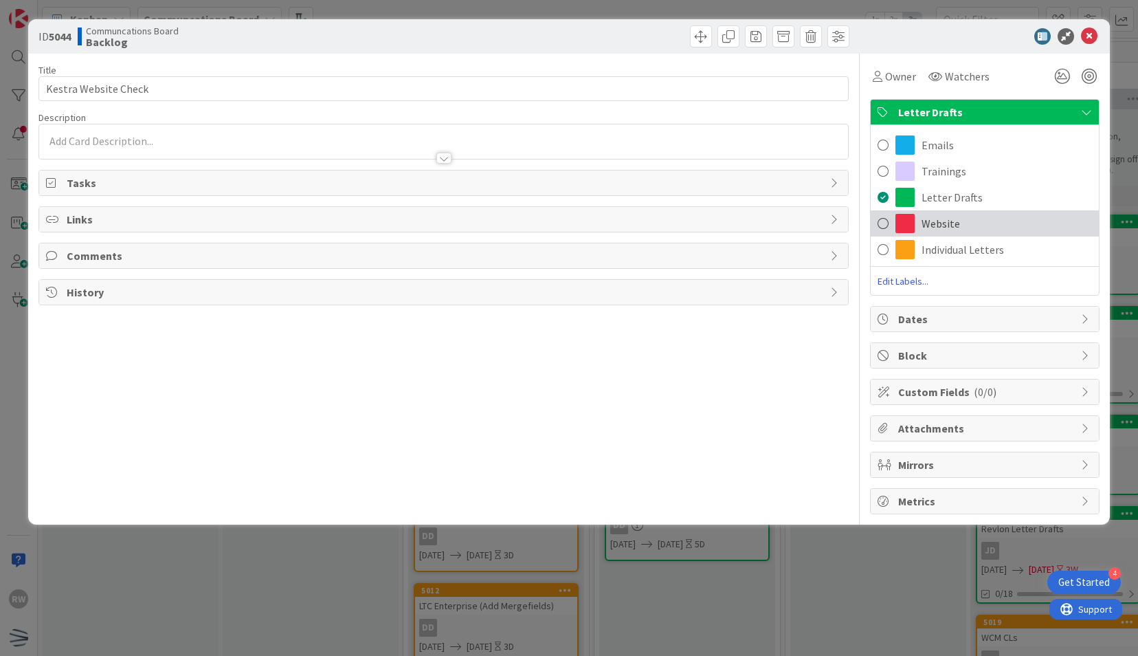
click at [924, 217] on span "Website" at bounding box center [941, 223] width 38 height 16
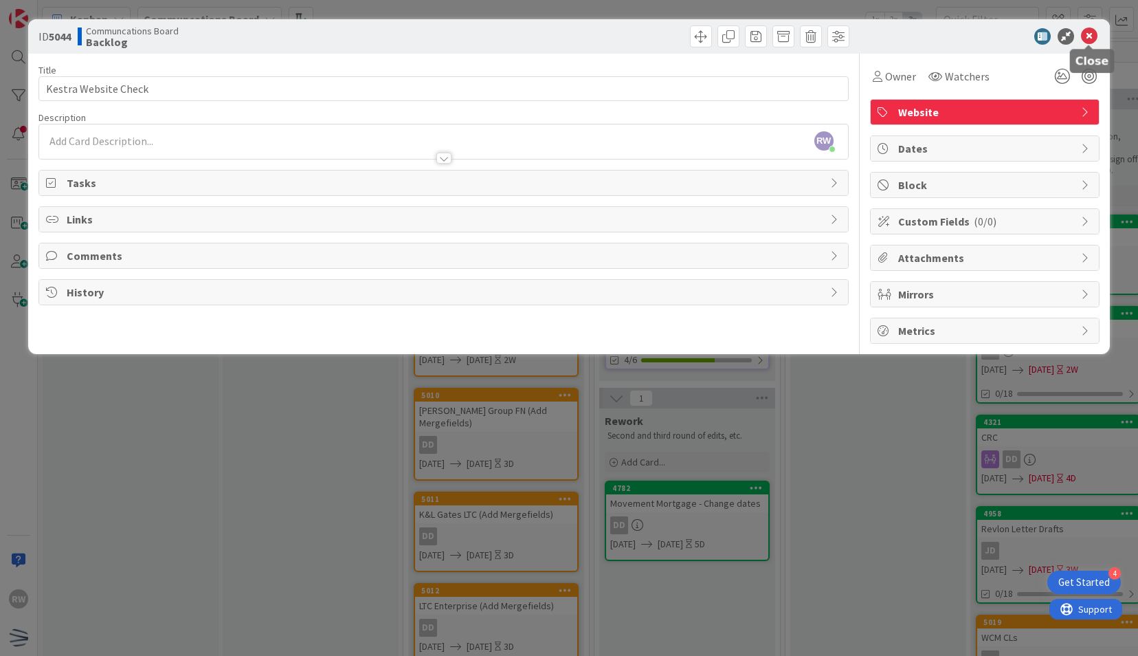
click at [1092, 40] on icon at bounding box center [1089, 36] width 16 height 16
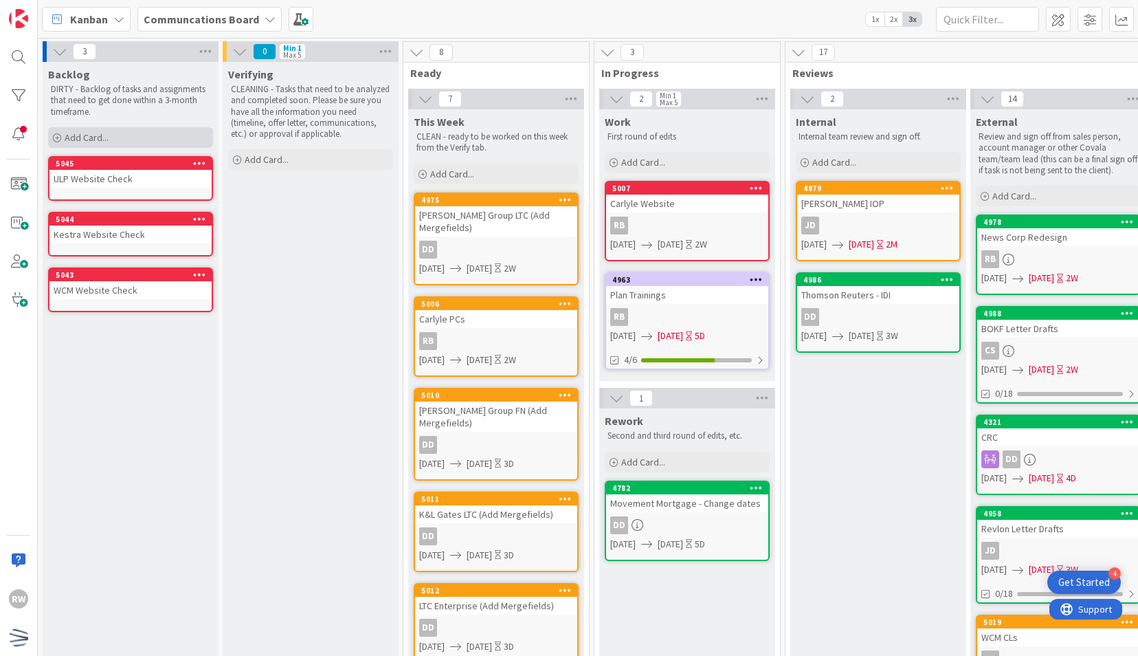
click at [166, 133] on div "Add Card..." at bounding box center [130, 137] width 165 height 21
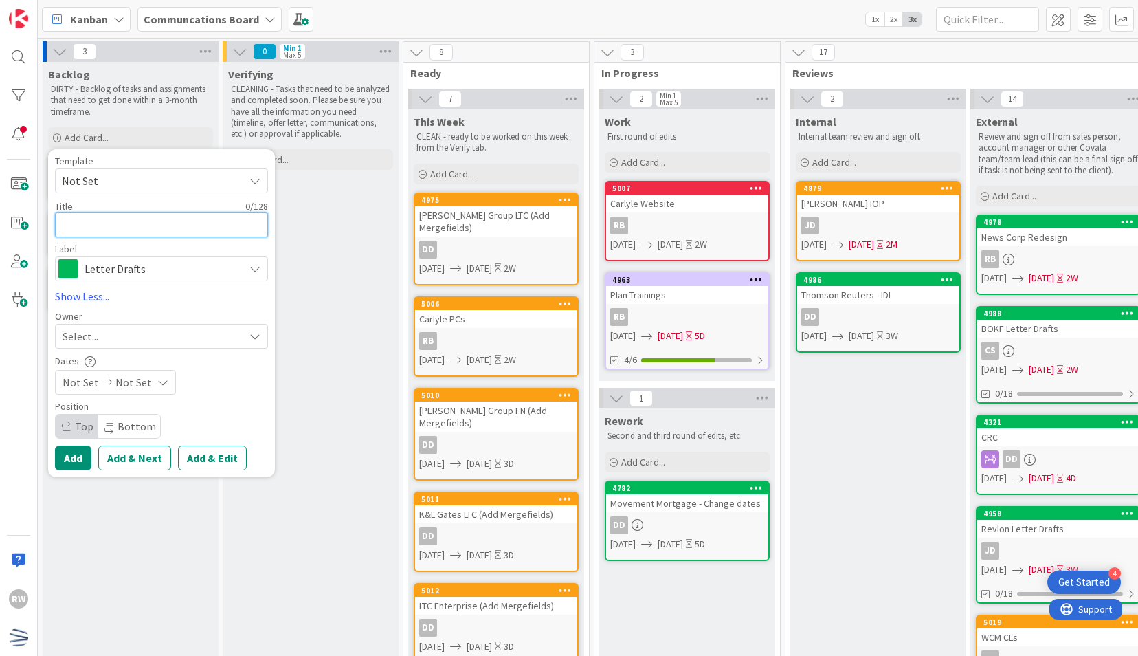
paste textarea "WCM Website Check"
type textarea "x"
type textarea "WCM Website Check"
drag, startPoint x: 84, startPoint y: 225, endPoint x: 41, endPoint y: 221, distance: 42.8
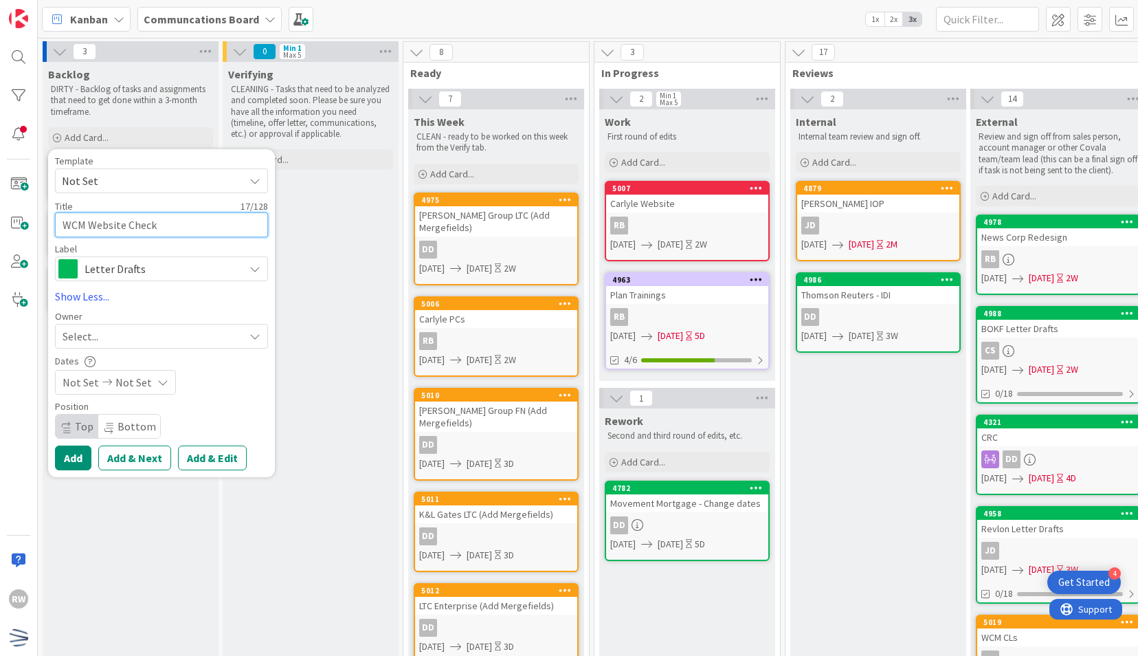
type textarea "x"
type textarea "M Website Check"
type textarea "x"
type textarea "Mo Website Check"
type textarea "x"
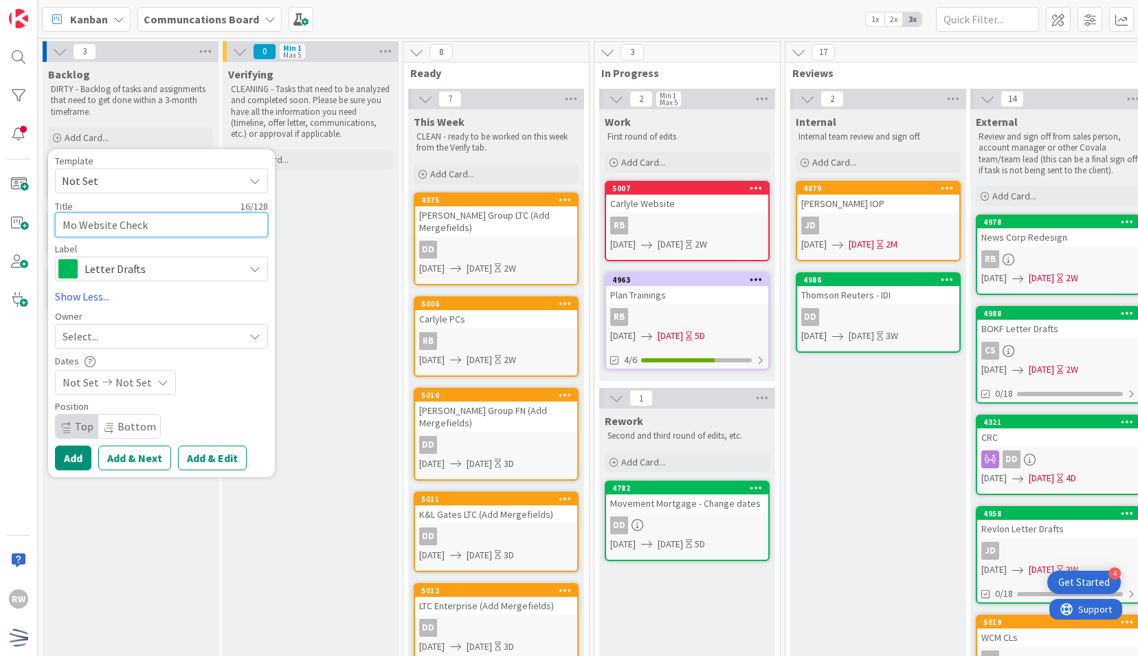
type textarea "Mov Website Check"
type textarea "x"
type textarea "Movem Website Check"
type textarea "x"
type textarea "Moveme Website Check"
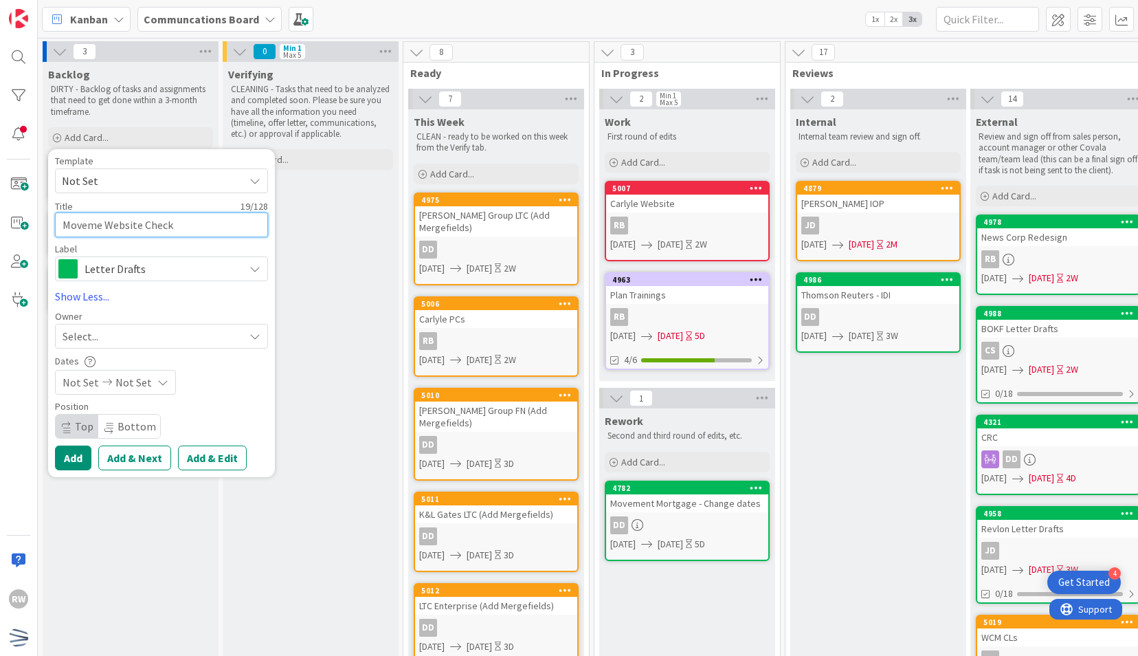
type textarea "x"
type textarea "Movemen Website Check"
type textarea "x"
type textarea "Movement Website Check"
click at [113, 265] on span "Letter Drafts" at bounding box center [161, 268] width 153 height 19
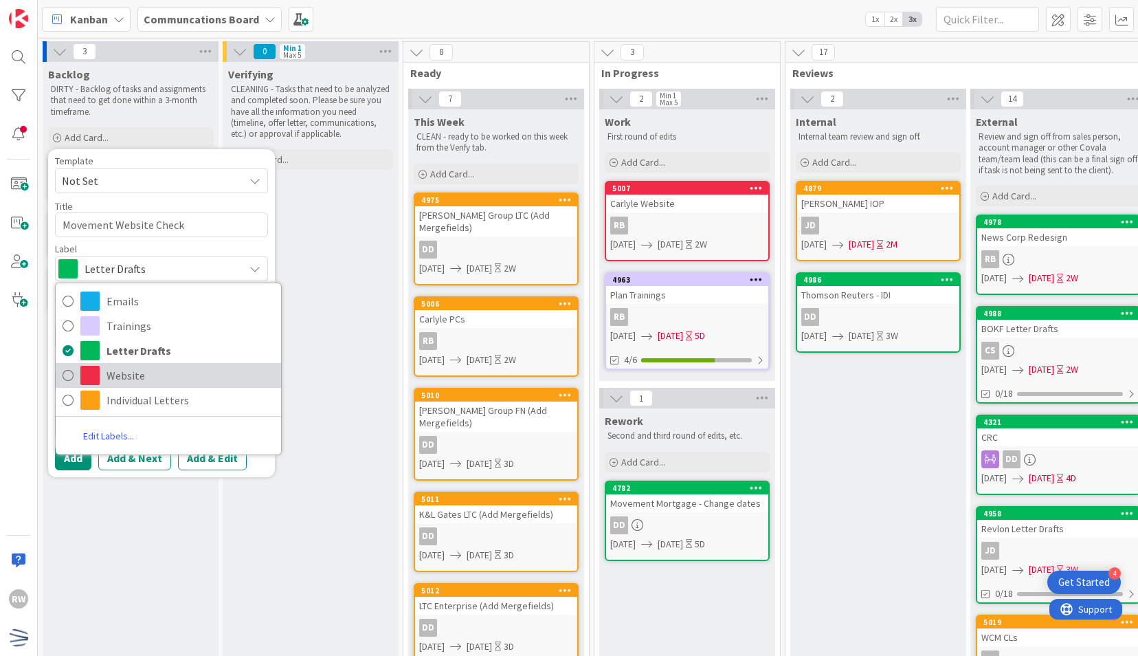
click at [130, 384] on span "Website" at bounding box center [191, 375] width 168 height 21
type textarea "x"
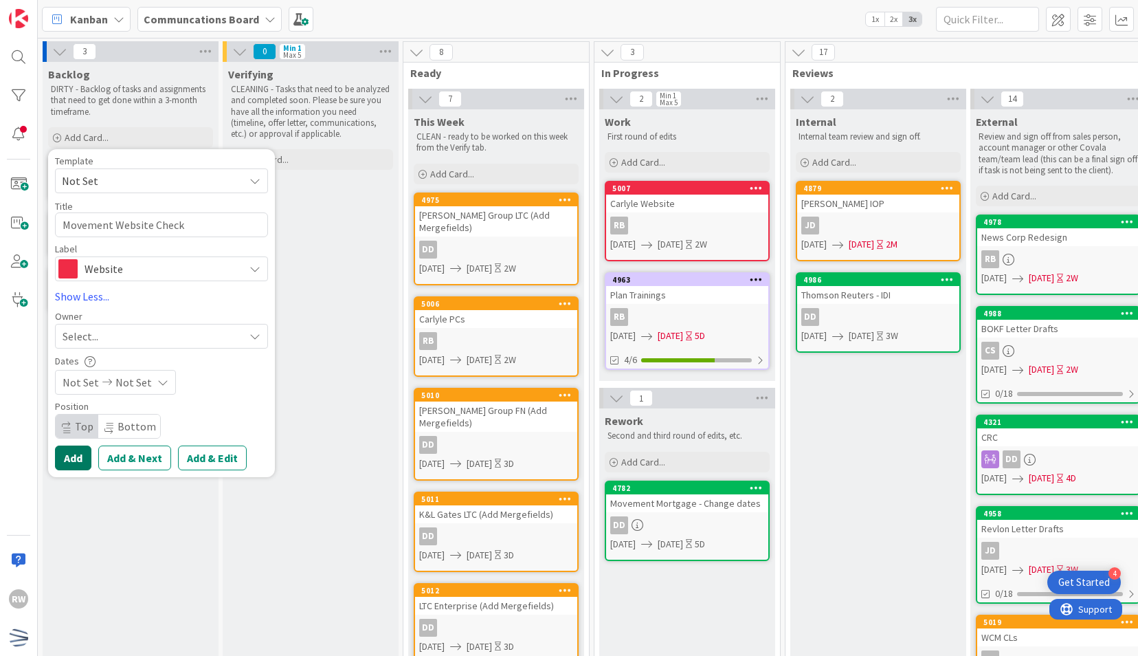
click at [72, 459] on button "Add" at bounding box center [73, 457] width 36 height 25
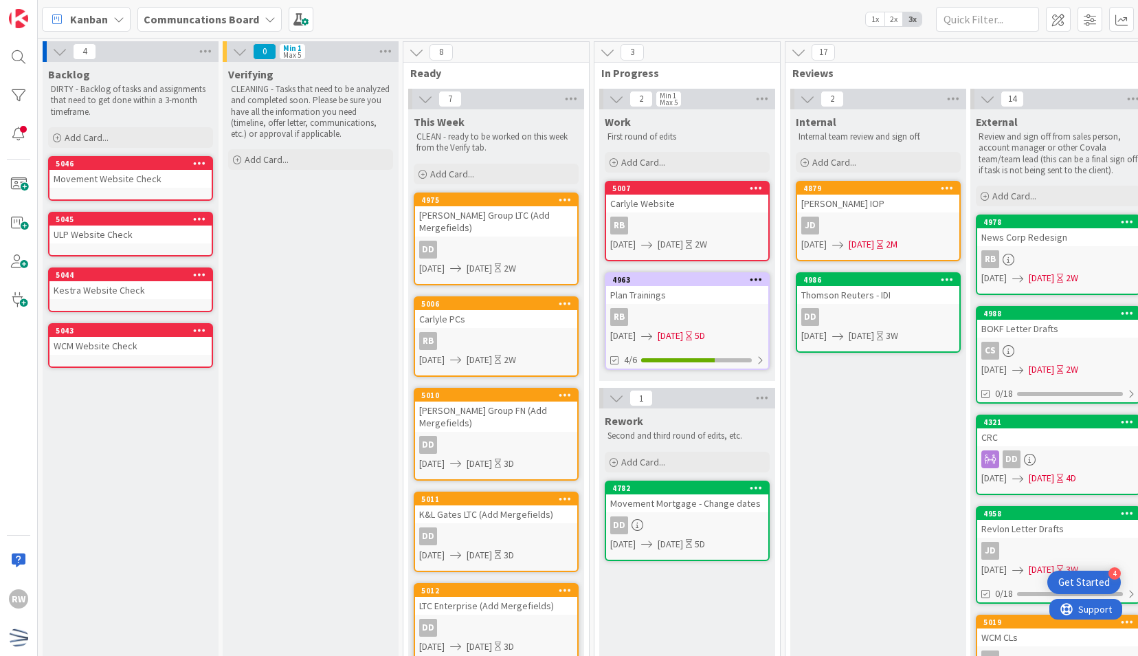
click at [136, 181] on div "Movement Website Check" at bounding box center [130, 179] width 162 height 18
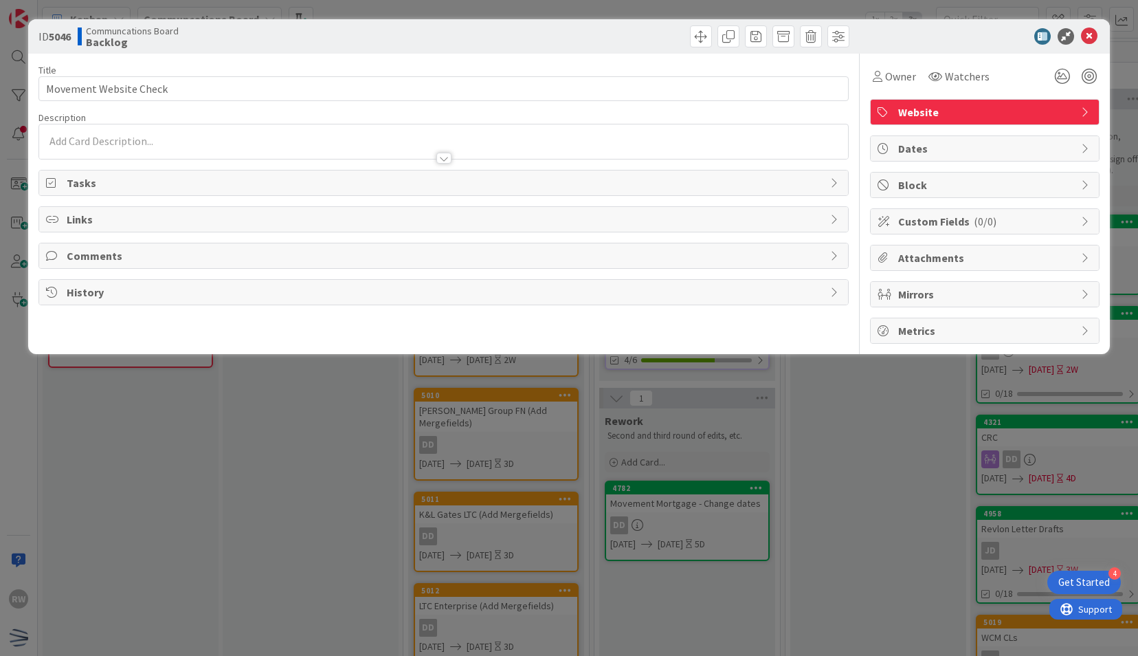
click at [946, 142] on span "Dates" at bounding box center [986, 148] width 176 height 16
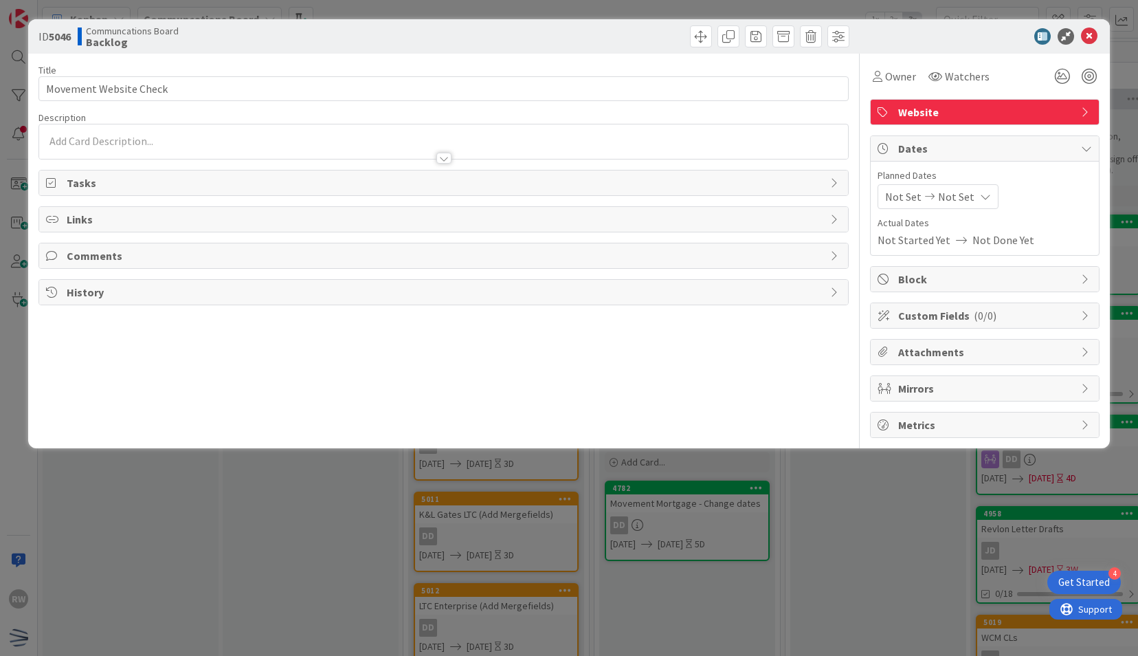
click at [969, 190] on div "Not Set Not Set" at bounding box center [938, 196] width 121 height 25
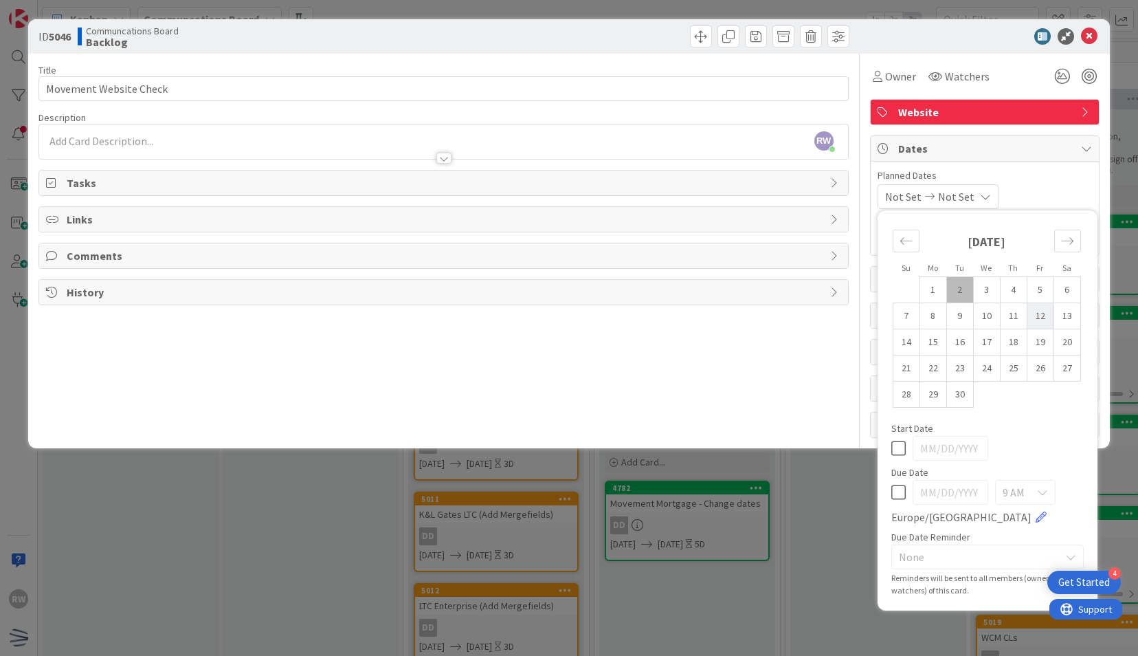
click at [1050, 323] on td "12" at bounding box center [1040, 316] width 27 height 26
type input "[DATE]"
click at [735, 388] on div "Title 22 / 128 Movement Website Check Description RW [PERSON_NAME] just joined …" at bounding box center [443, 246] width 810 height 384
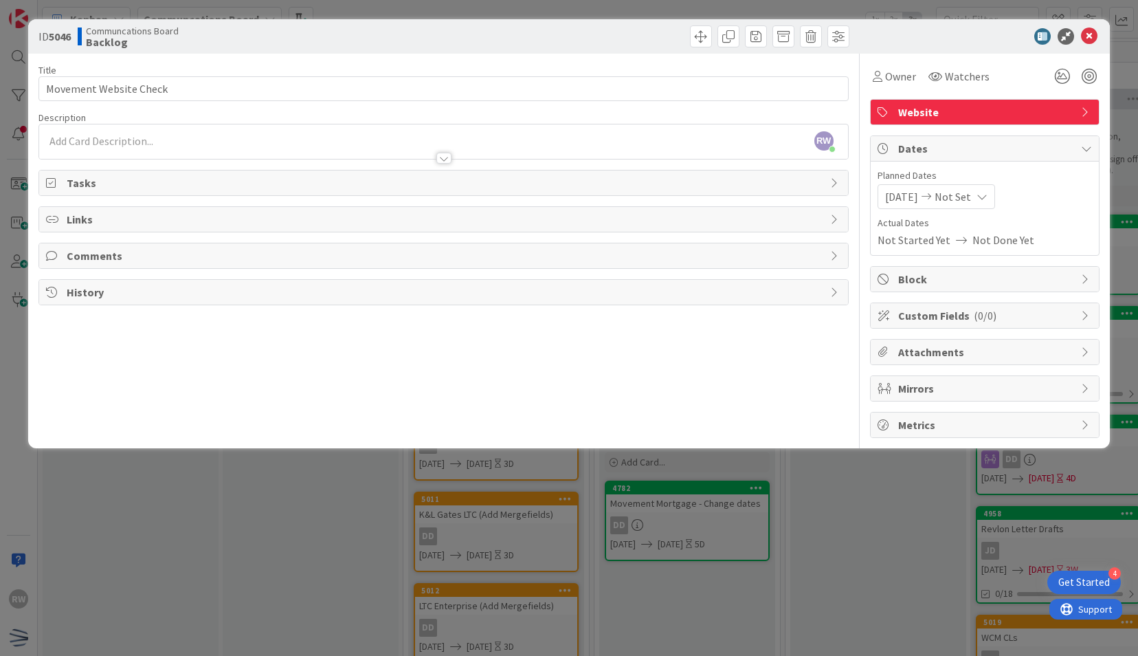
click at [918, 199] on span "[DATE]" at bounding box center [901, 196] width 33 height 16
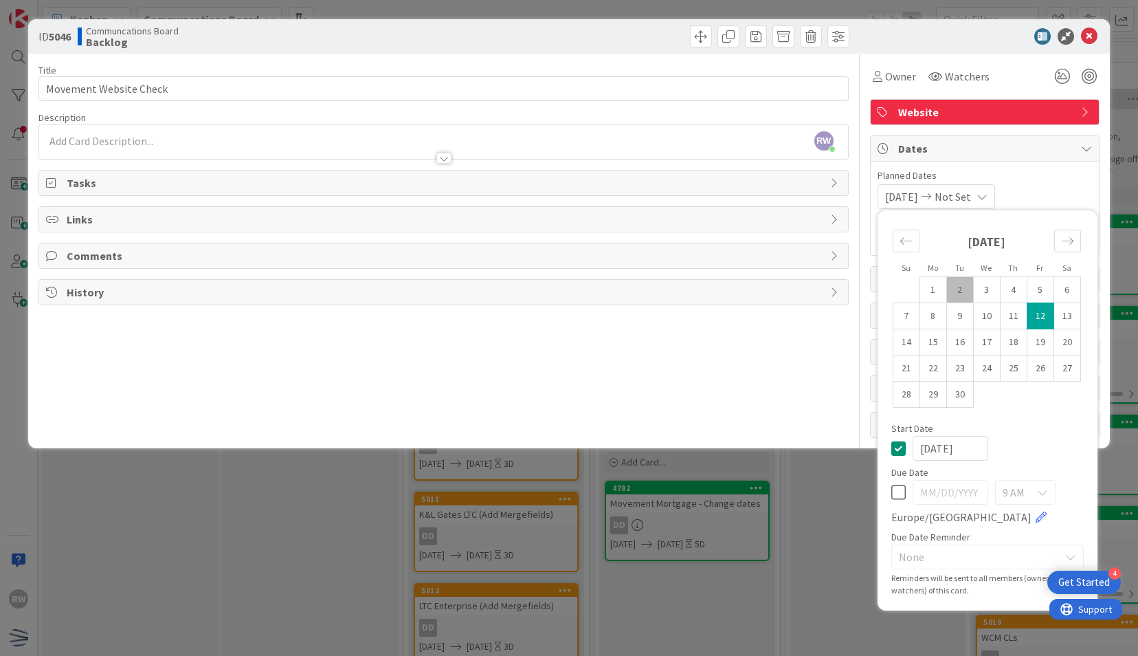
click at [971, 190] on span "Not Set" at bounding box center [953, 196] width 36 height 16
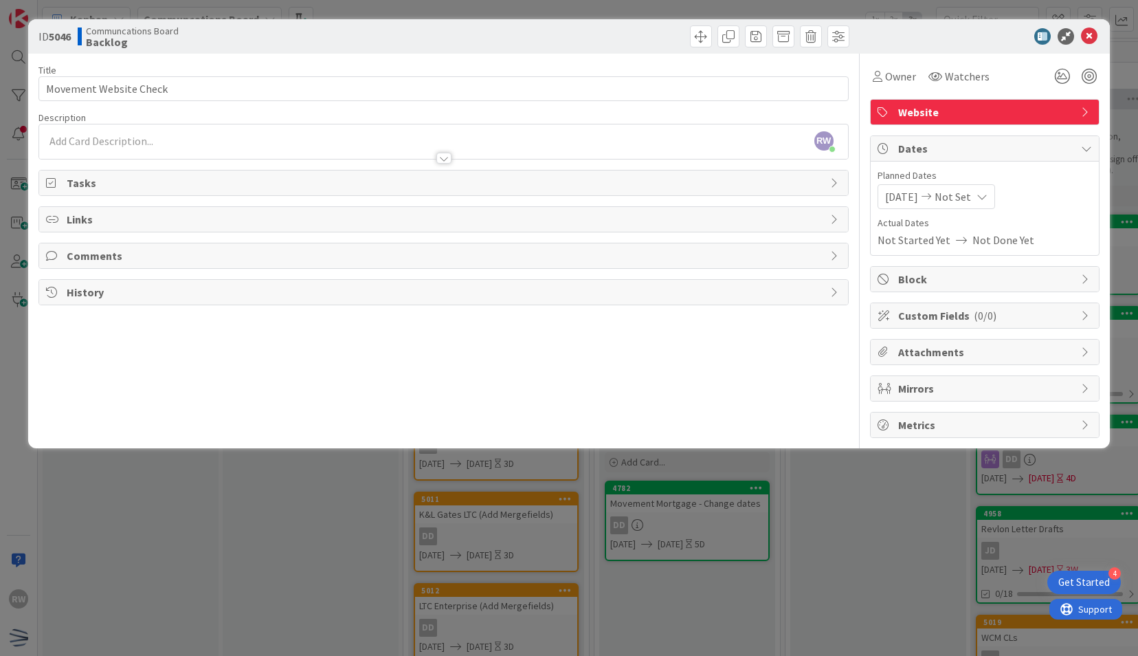
click at [970, 203] on span "Not Set" at bounding box center [953, 196] width 36 height 16
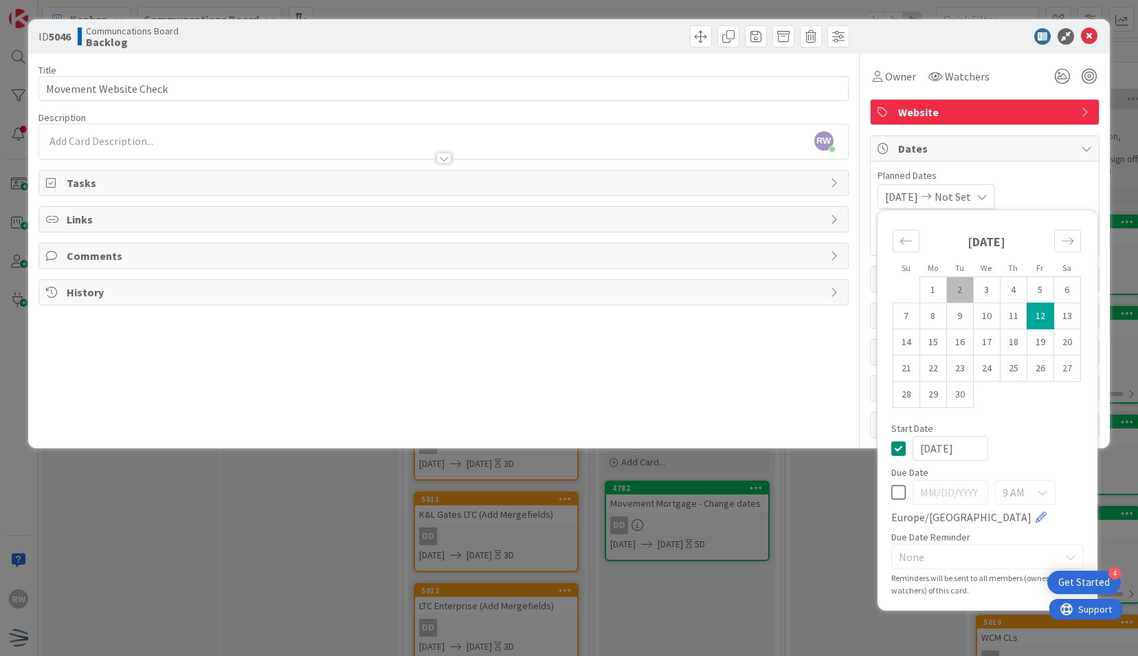
click at [1038, 307] on td "12" at bounding box center [1040, 316] width 27 height 26
type input "[DATE]"
click at [918, 191] on span "[DATE]" at bounding box center [901, 196] width 33 height 16
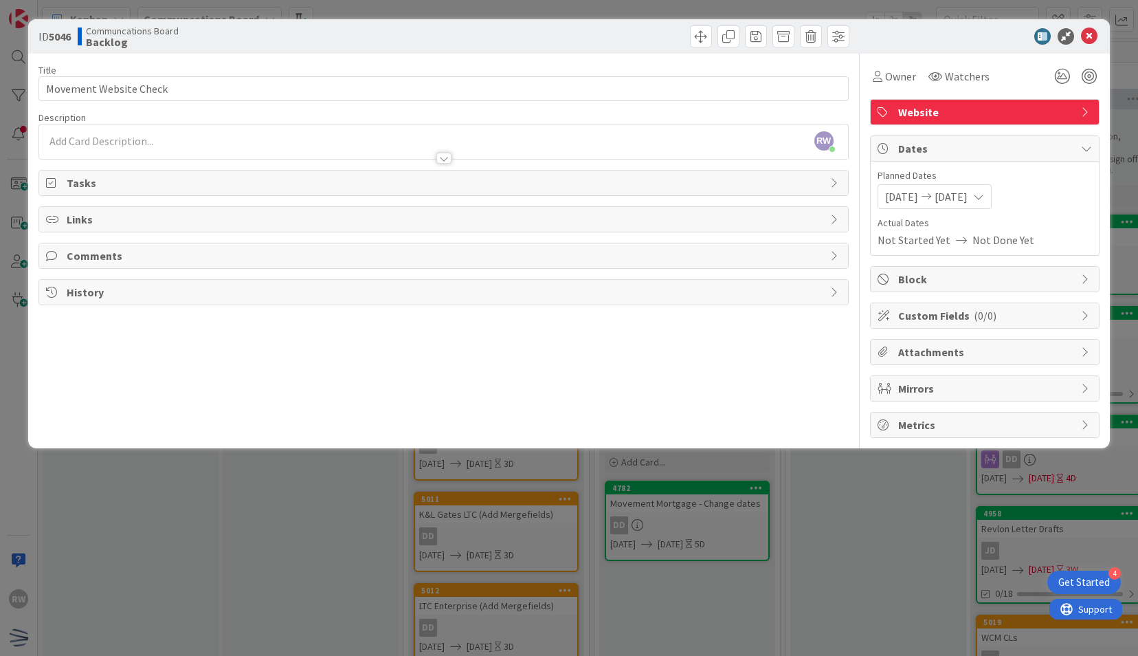
click at [918, 191] on span "[DATE]" at bounding box center [901, 196] width 33 height 16
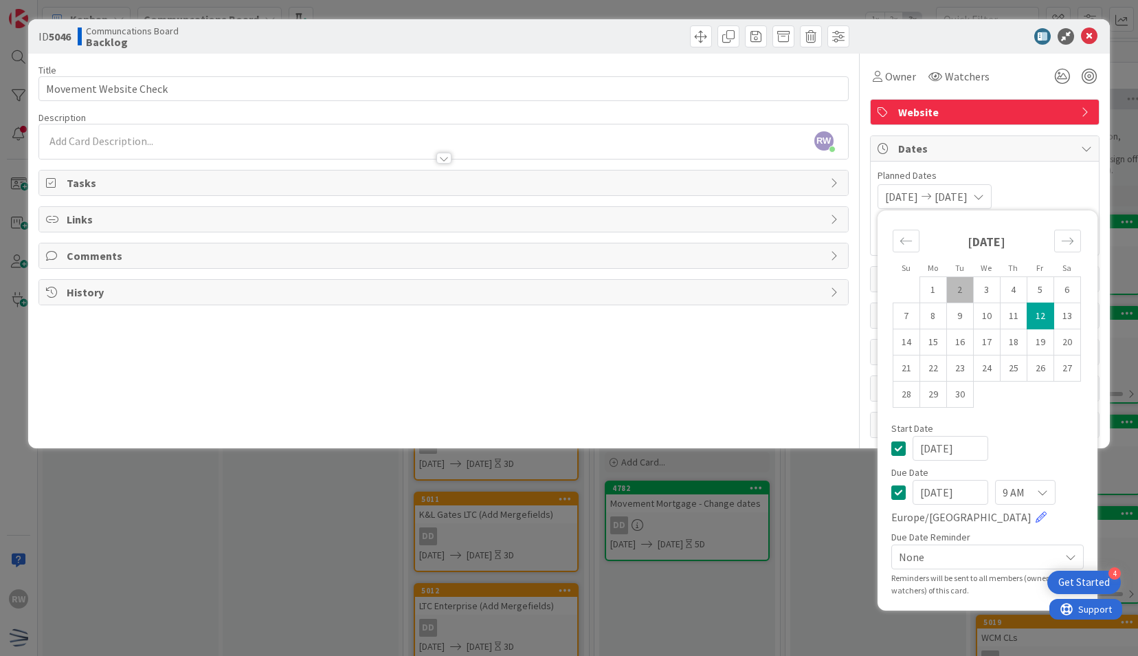
click at [1042, 312] on td "12" at bounding box center [1040, 316] width 27 height 26
click at [1098, 40] on div at bounding box center [977, 36] width 243 height 16
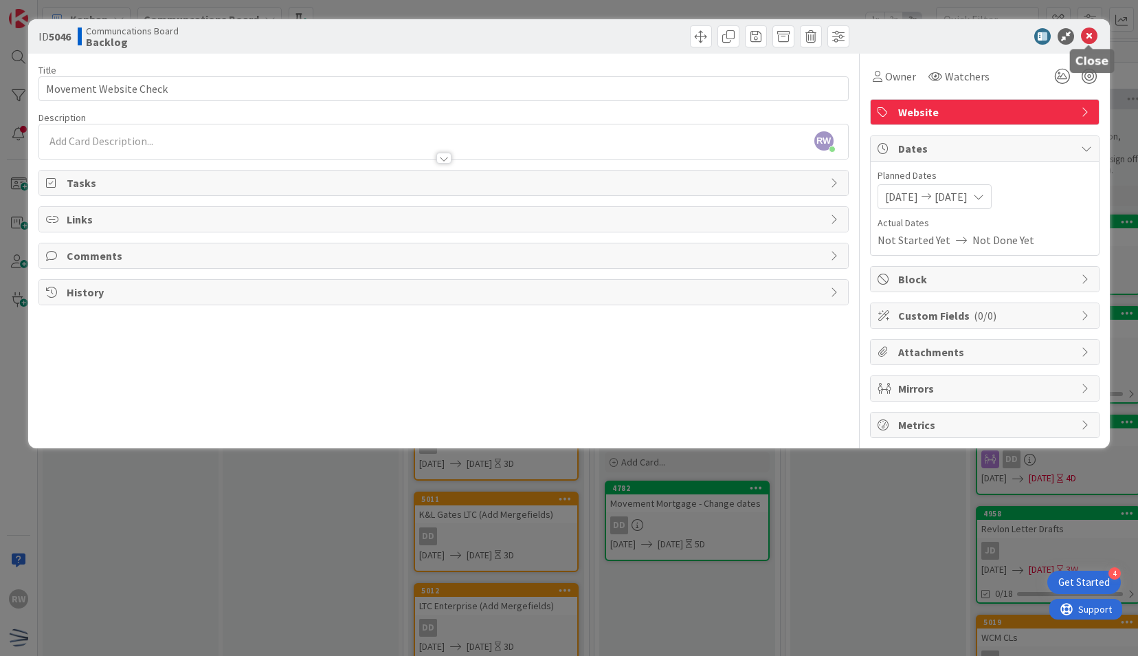
click at [1087, 32] on icon at bounding box center [1089, 36] width 16 height 16
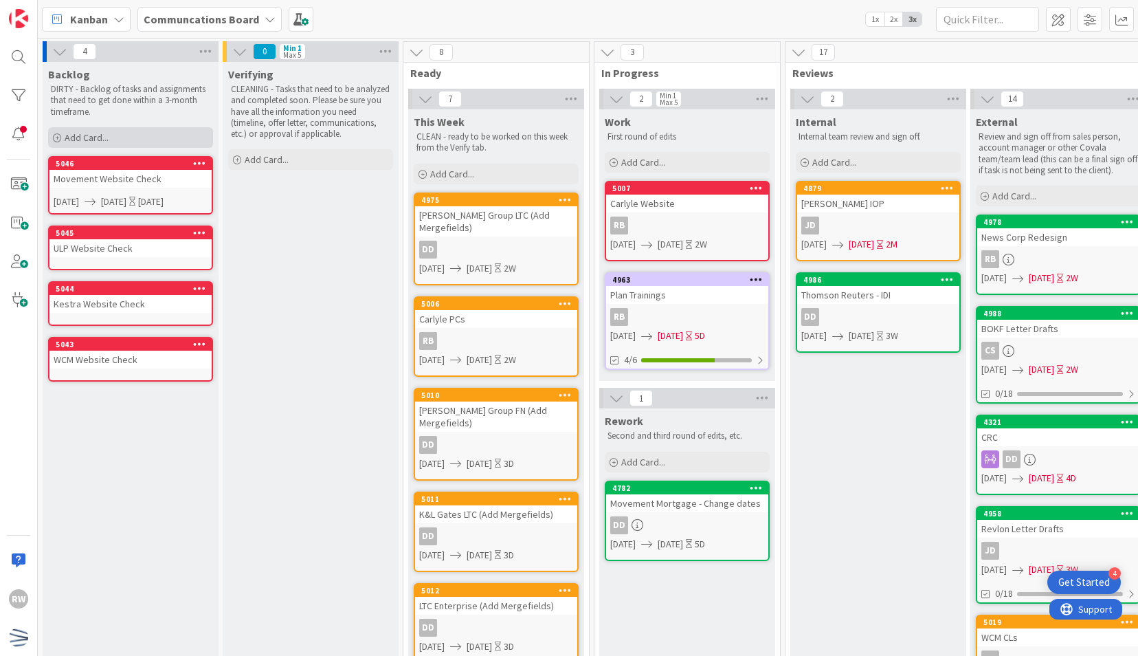
click at [124, 135] on div "Add Card..." at bounding box center [130, 137] width 165 height 21
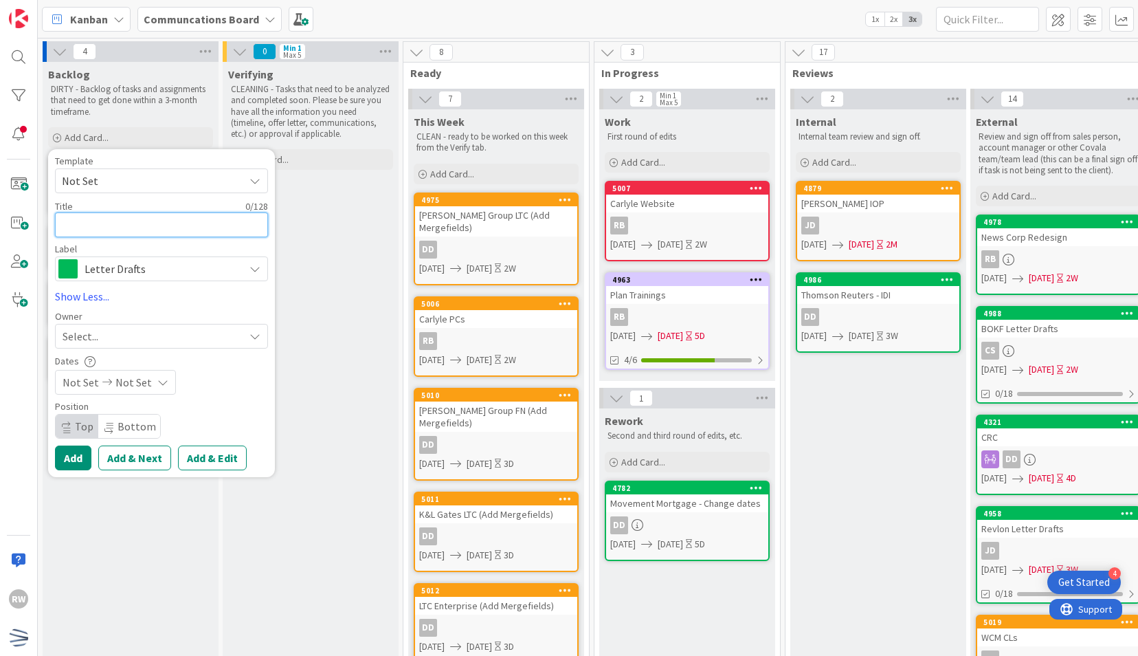
paste textarea "WCM Website Check"
type textarea "x"
type textarea "WCM Website Check"
drag, startPoint x: 82, startPoint y: 223, endPoint x: 0, endPoint y: 230, distance: 82.1
click at [0, 230] on html "4 Get Started RW Kanban Communcations Board 1x 2x 3x 4 Backlog DIRTY - Backlog …" at bounding box center [569, 328] width 1138 height 656
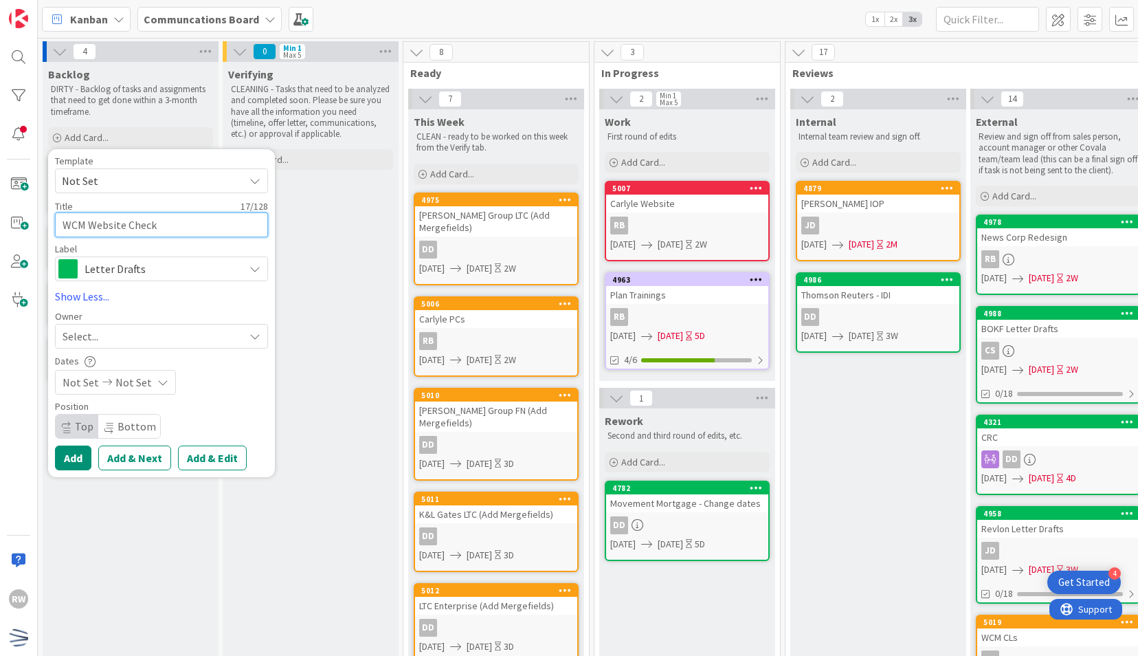
type textarea "x"
type textarea "L Website Check"
type textarea "x"
click at [78, 263] on div "Letter Drafts" at bounding box center [161, 268] width 213 height 25
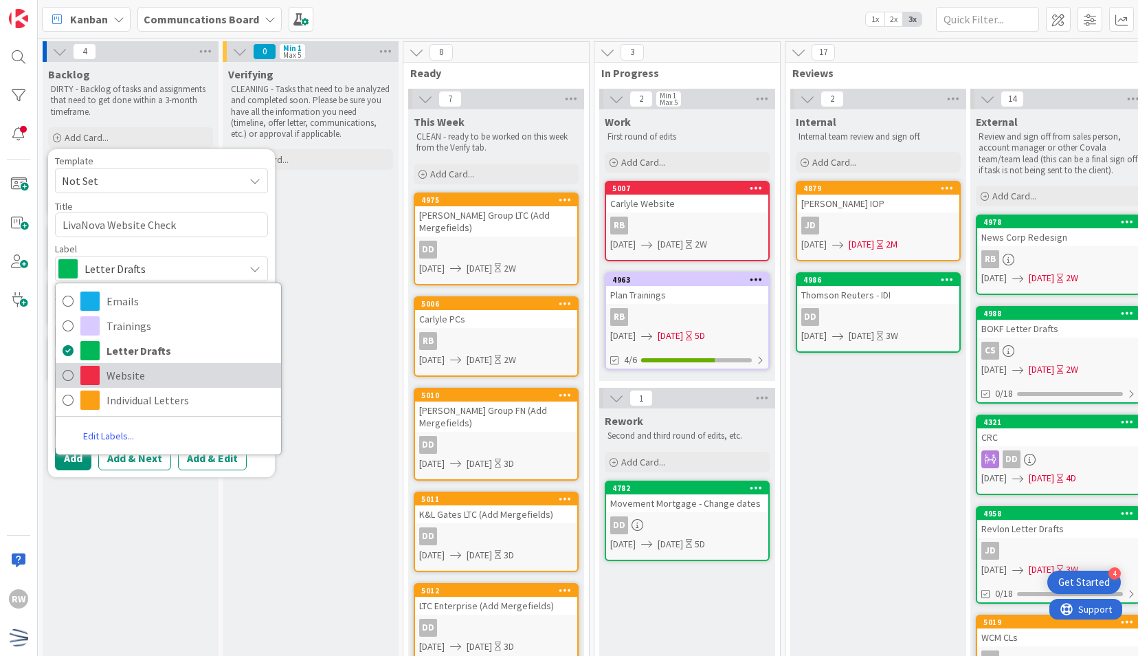
click at [123, 372] on span "Website" at bounding box center [191, 375] width 168 height 21
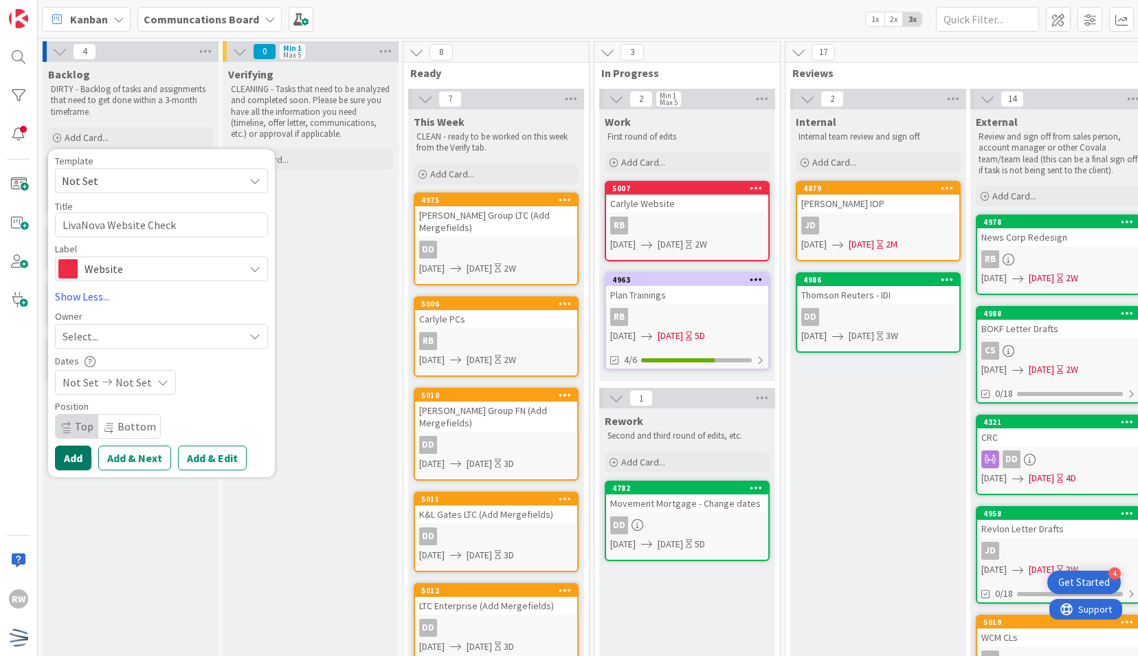
click at [74, 456] on button "Add" at bounding box center [73, 457] width 36 height 25
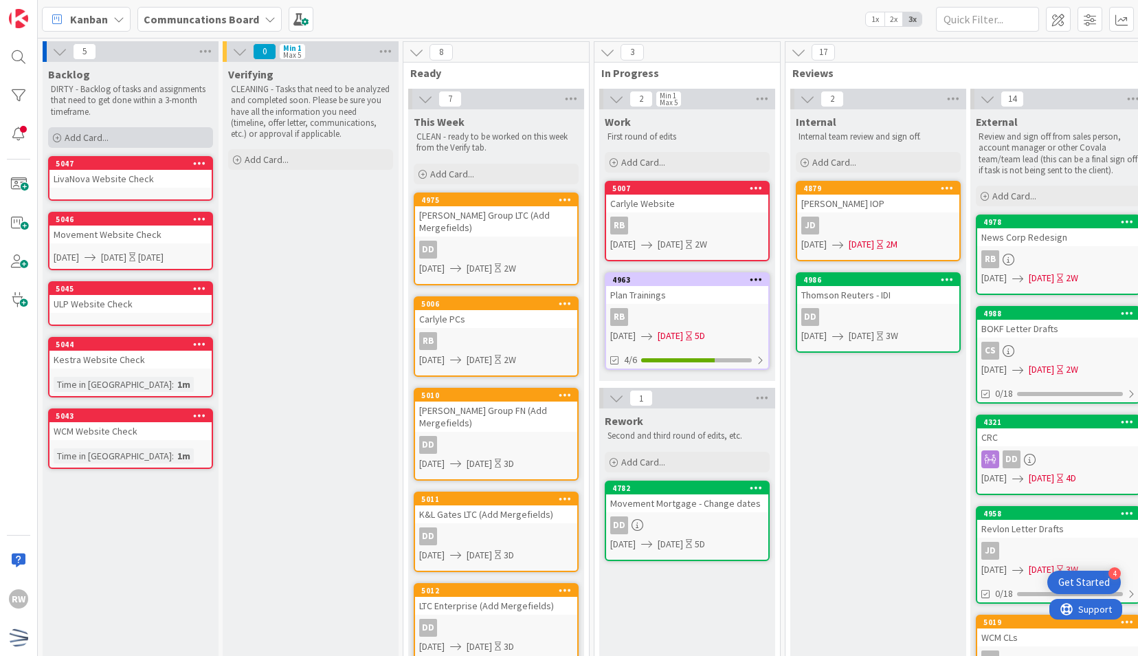
click at [87, 142] on span "Add Card..." at bounding box center [87, 137] width 44 height 12
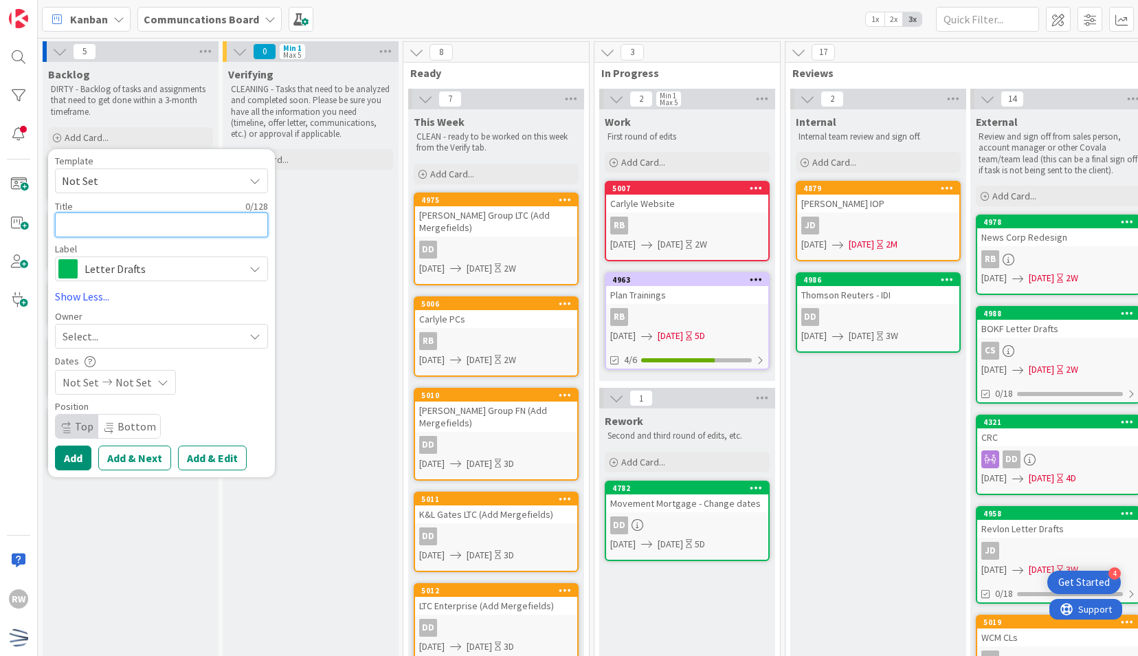
paste textarea "WCM Website Check"
drag, startPoint x: 85, startPoint y: 223, endPoint x: 38, endPoint y: 222, distance: 46.7
click at [127, 268] on span "Letter Drafts" at bounding box center [161, 268] width 153 height 19
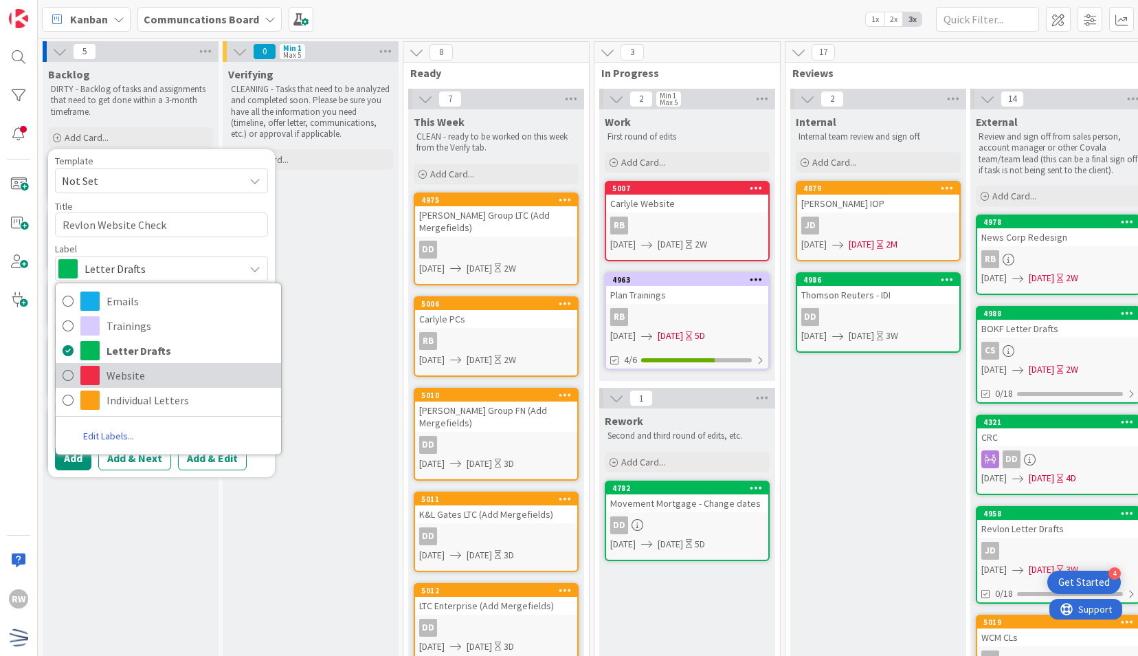
click at [135, 370] on span "Website" at bounding box center [191, 375] width 168 height 21
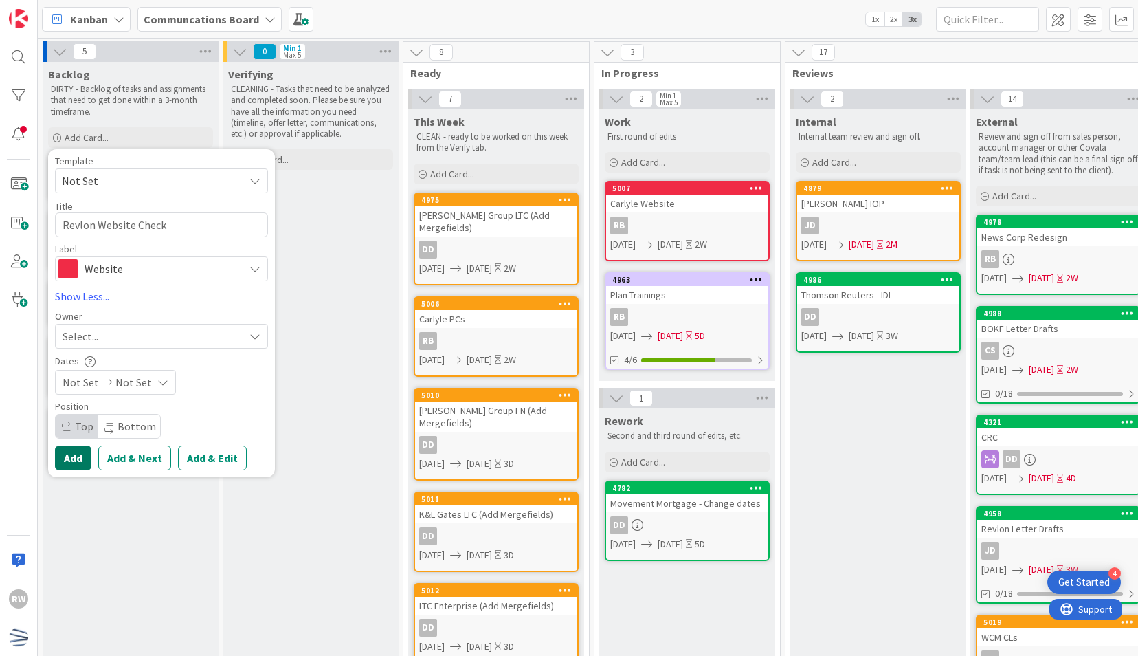
click at [79, 458] on button "Add" at bounding box center [73, 457] width 36 height 25
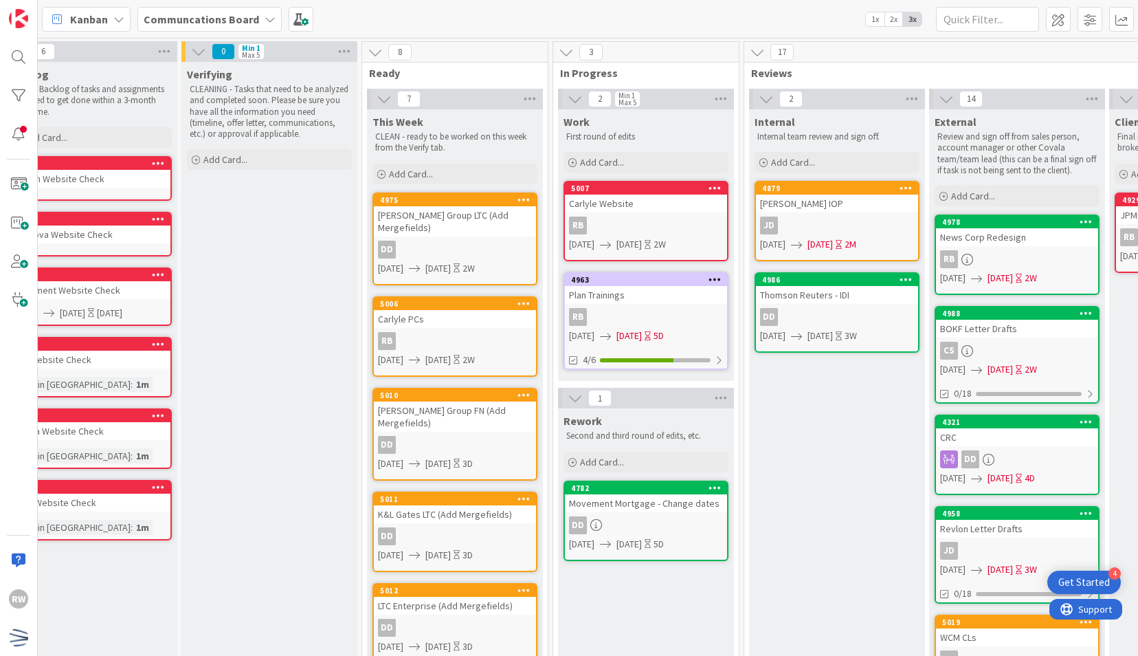
scroll to position [18, 41]
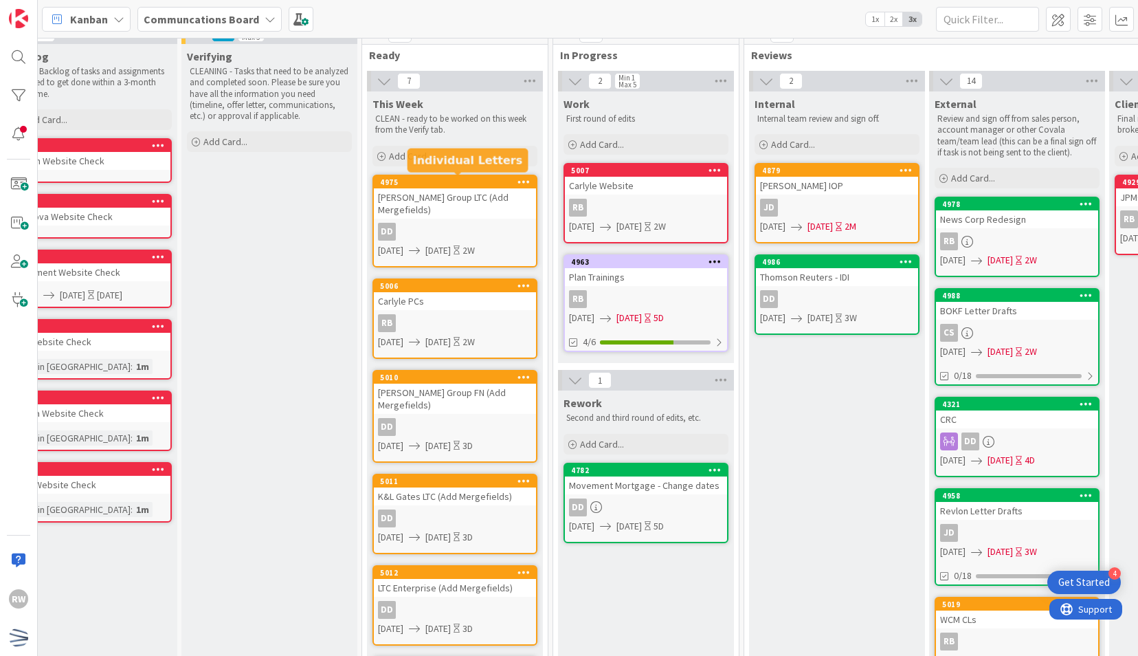
click at [445, 205] on div "[PERSON_NAME] Group LTC (Add Mergefields)" at bounding box center [455, 203] width 162 height 30
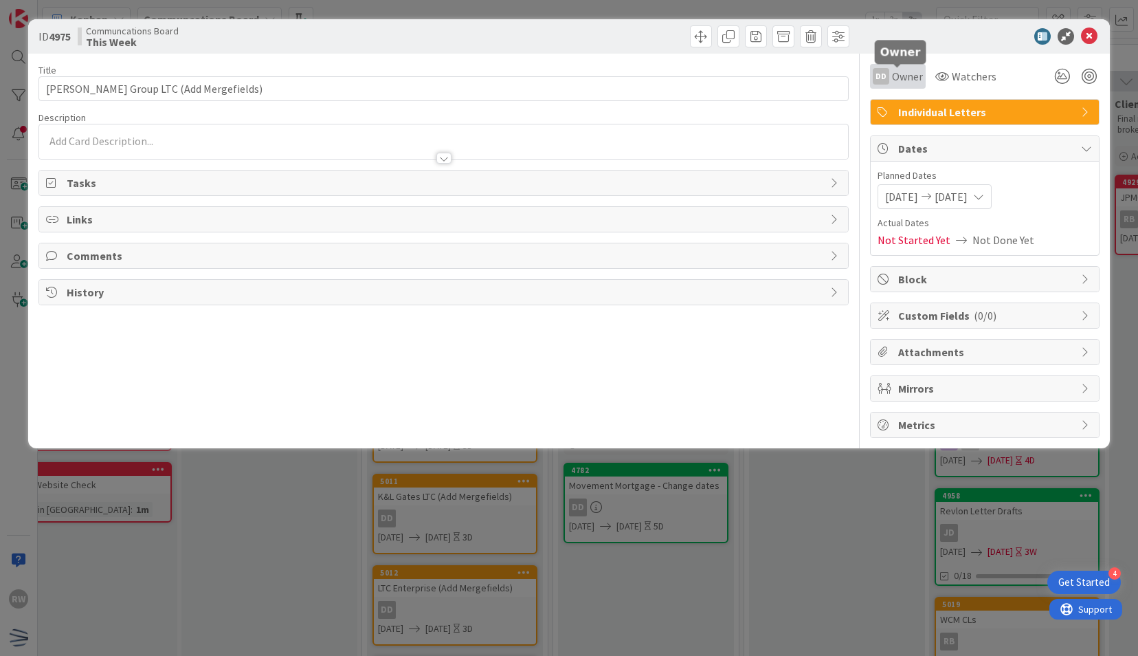
click at [898, 84] on span "Owner" at bounding box center [907, 76] width 31 height 16
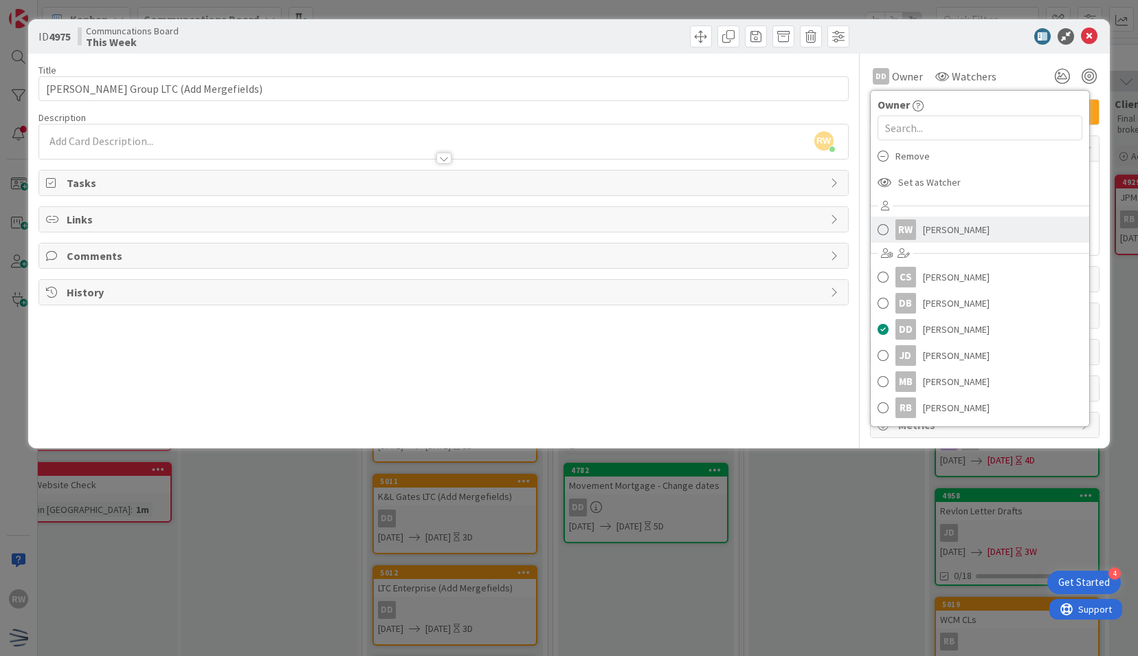
click at [926, 236] on span "[PERSON_NAME]" at bounding box center [956, 229] width 67 height 21
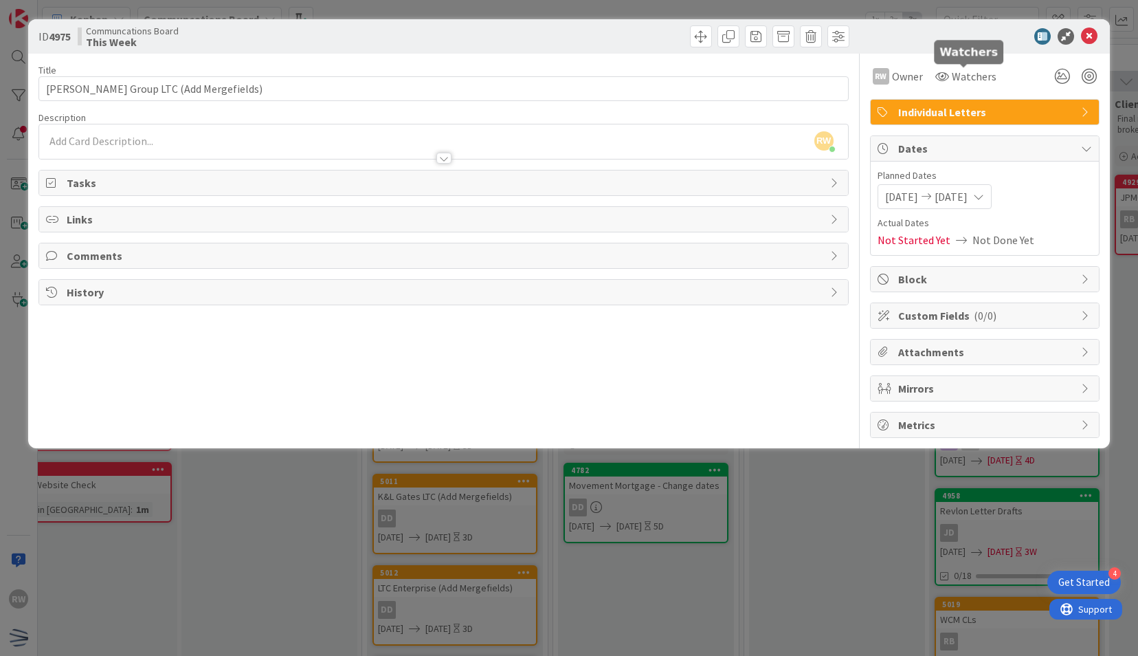
click at [962, 64] on div "Watchers" at bounding box center [965, 76] width 69 height 25
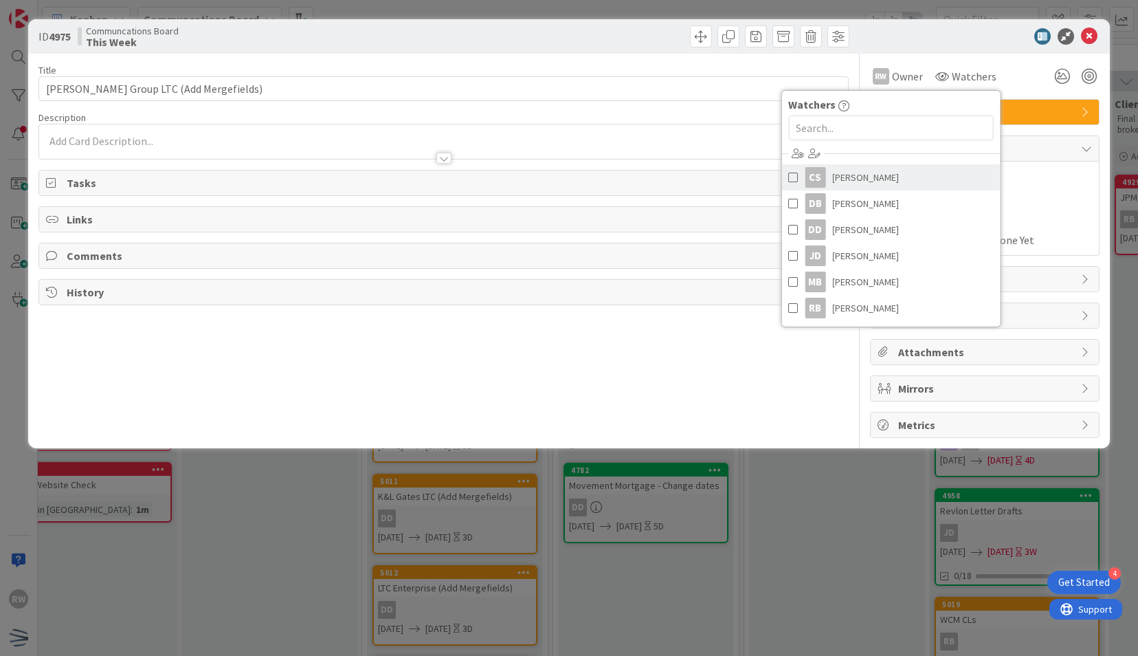
click at [880, 181] on span "[PERSON_NAME]" at bounding box center [865, 177] width 67 height 21
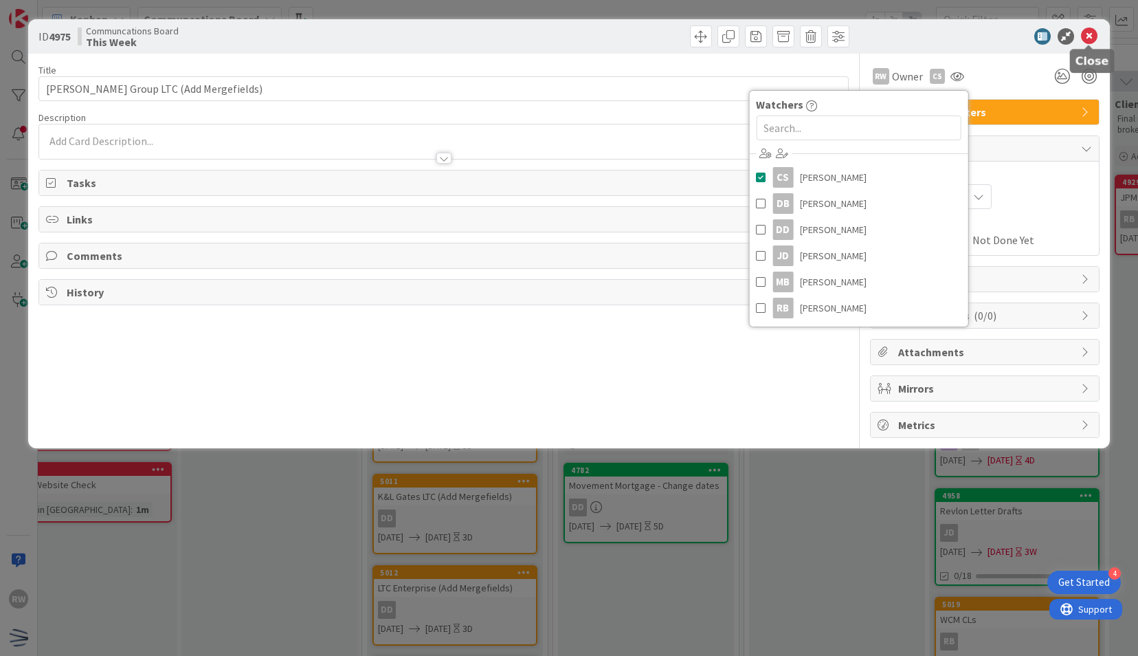
click at [1084, 41] on icon at bounding box center [1089, 36] width 16 height 16
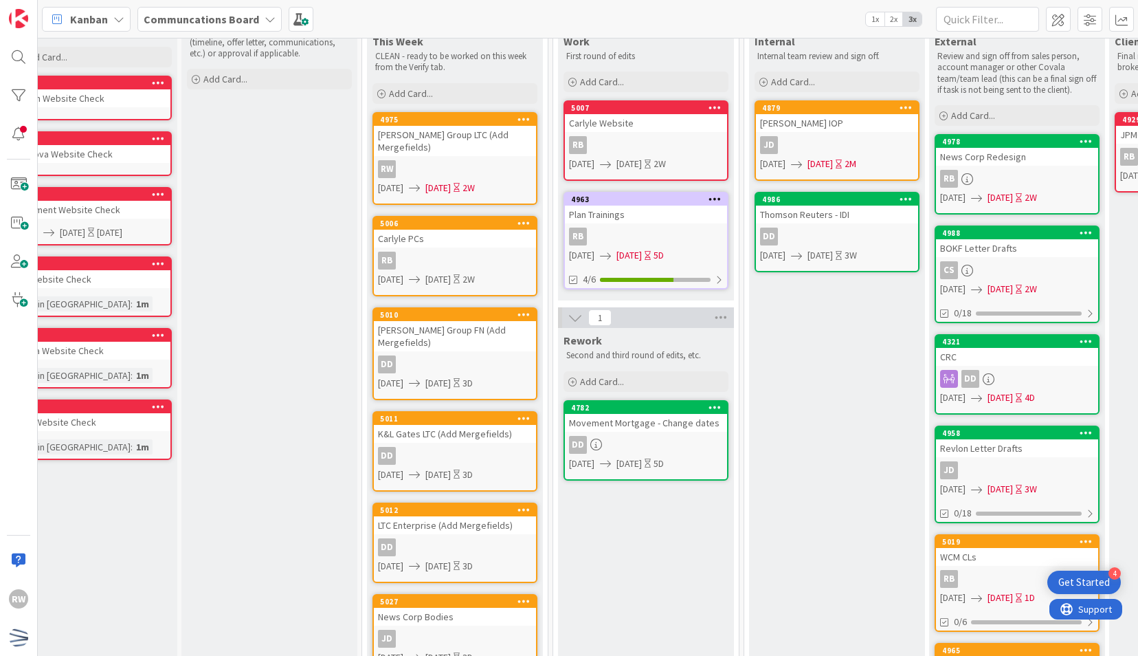
scroll to position [87, 41]
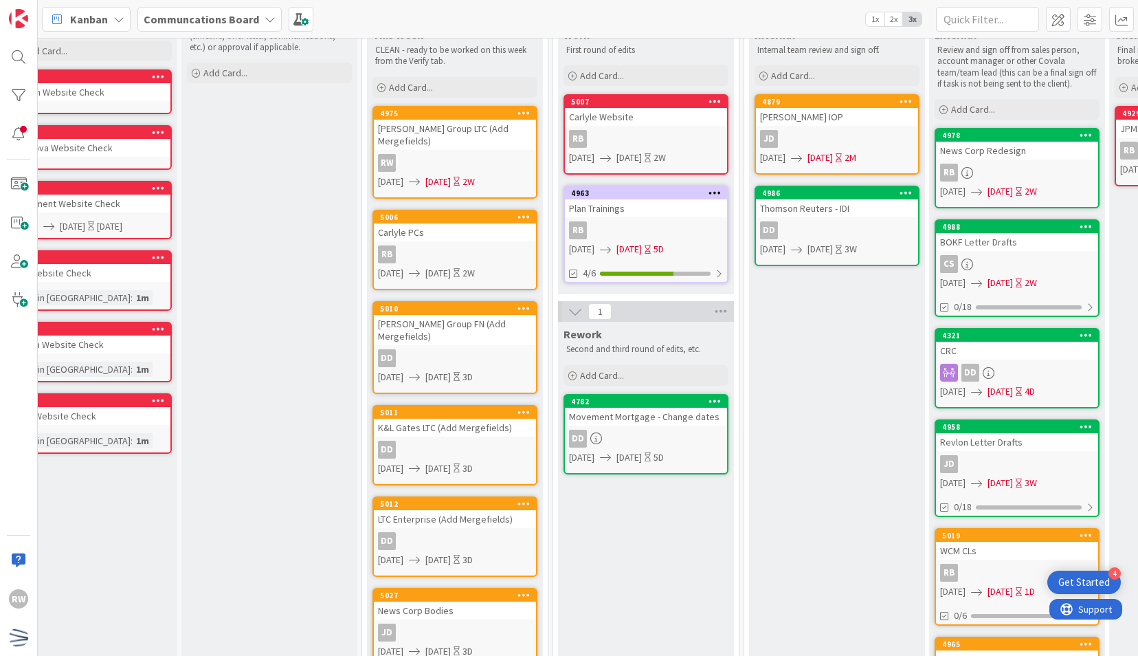
click at [521, 303] on icon at bounding box center [523, 308] width 13 height 10
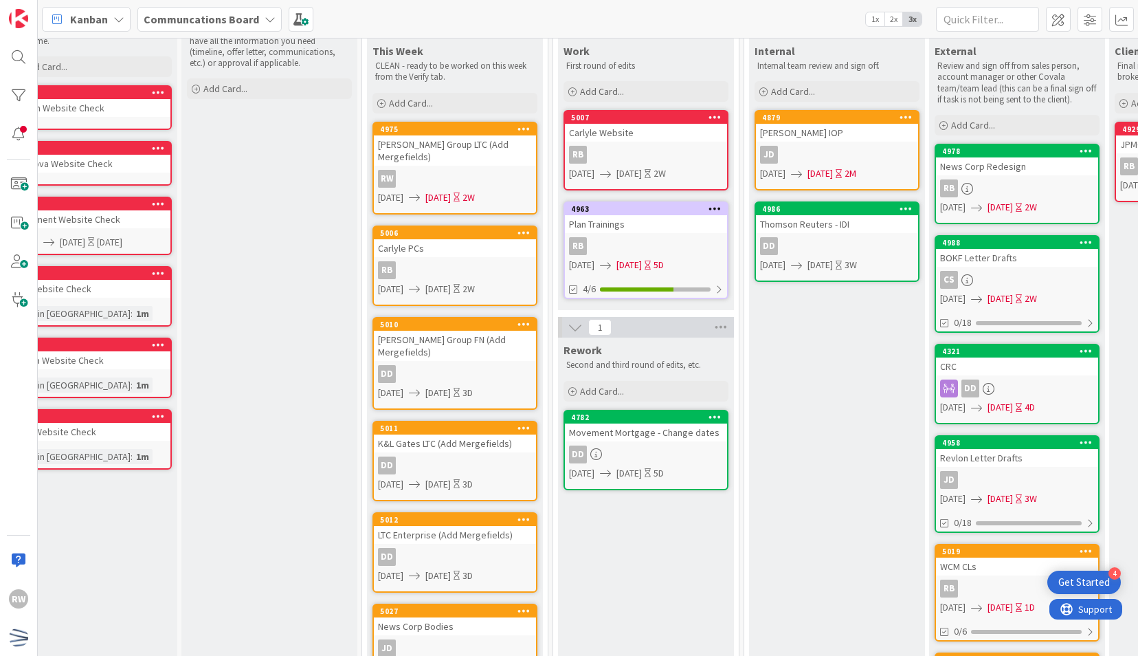
scroll to position [71, 41]
